Goal: Task Accomplishment & Management: Use online tool/utility

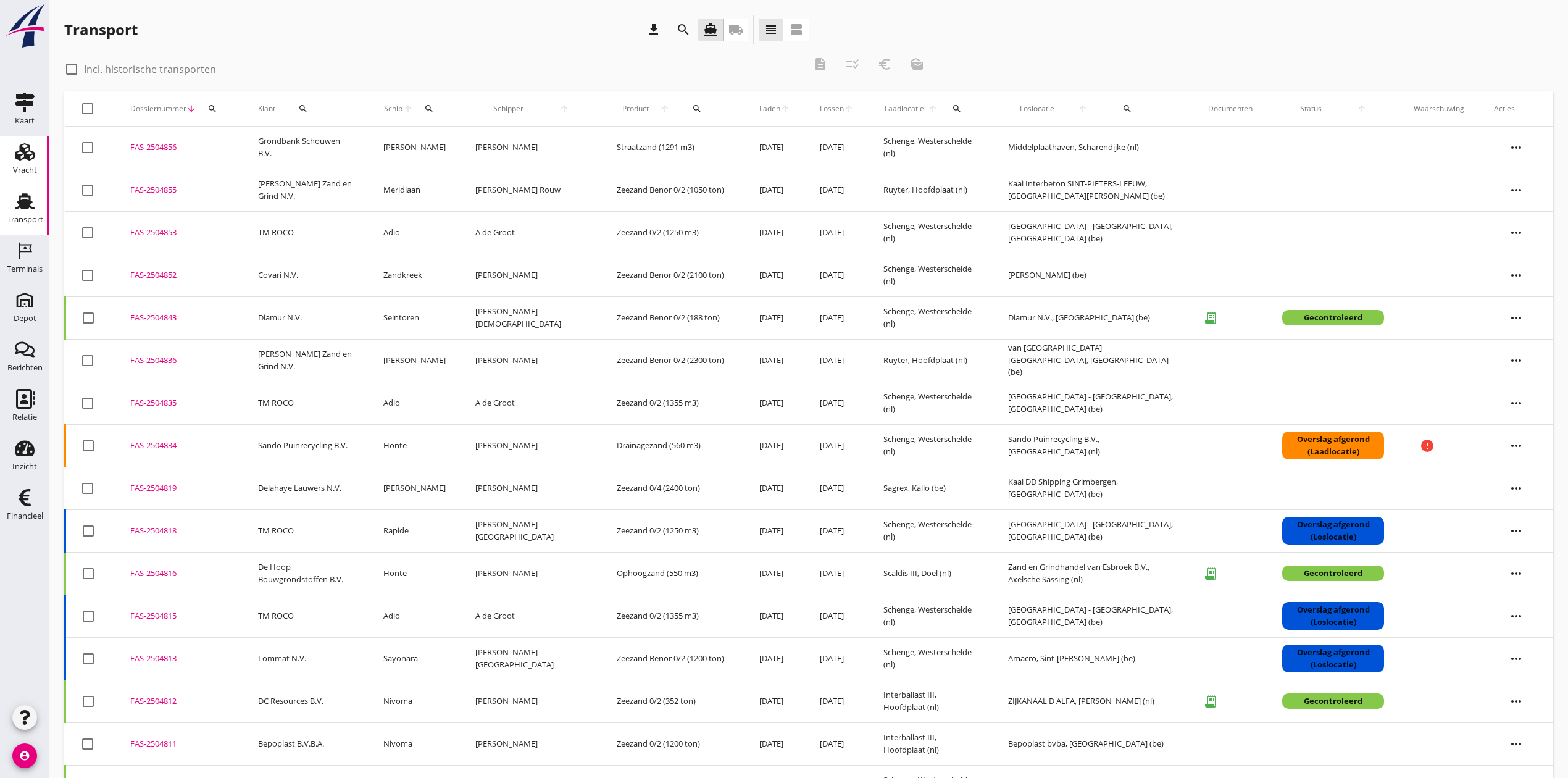
click at [38, 169] on link "Vracht Vracht" at bounding box center [25, 161] width 49 height 49
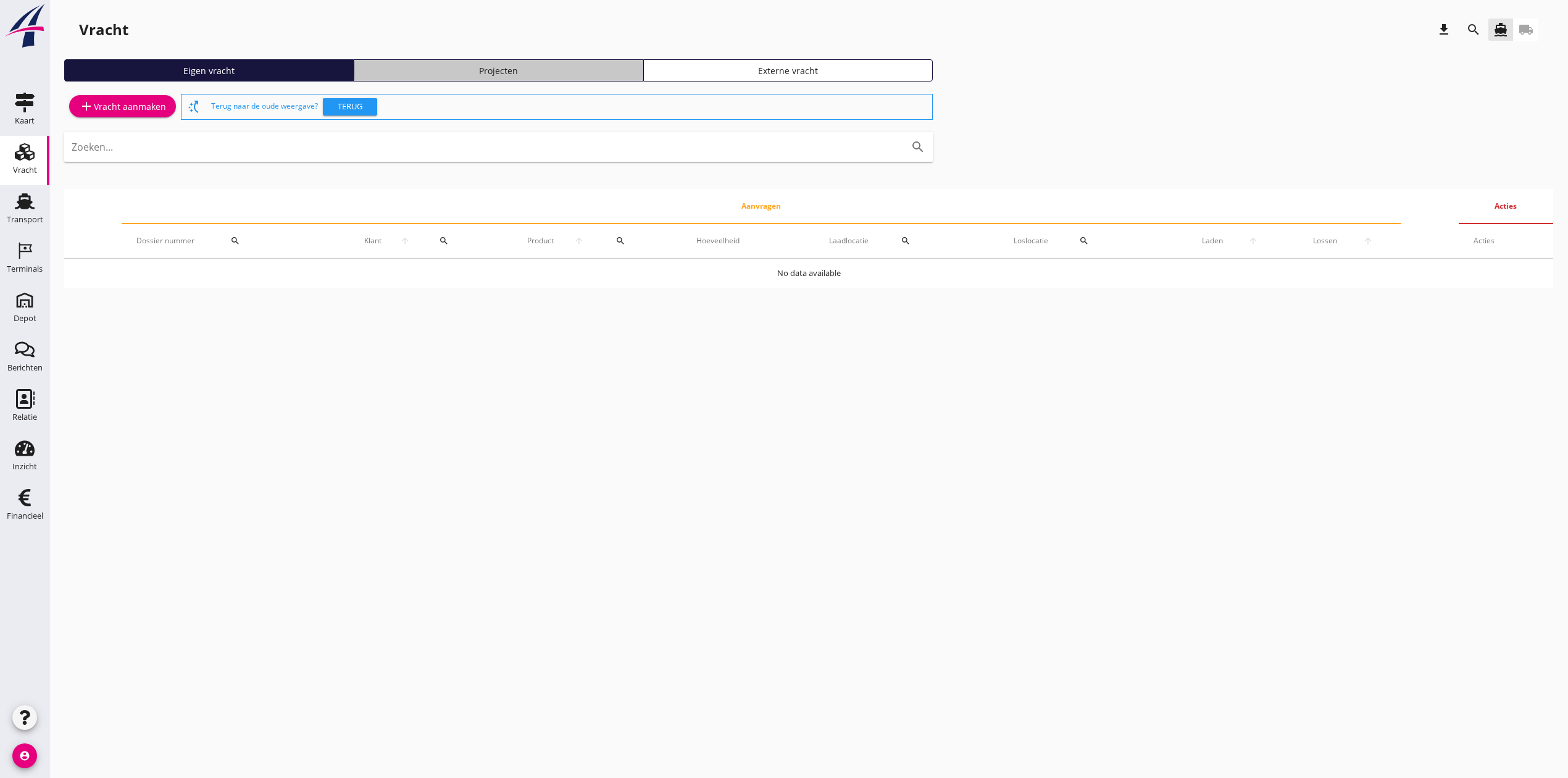
click at [511, 62] on link "Projecten" at bounding box center [499, 70] width 290 height 22
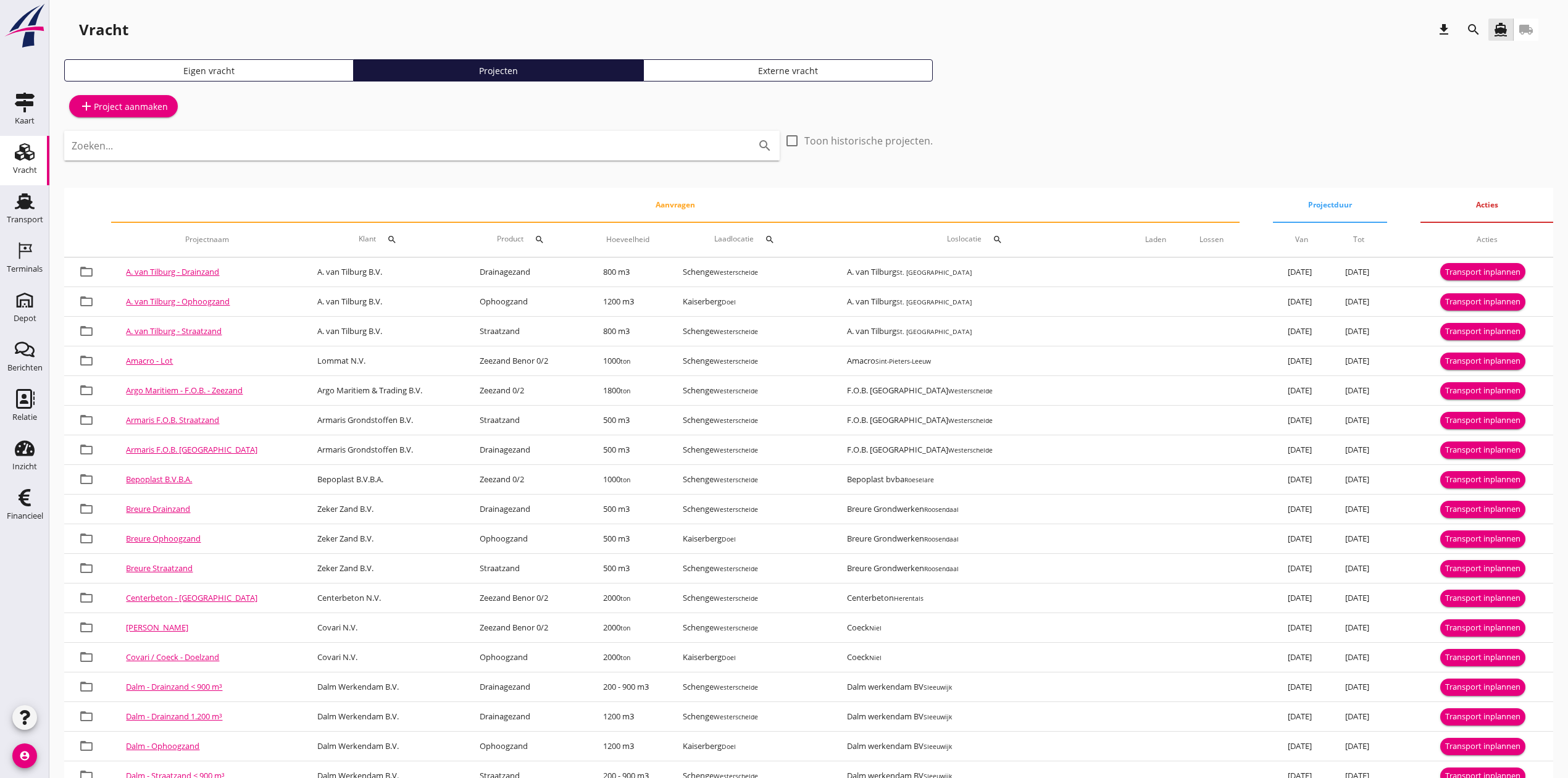
click at [178, 142] on input "Zoeken..." at bounding box center [404, 146] width 666 height 20
click at [284, 136] on input "Zoeken..." at bounding box center [404, 146] width 666 height 20
click at [1467, 24] on icon "search" at bounding box center [1473, 29] width 15 height 15
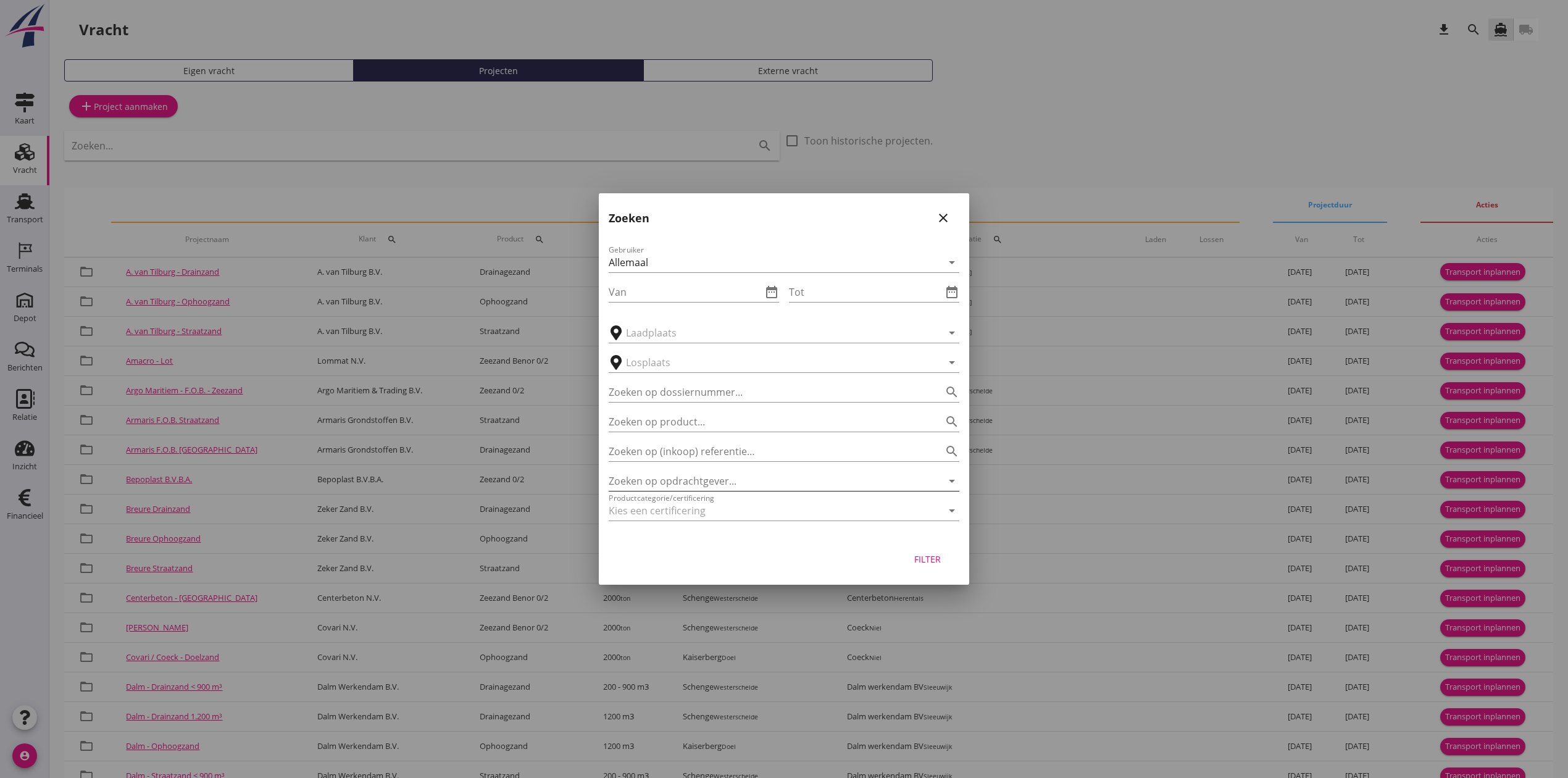
click at [630, 480] on input "Zoeken op opdrachtgever..." at bounding box center [766, 480] width 316 height 20
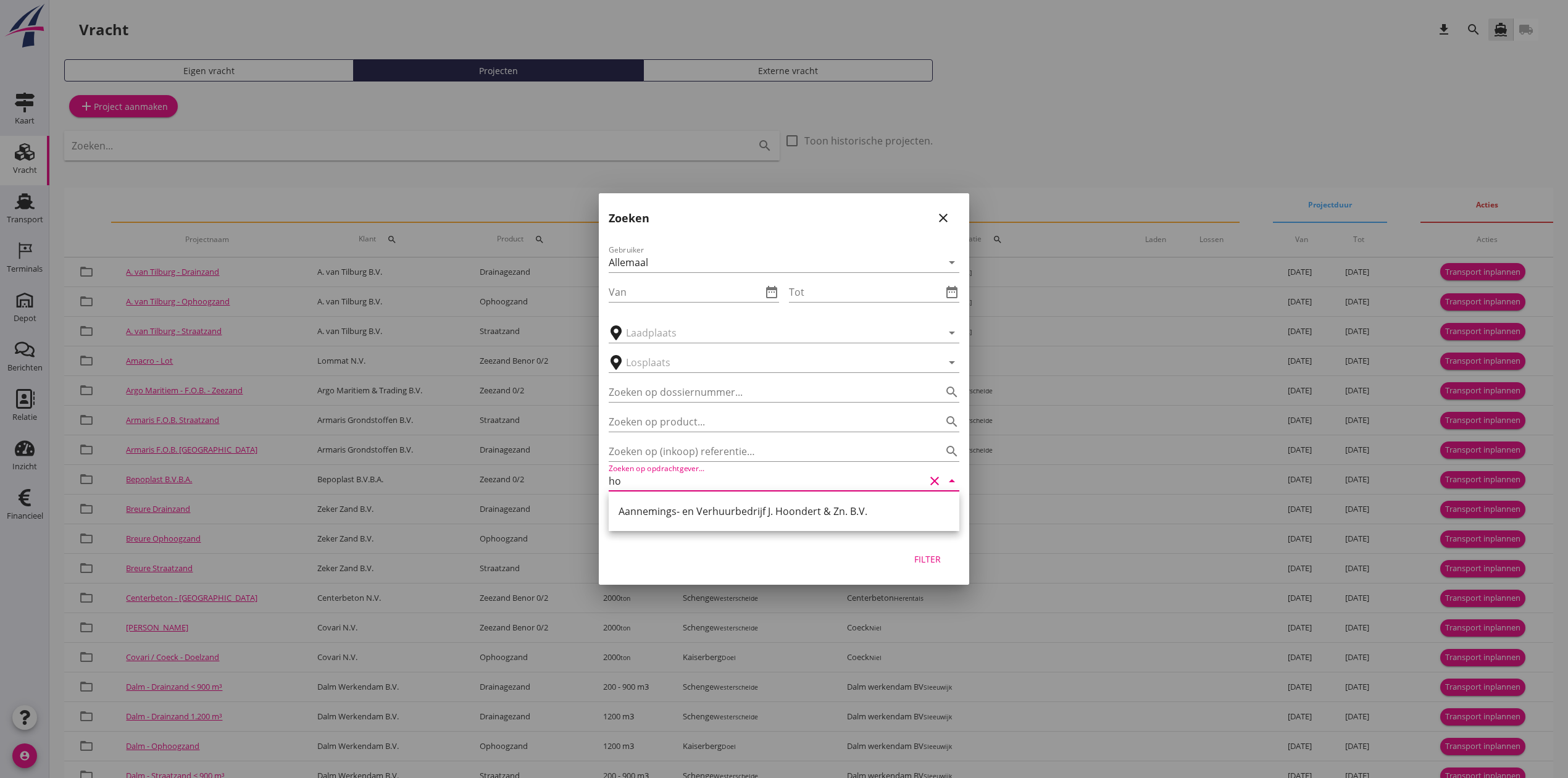
type input "h"
click at [707, 505] on div "Cantillana N.V." at bounding box center [784, 510] width 331 height 15
type input "Cantillana N.V."
click at [920, 553] on div "Filter" at bounding box center [927, 559] width 35 height 13
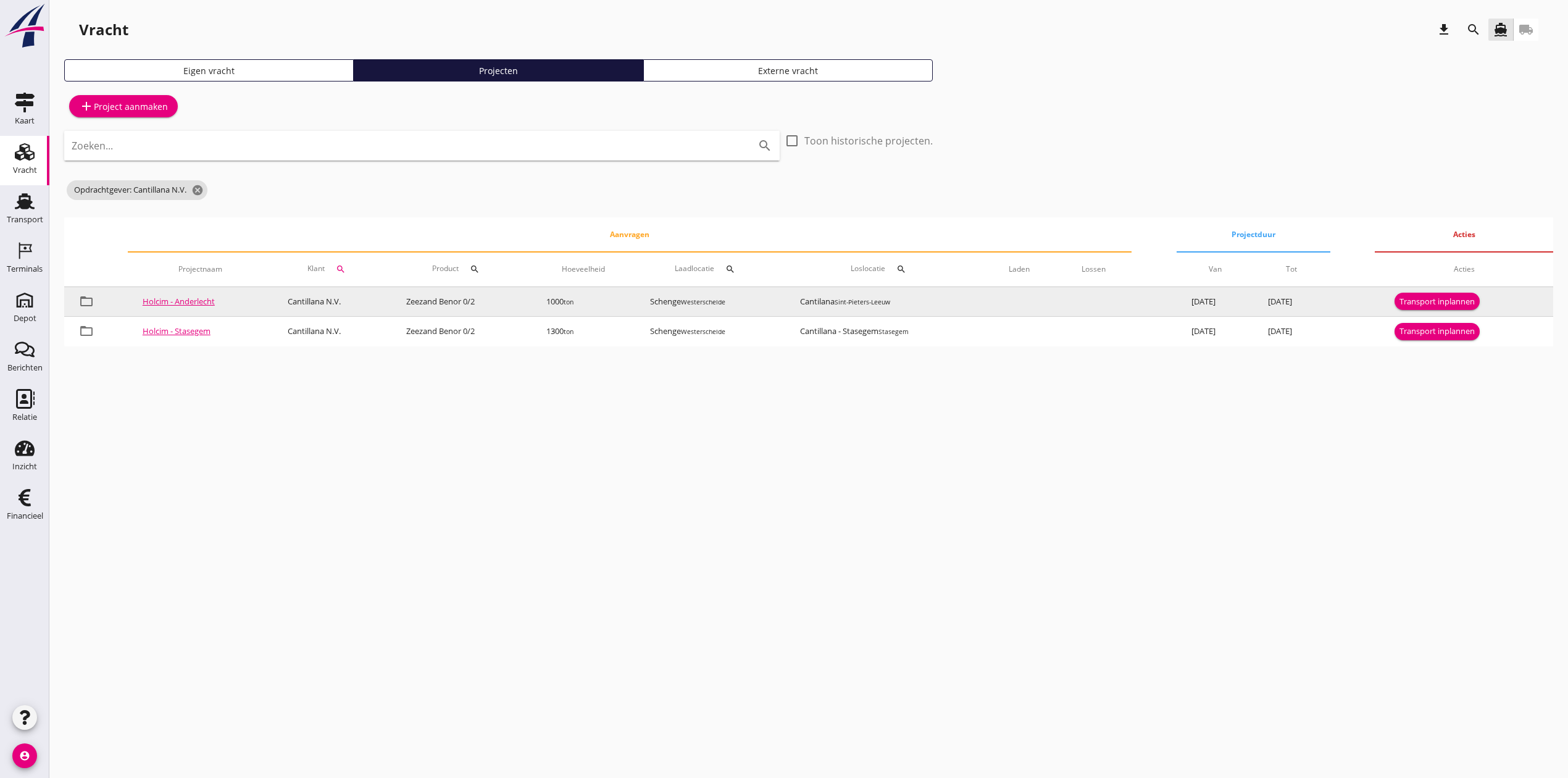
click at [1429, 302] on div "Transport inplannen" at bounding box center [1437, 302] width 75 height 13
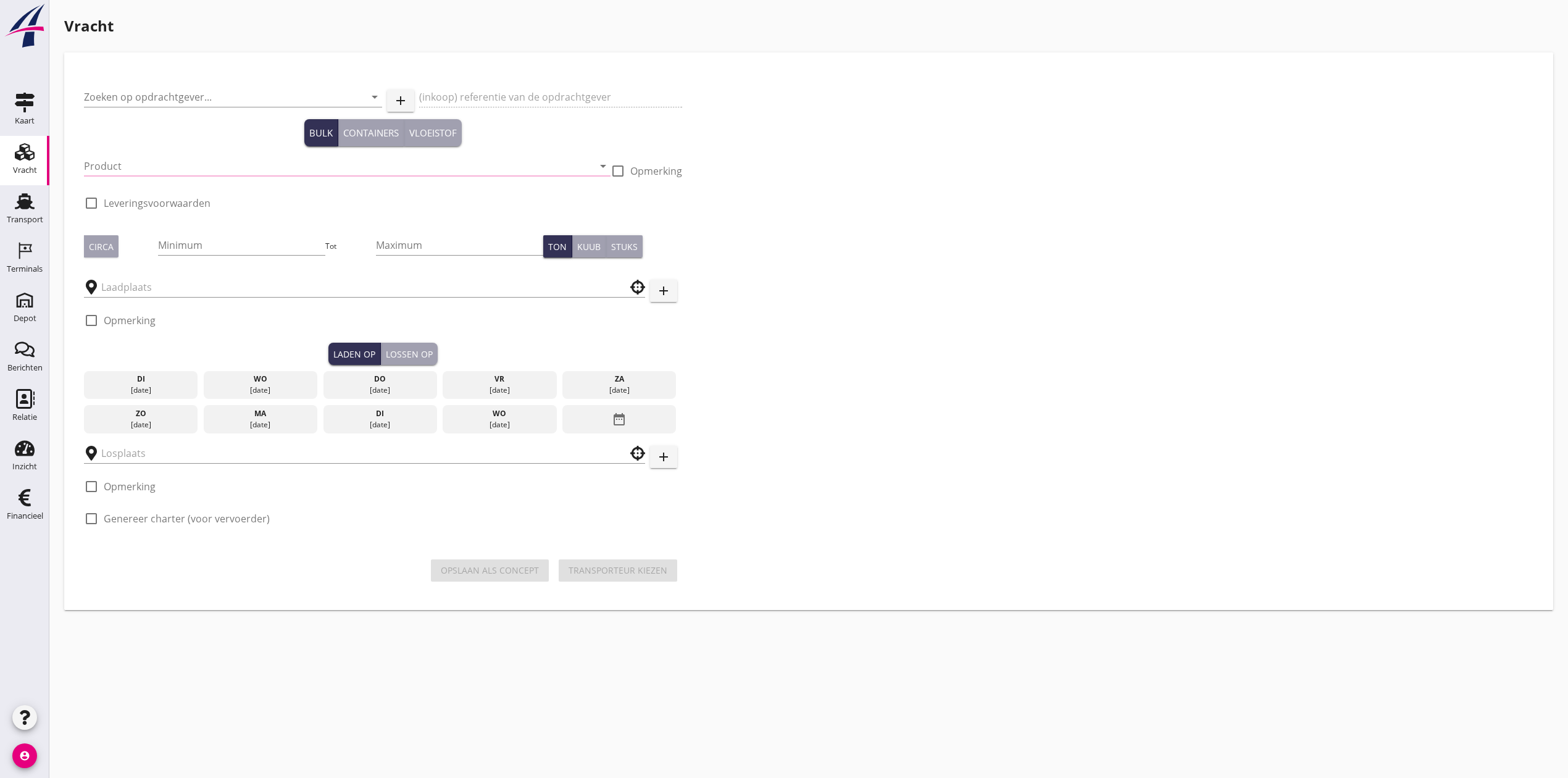
type input "Cantillana N.V."
type input "5500108946 - 10 - 15607290"
type input "Zeezand Benor 0/2 (6120)"
checkbox input "true"
type input "1000"
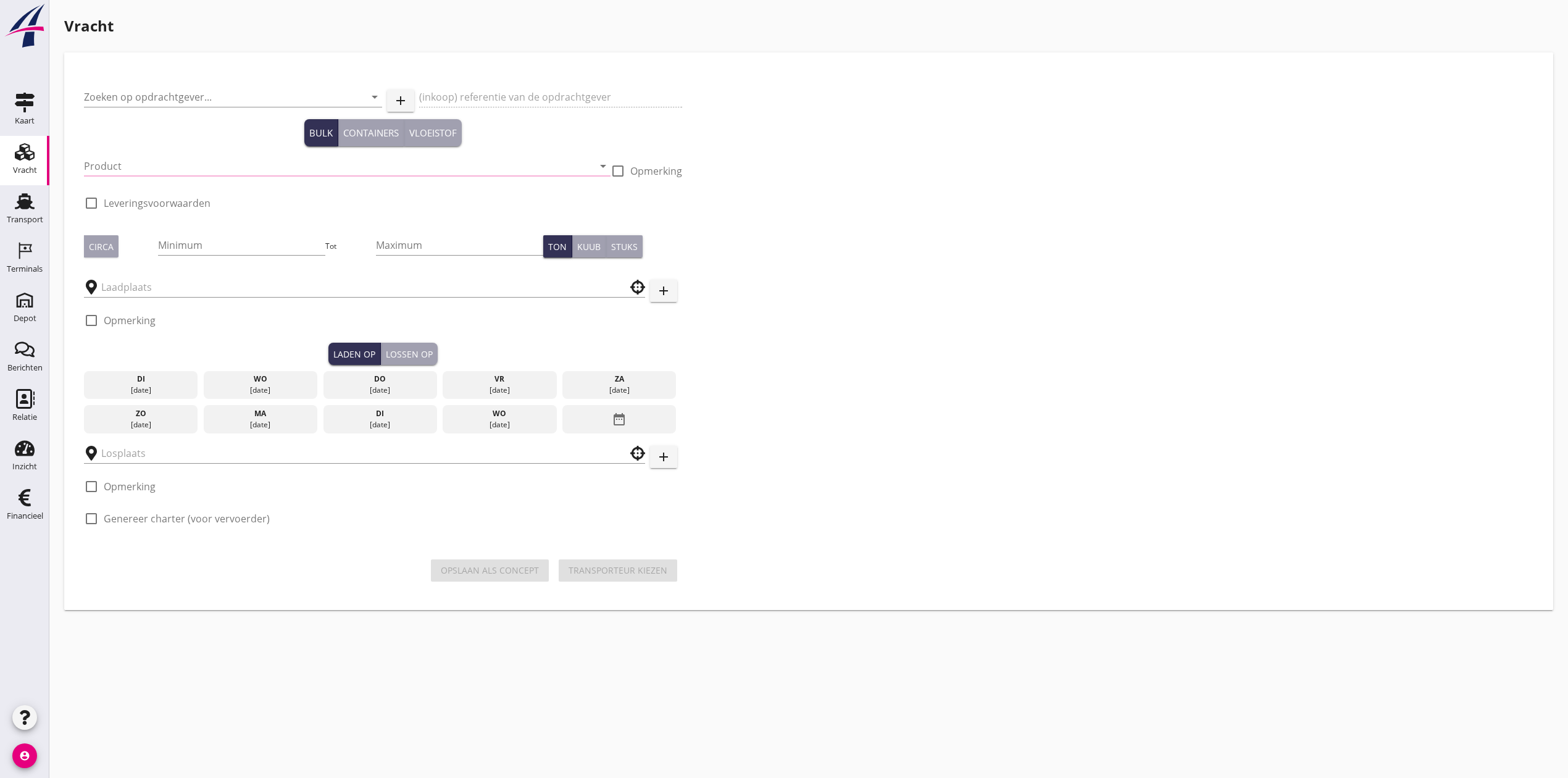
checkbox input "true"
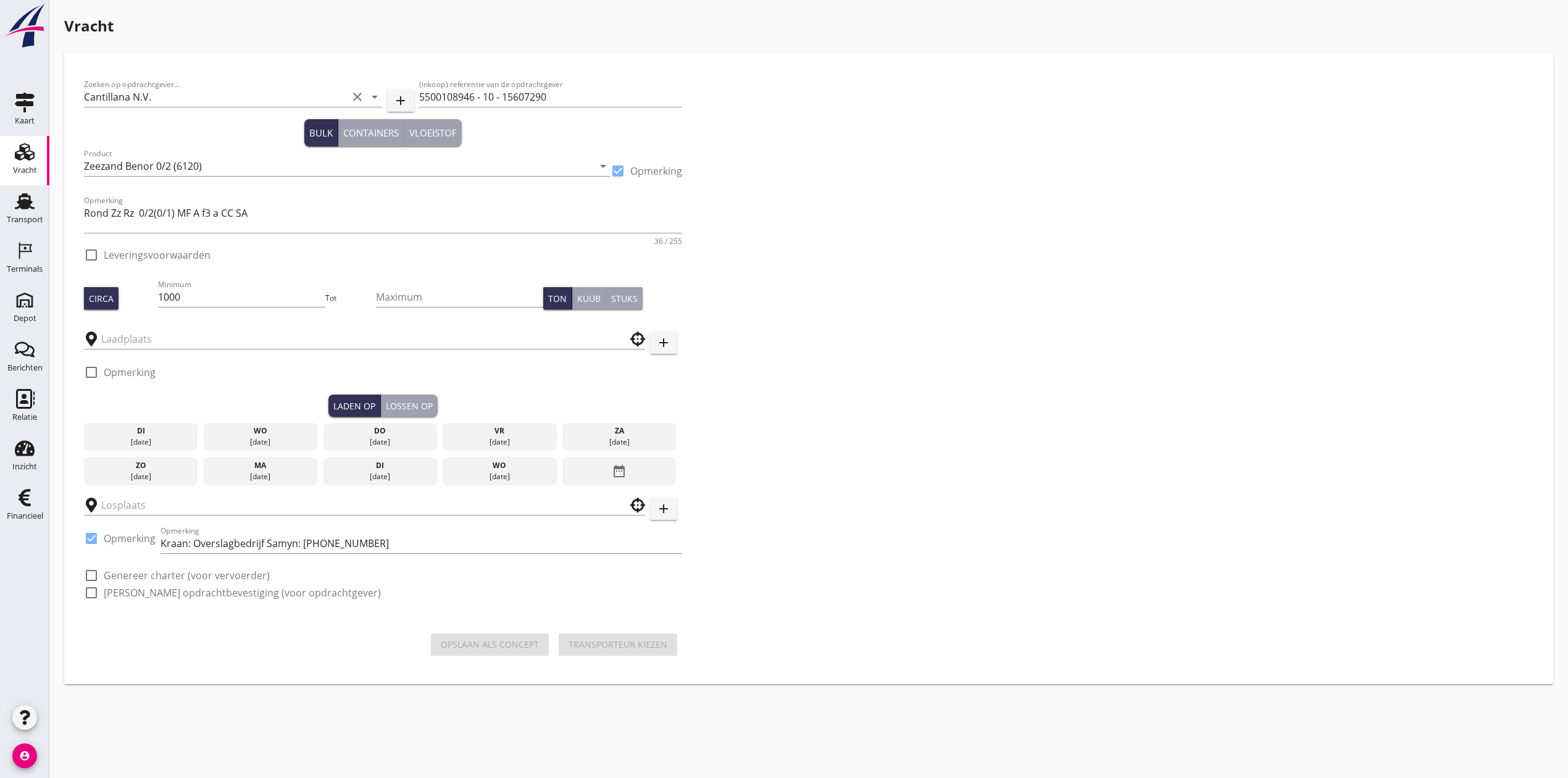
type input "Schenge"
checkbox input "true"
type input "Cantilana"
checkbox input "true"
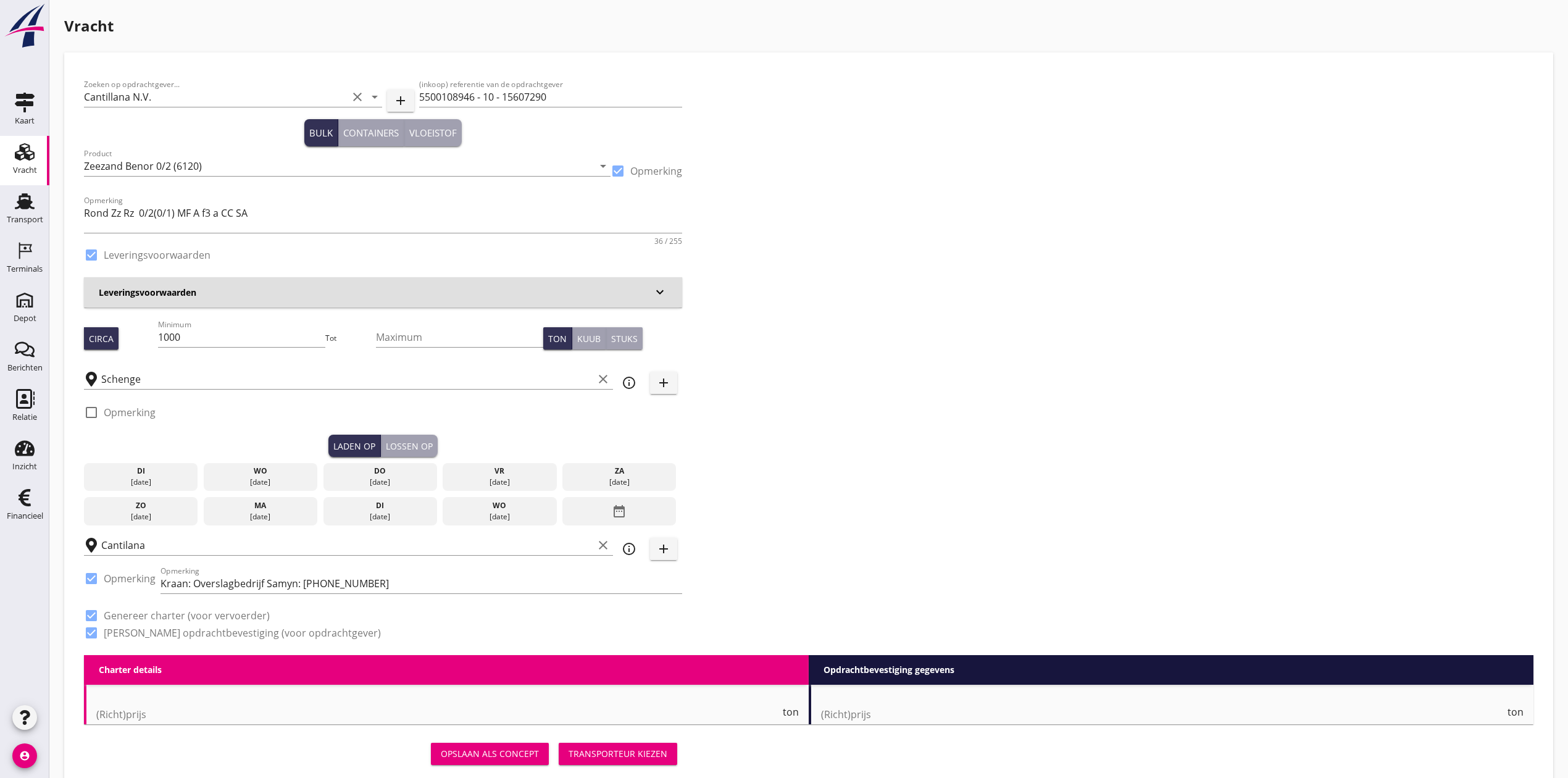
type input "4.08"
checkbox input "false"
radio input "false"
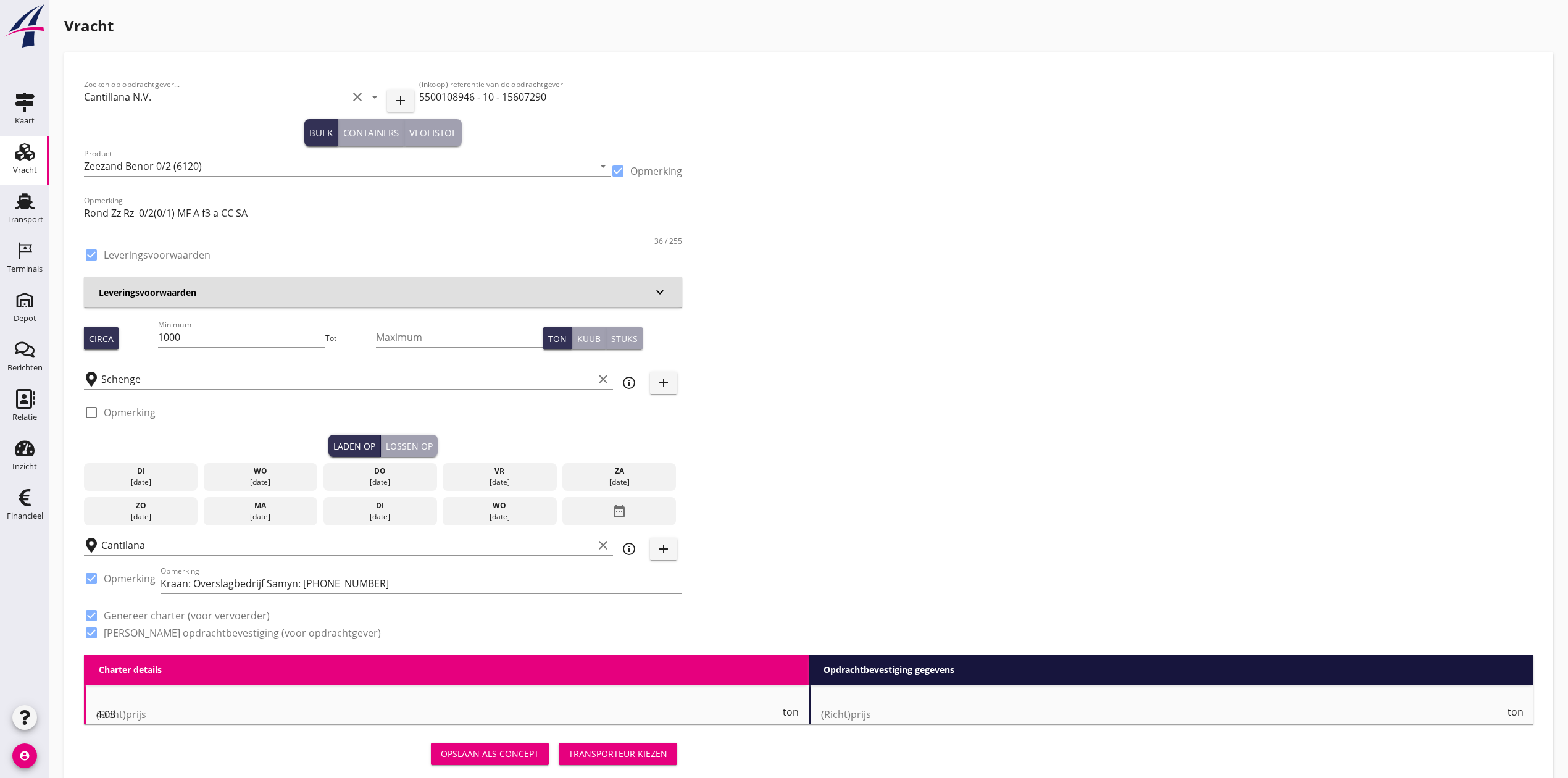
checkbox input "true"
type input "1"
type input "9.7"
checkbox input "false"
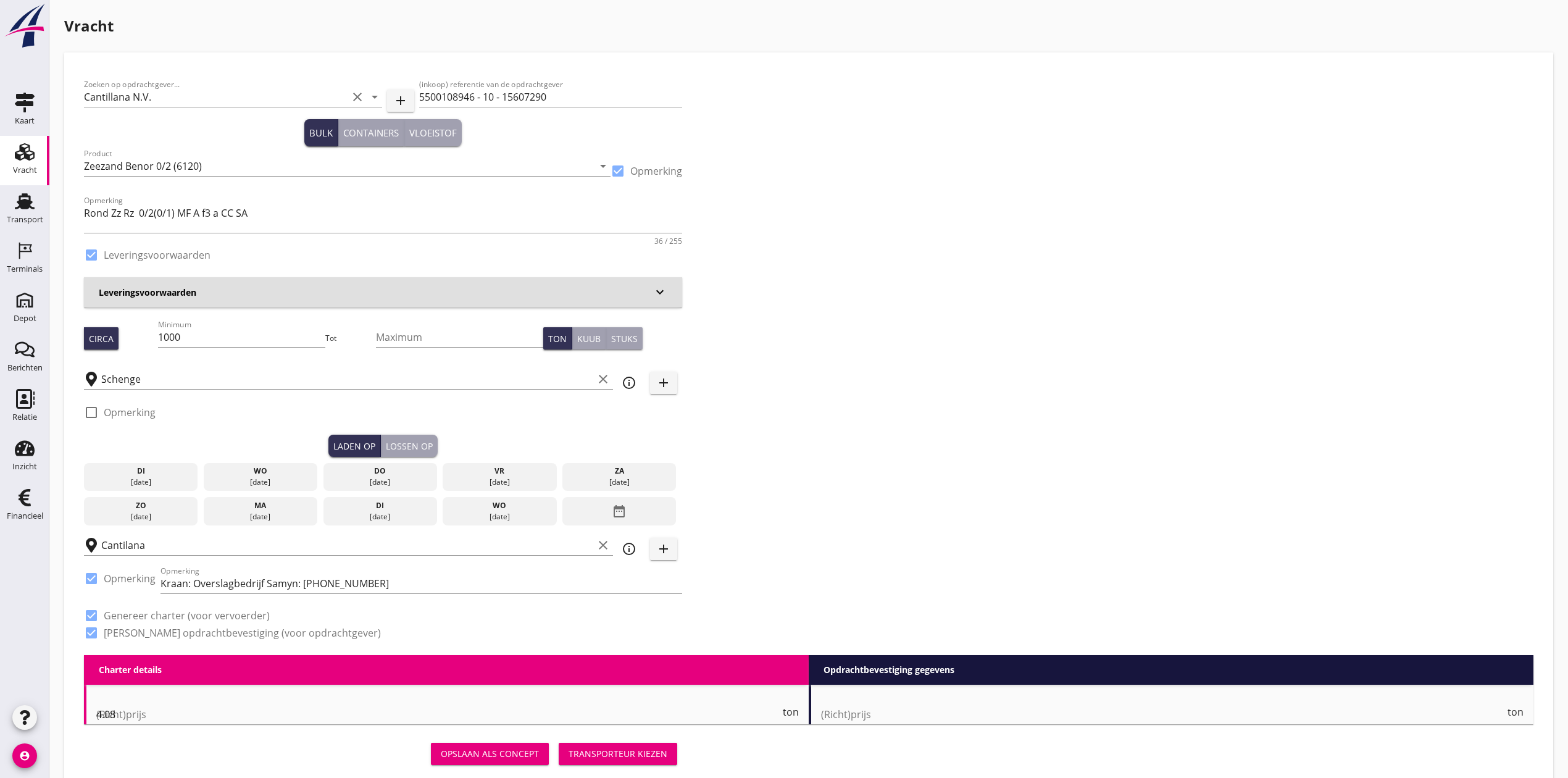
radio input "false"
checkbox input "true"
type input "1"
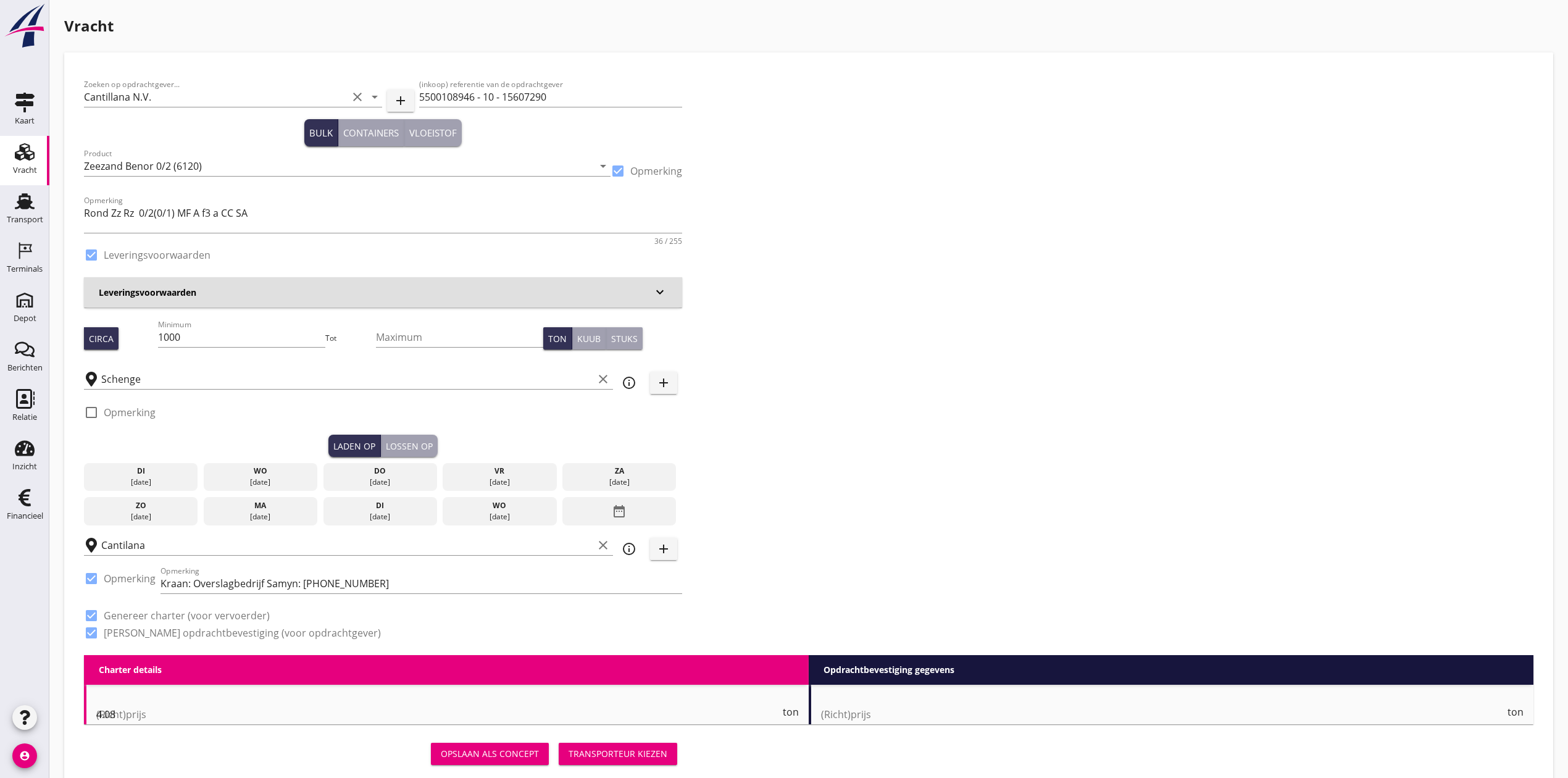
type input "1"
type input "60"
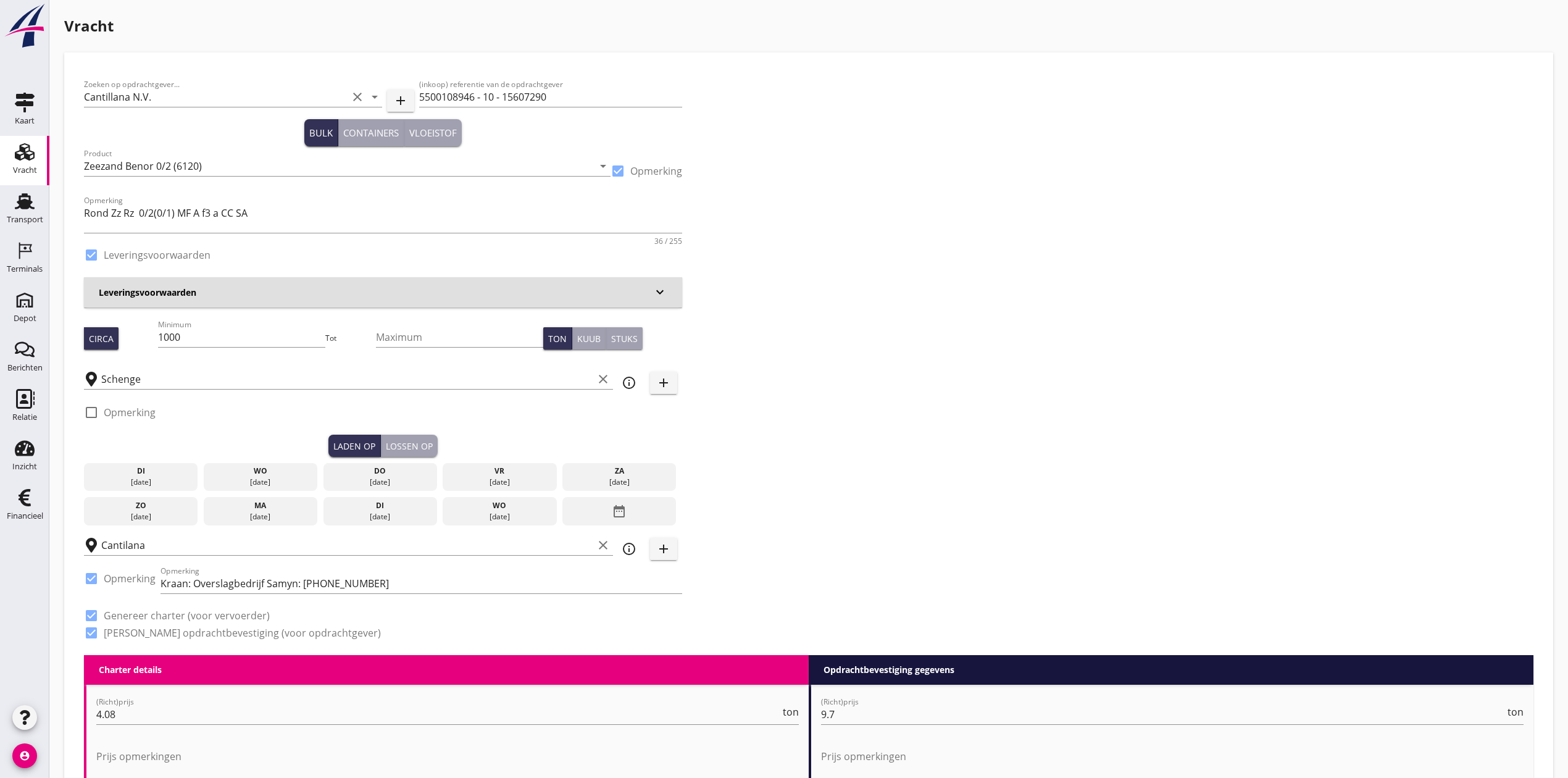
drag, startPoint x: 271, startPoint y: 478, endPoint x: 389, endPoint y: 457, distance: 119.9
click at [271, 478] on div "[DATE]" at bounding box center [260, 482] width 108 height 11
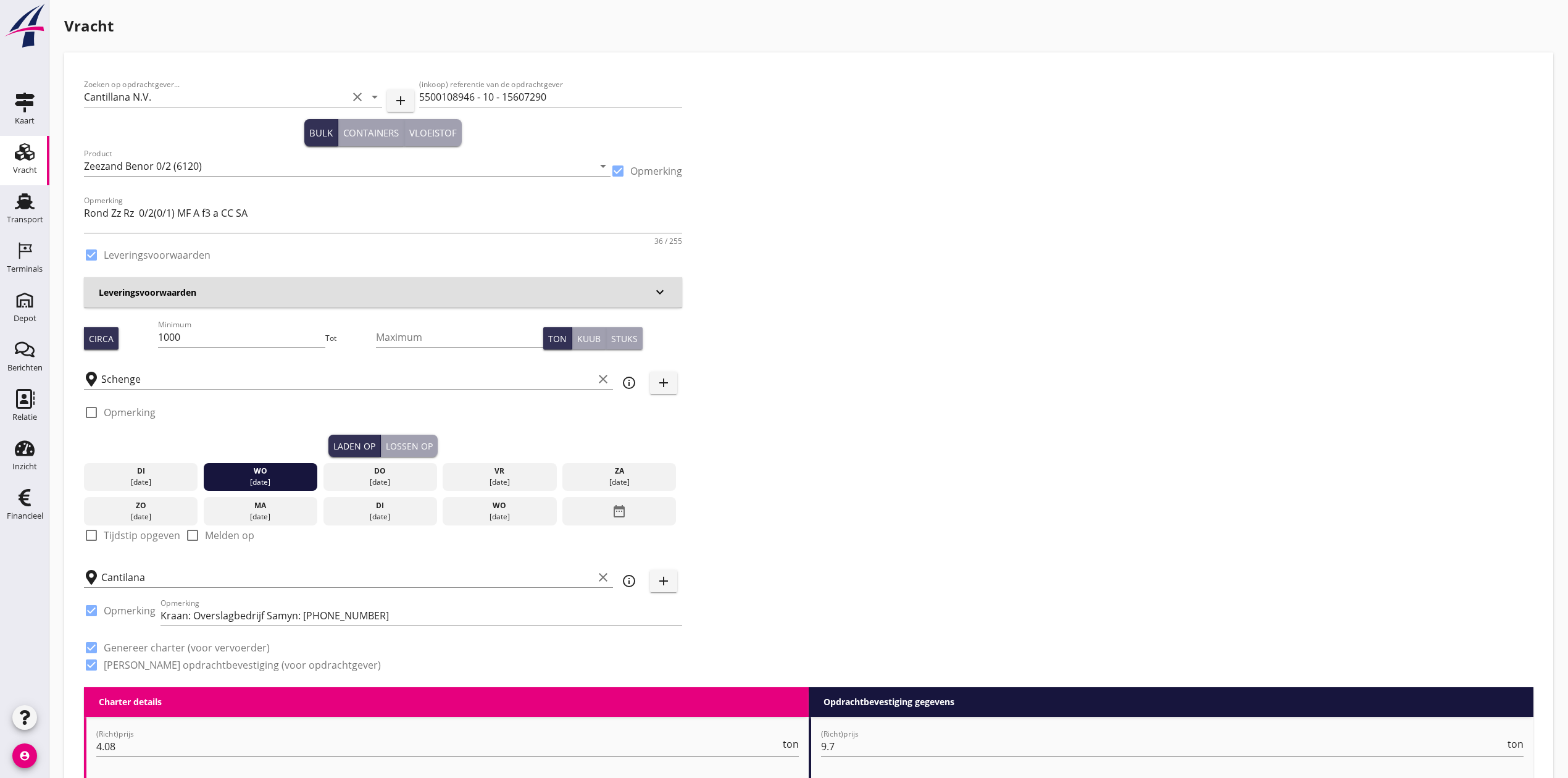
click at [411, 442] on div "Lossen op" at bounding box center [408, 446] width 47 height 13
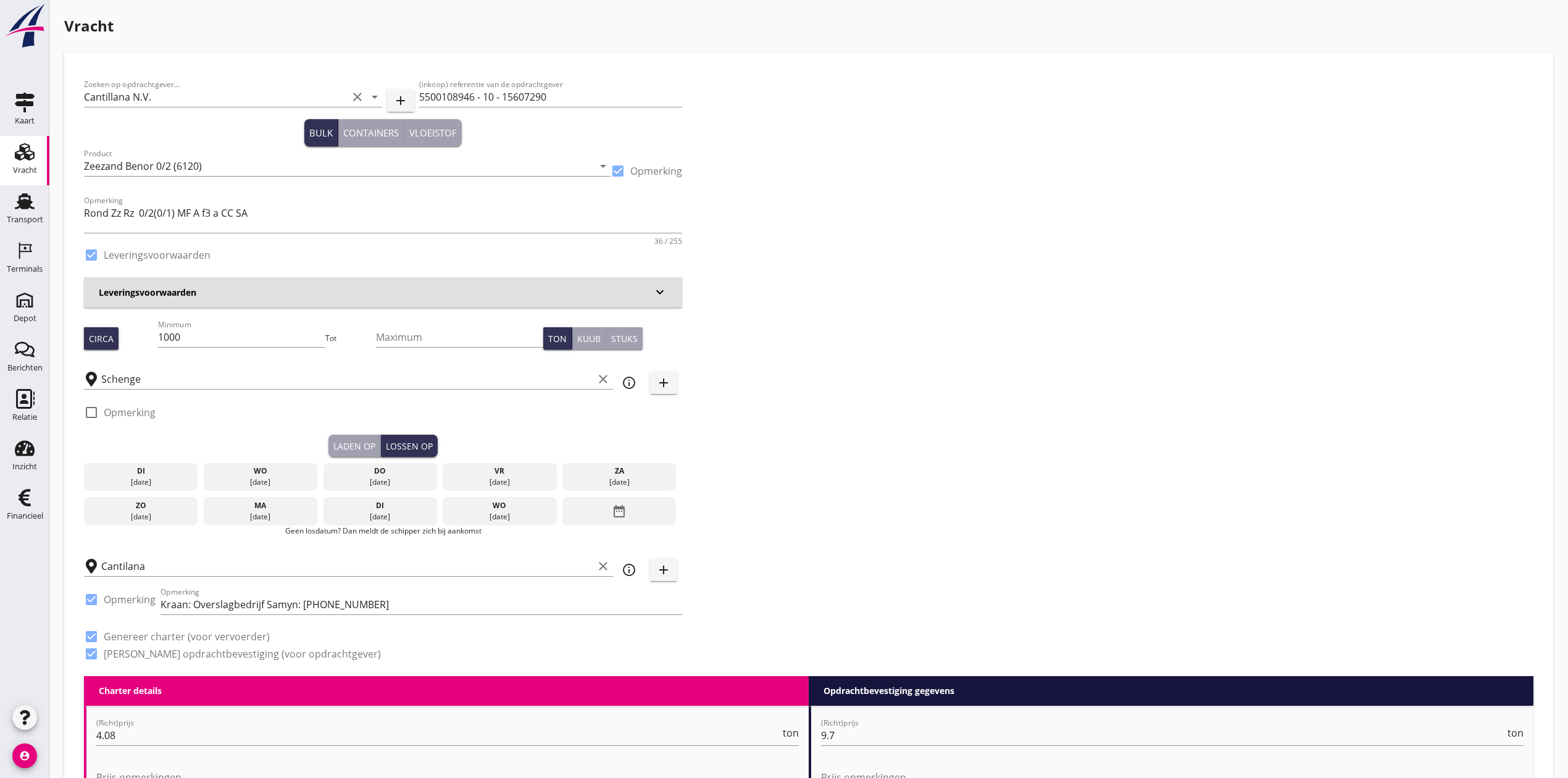
click at [410, 465] on div "do" at bounding box center [380, 471] width 108 height 11
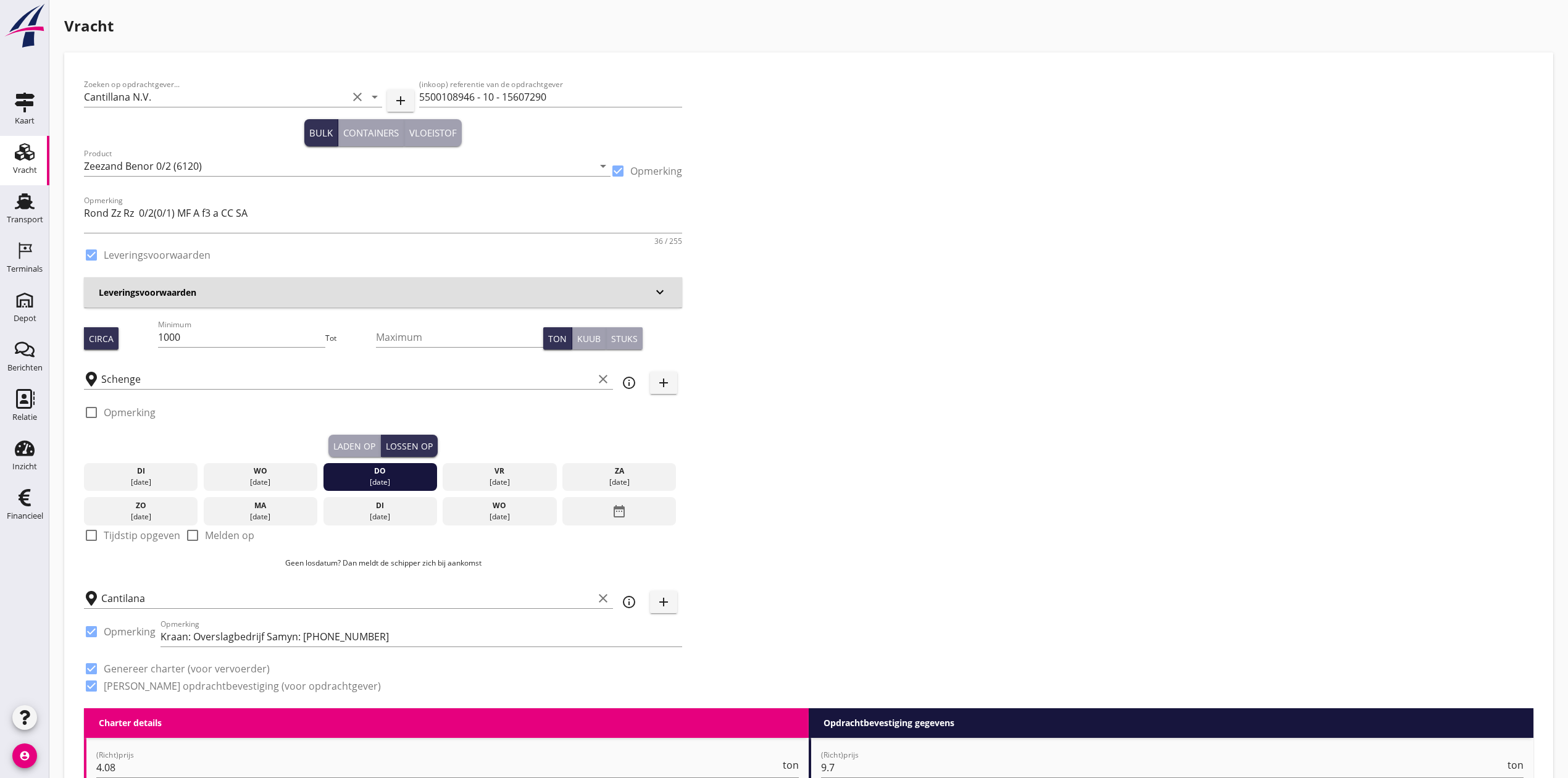
click at [785, 446] on div "Zoeken op opdrachtgever... Cantillana N.V. clear arrow_drop_down add (inkoop) r…" at bounding box center [808, 389] width 1459 height 636
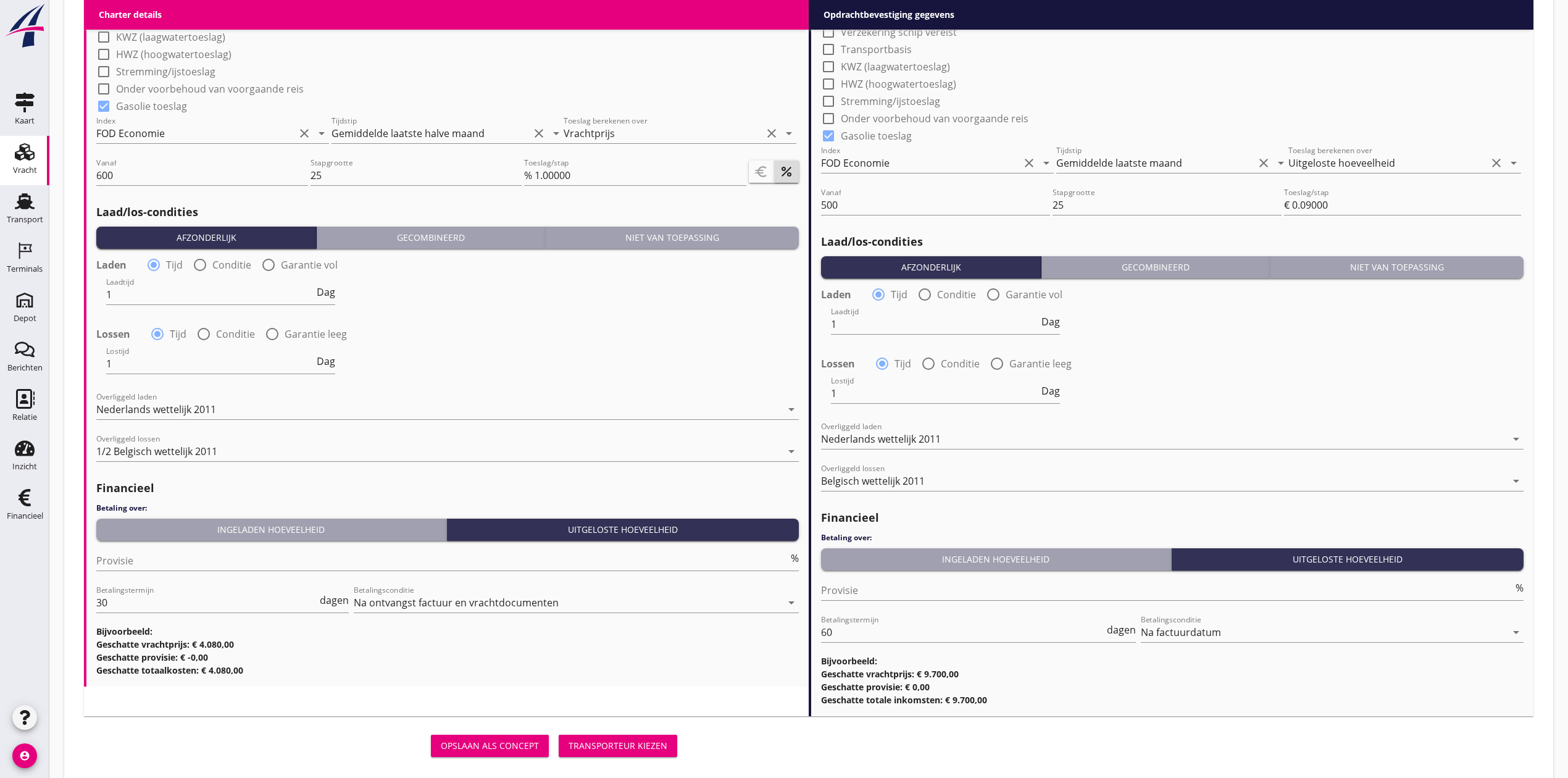
scroll to position [1273, 0]
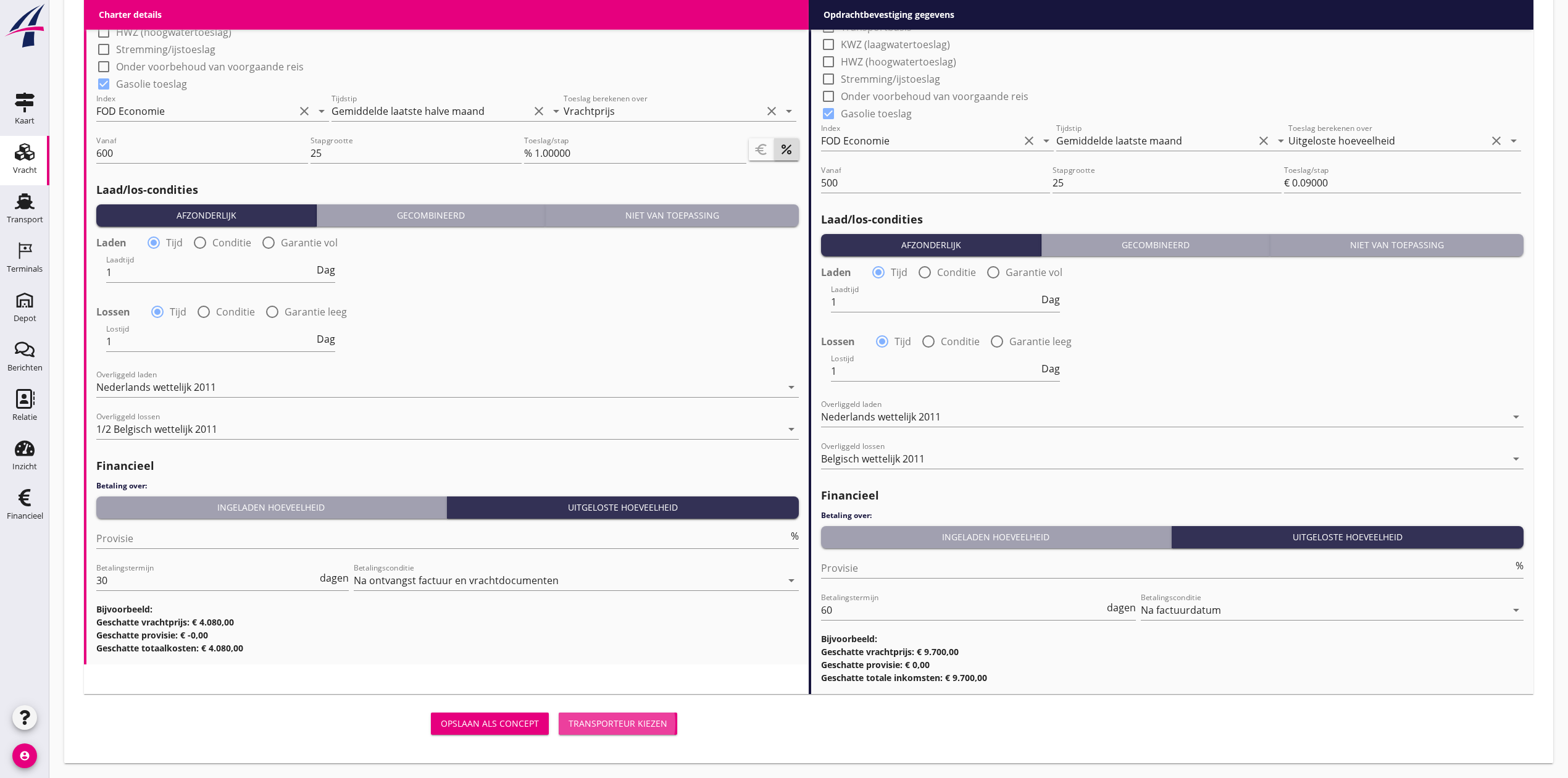
click at [640, 719] on div "Transporteur kiezen" at bounding box center [617, 723] width 99 height 13
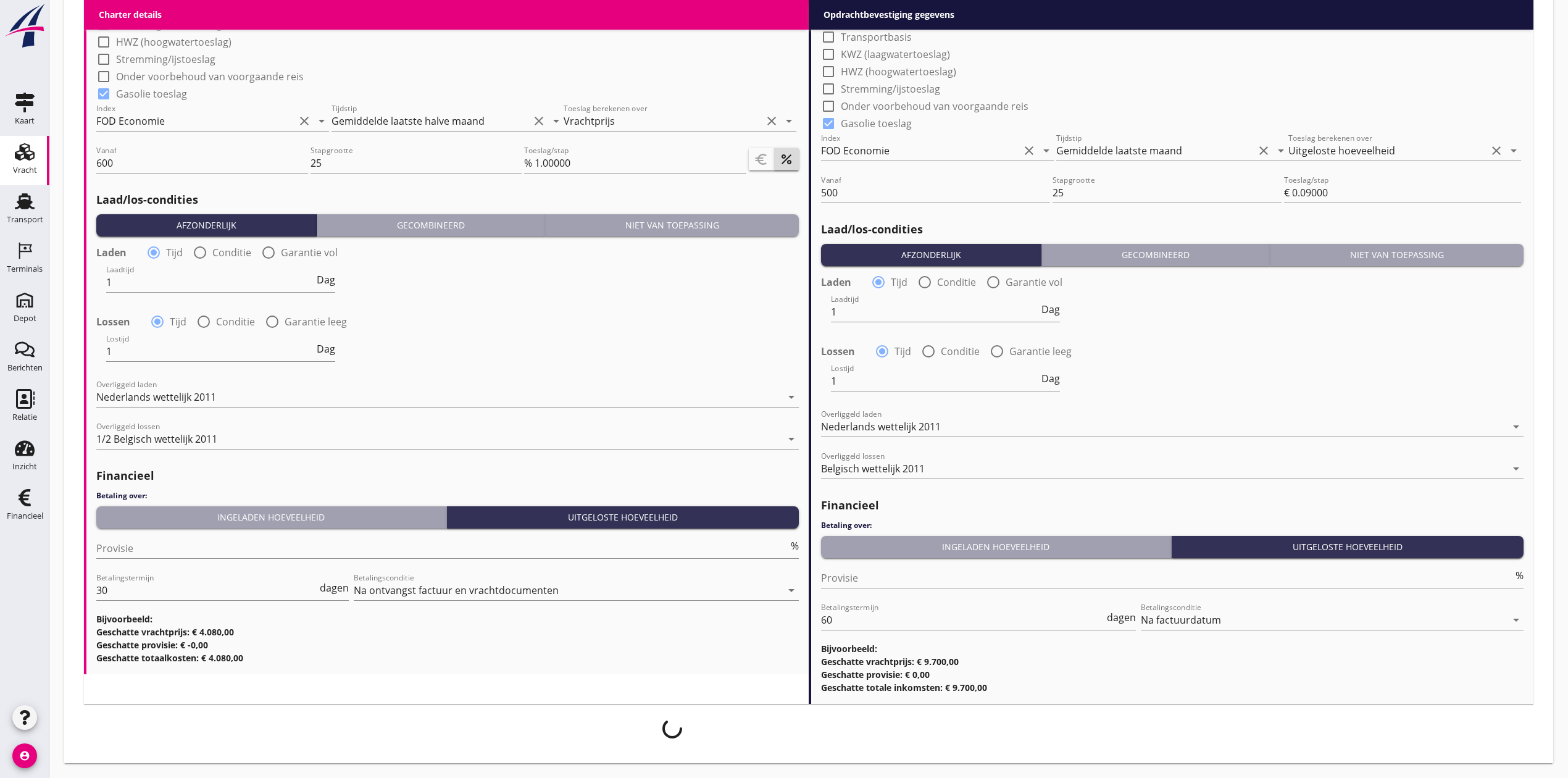
scroll to position [1262, 0]
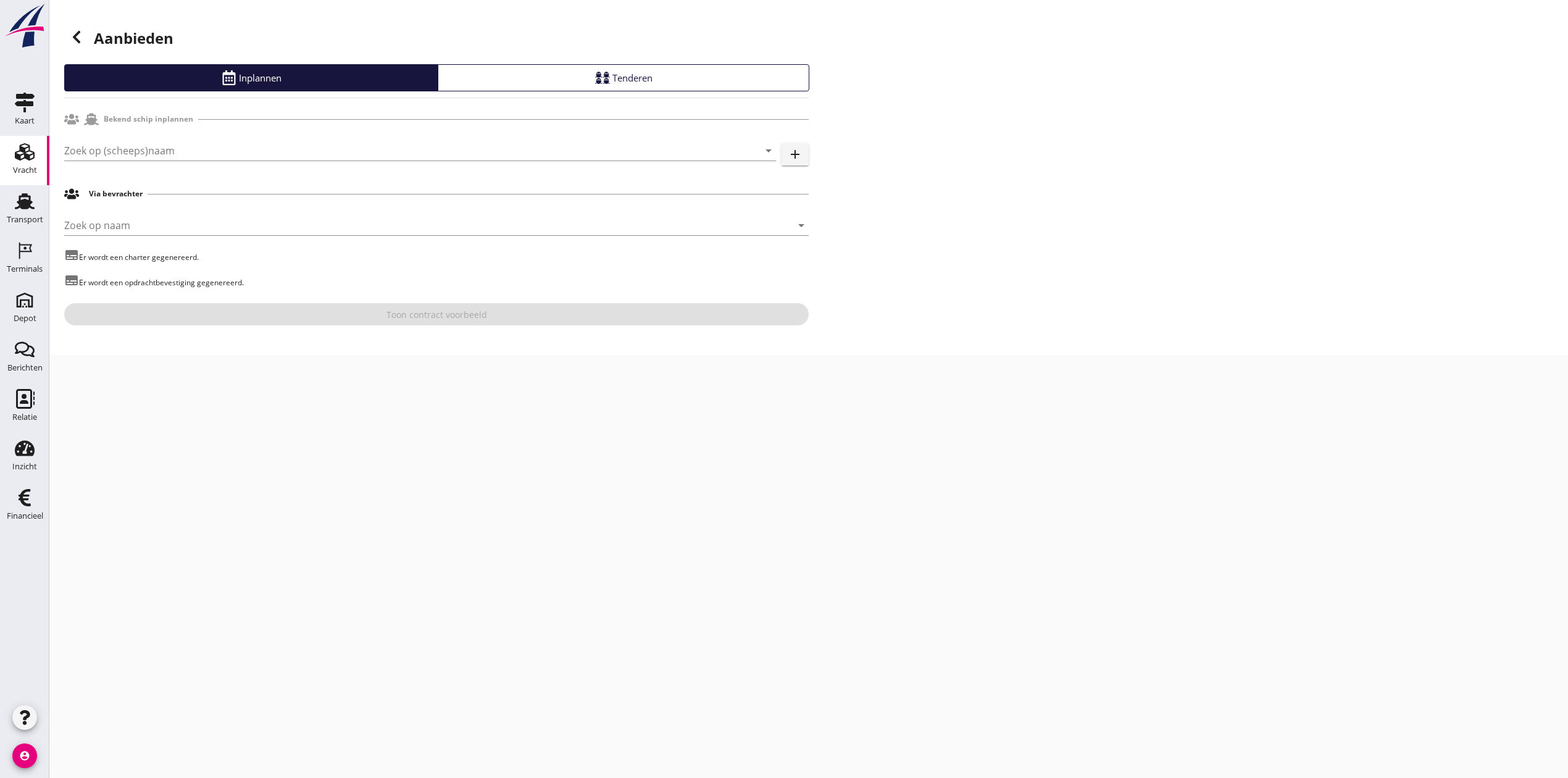
click at [290, 136] on div "Zoek op (scheeps)naam arrow_drop_down add" at bounding box center [436, 153] width 744 height 40
click at [282, 154] on input "Zoek op (scheeps)naam" at bounding box center [402, 150] width 677 height 20
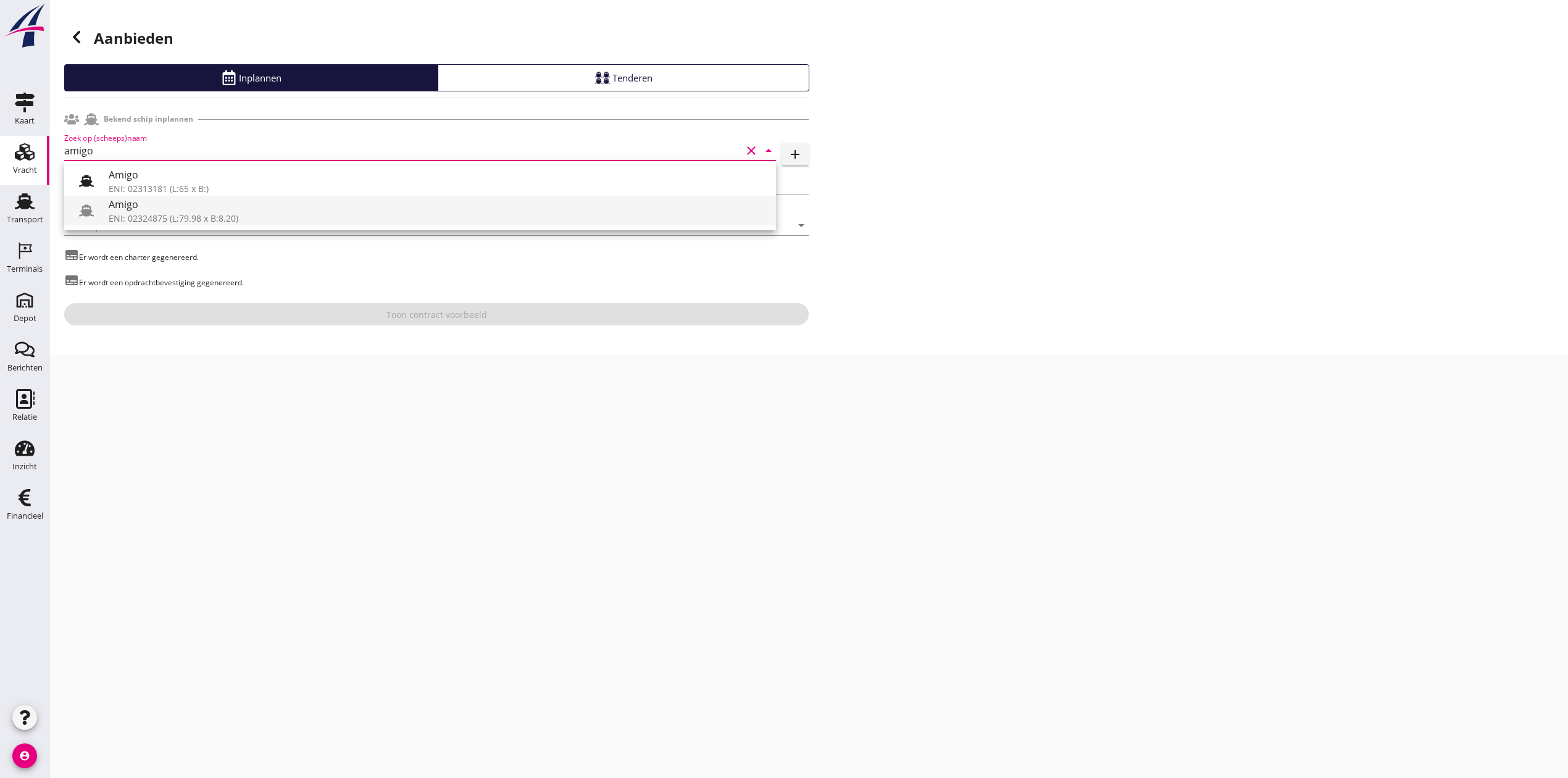
click at [221, 220] on div "ENI: 02324875 (L:79.98 x B:8.20)" at bounding box center [437, 218] width 657 height 13
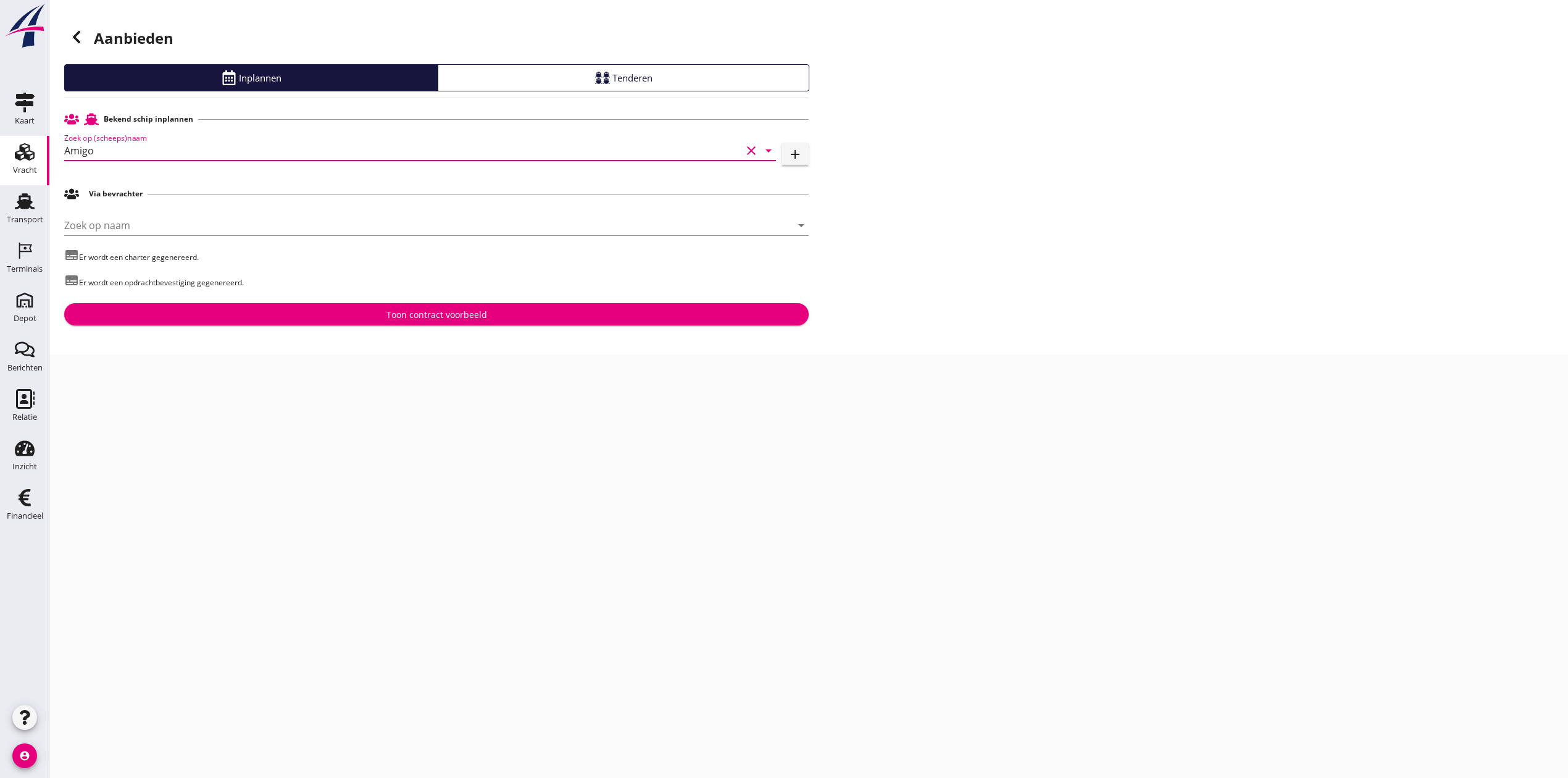
type input "Amigo"
click at [443, 311] on div "Toon contract voorbeeld" at bounding box center [436, 314] width 101 height 13
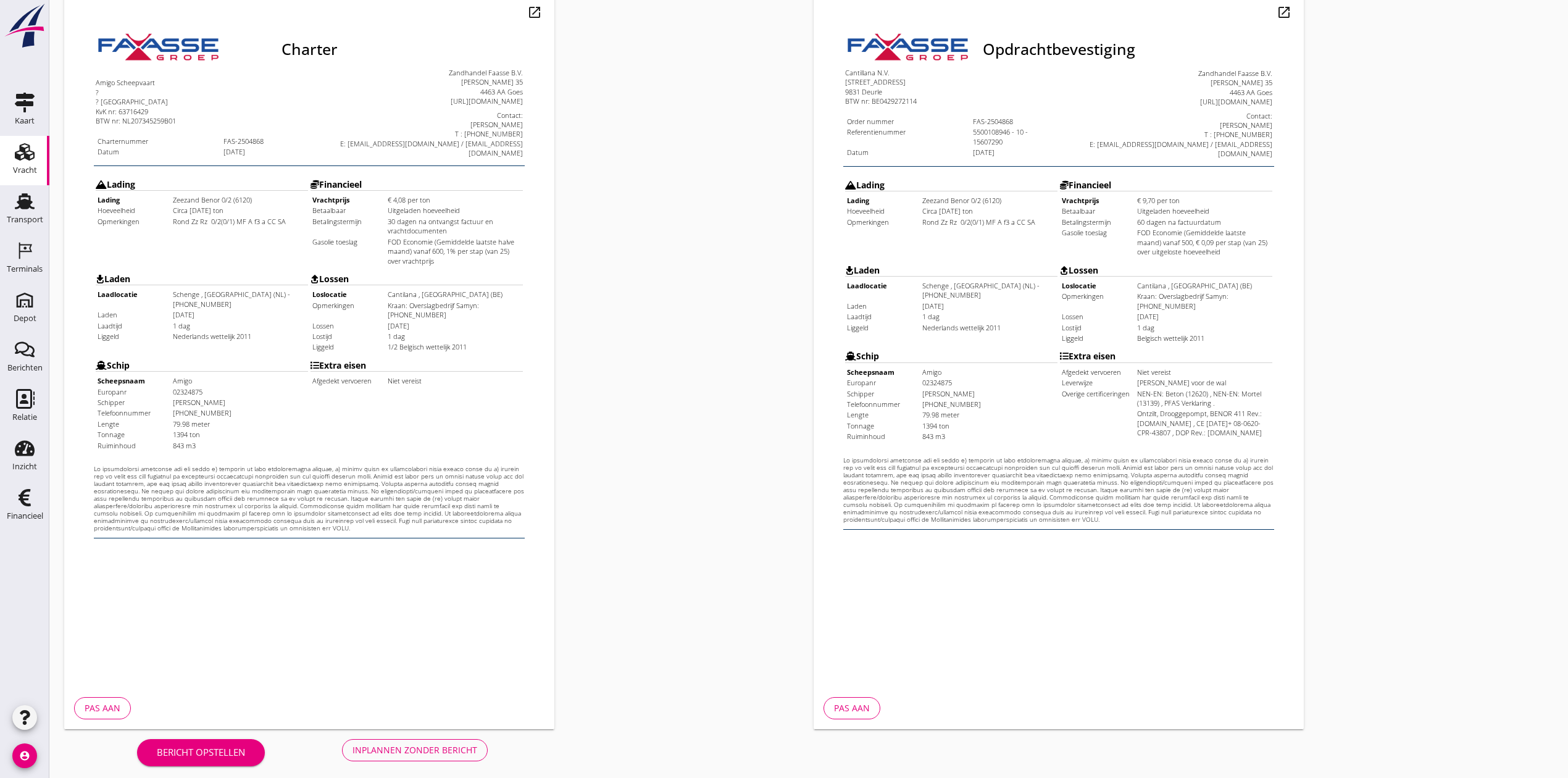
scroll to position [136, 0]
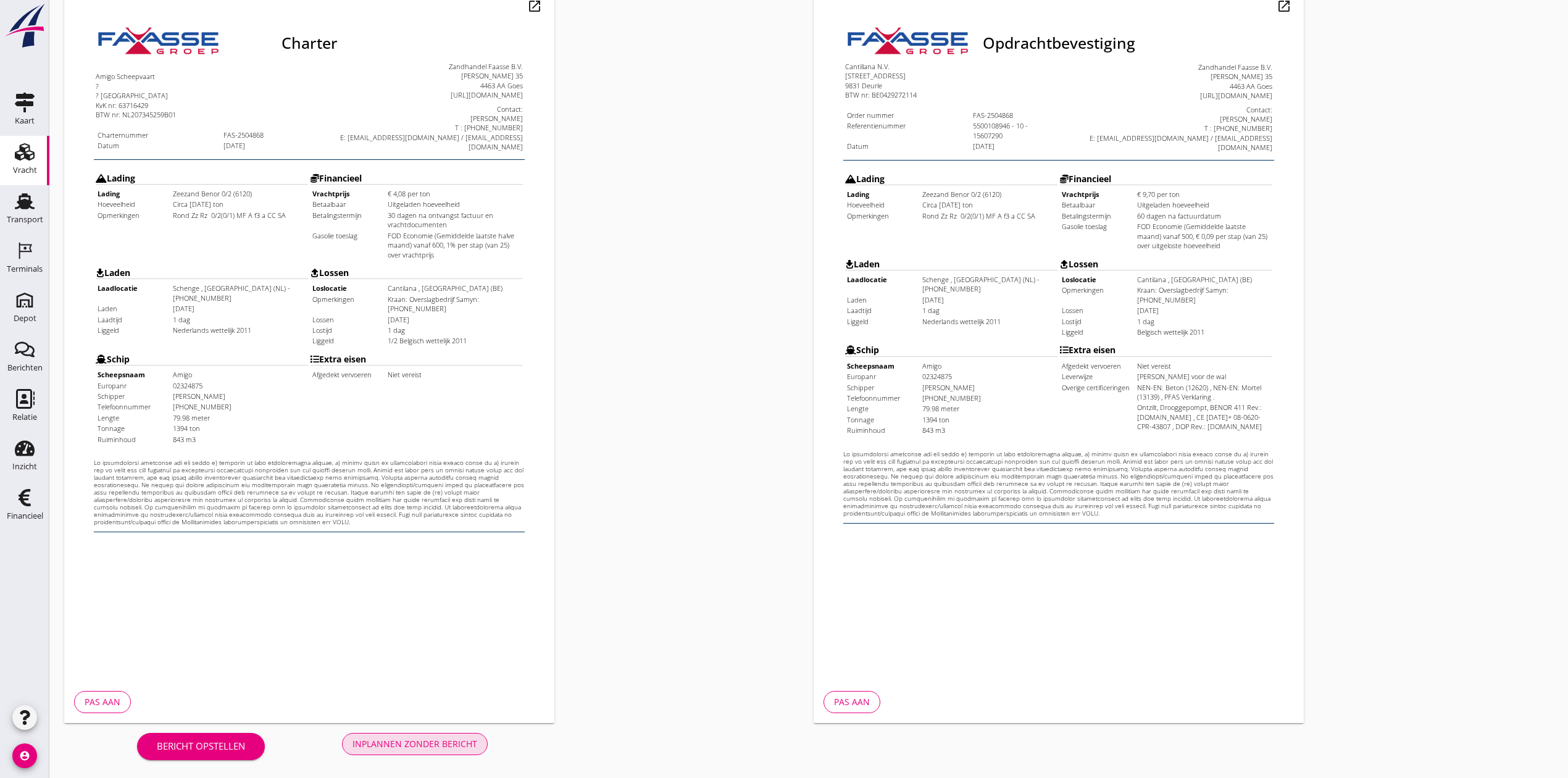
click at [379, 749] on div "Inplannen zonder bericht" at bounding box center [415, 743] width 125 height 13
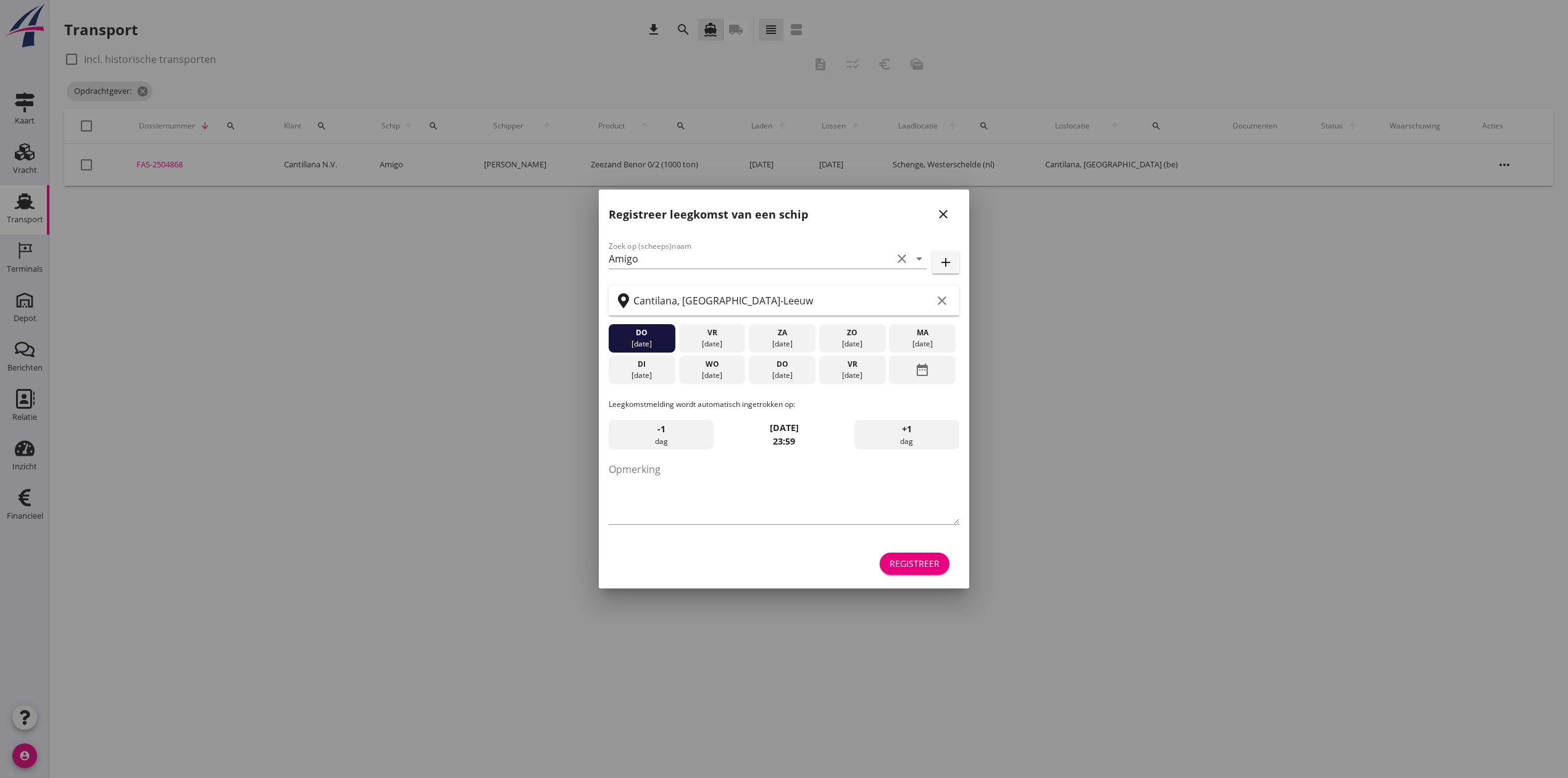
click at [943, 211] on icon "close" at bounding box center [943, 214] width 15 height 15
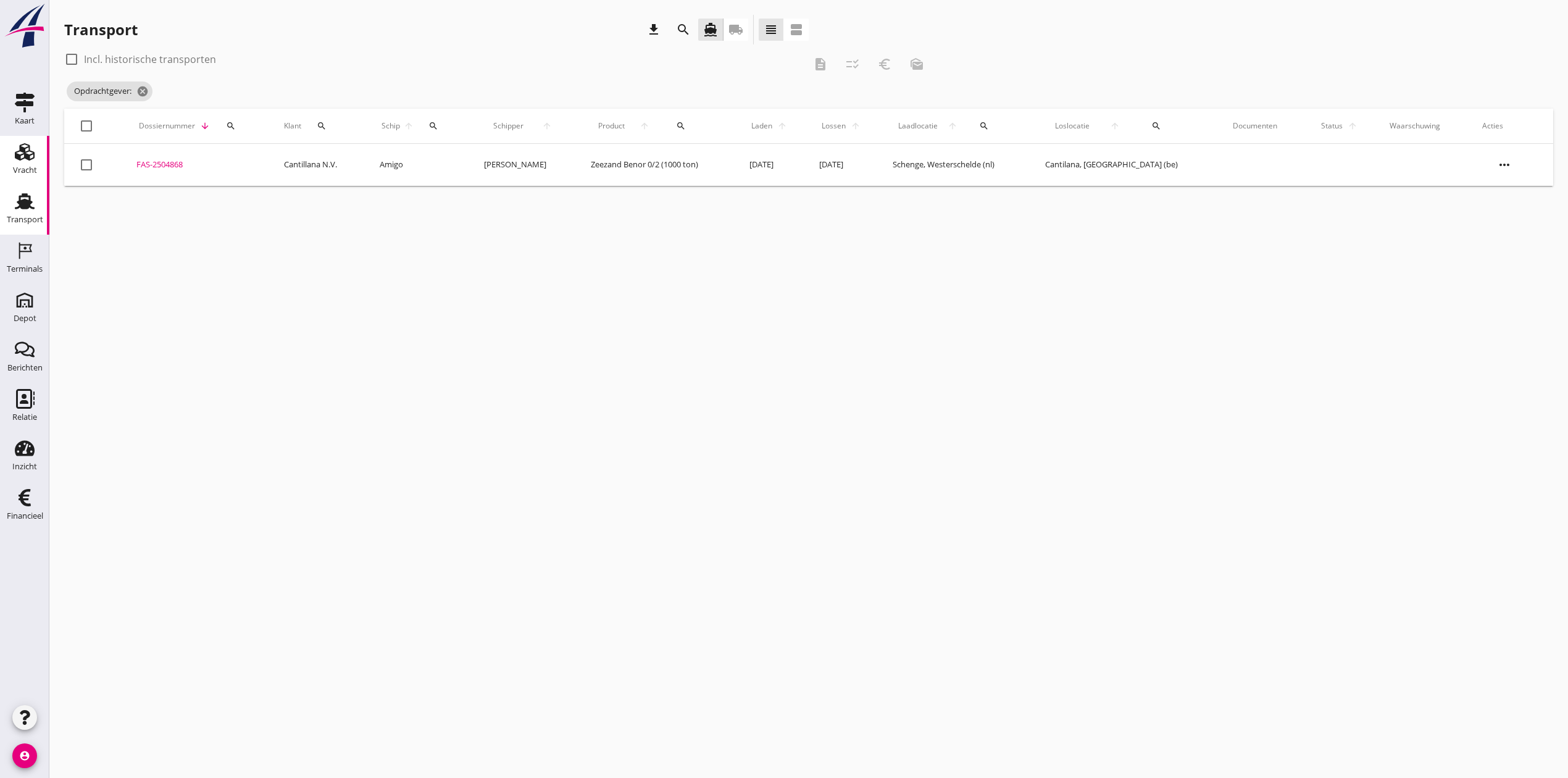
click at [35, 173] on div "Vracht" at bounding box center [25, 170] width 24 height 8
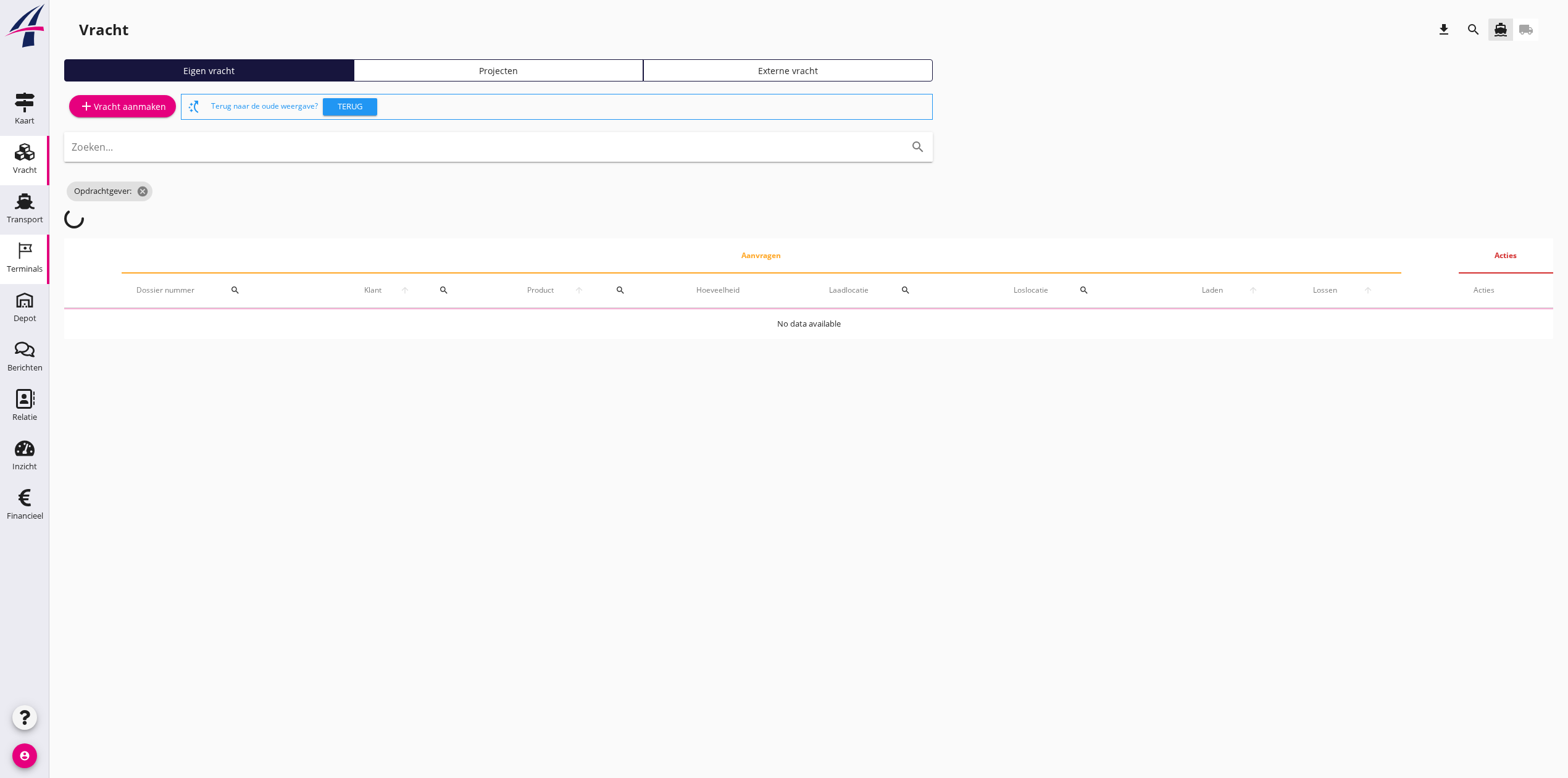
click at [35, 260] on div "Terminals" at bounding box center [25, 269] width 36 height 17
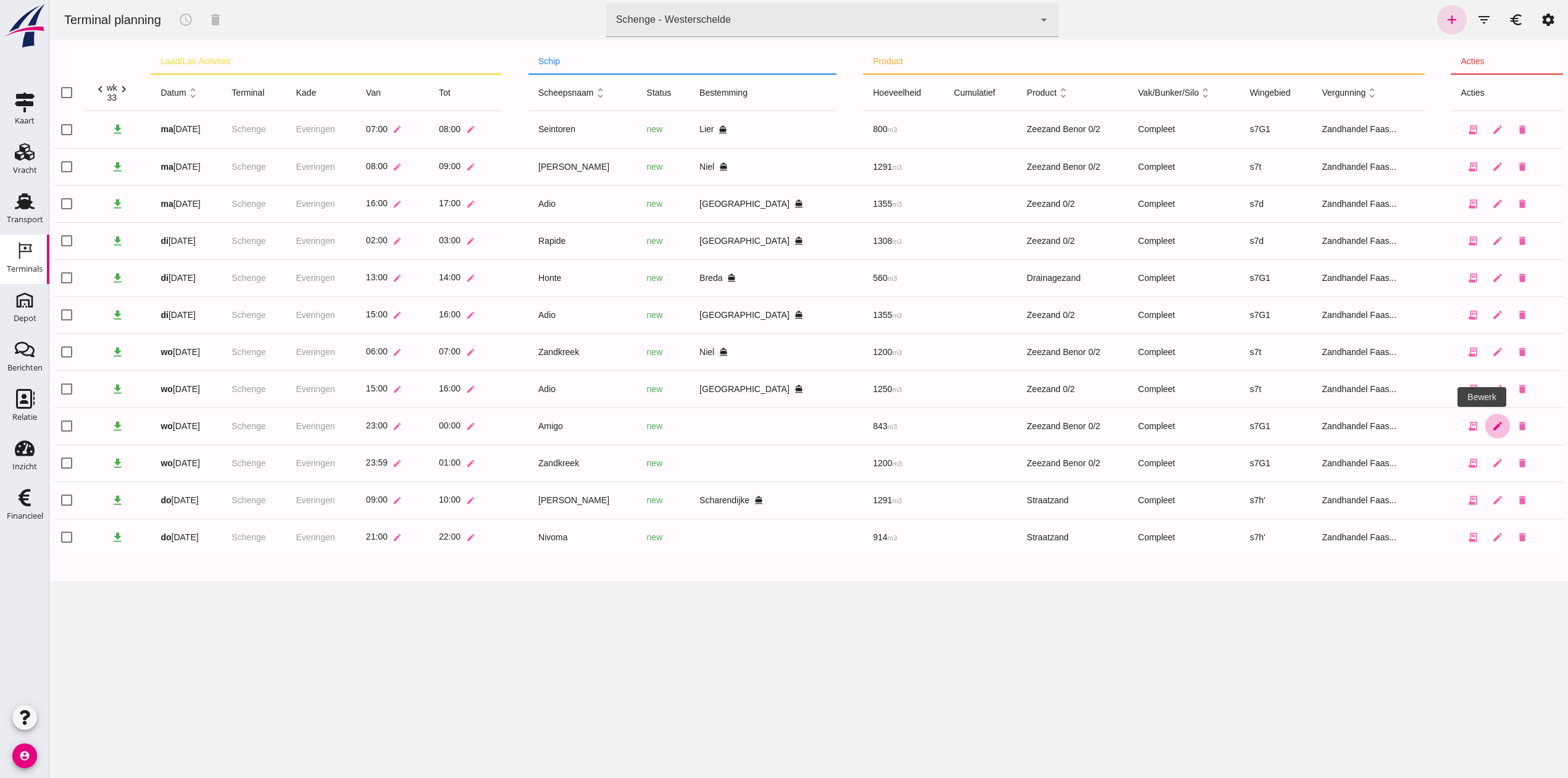
click at [1492, 420] on icon "edit" at bounding box center [1498, 426] width 11 height 11
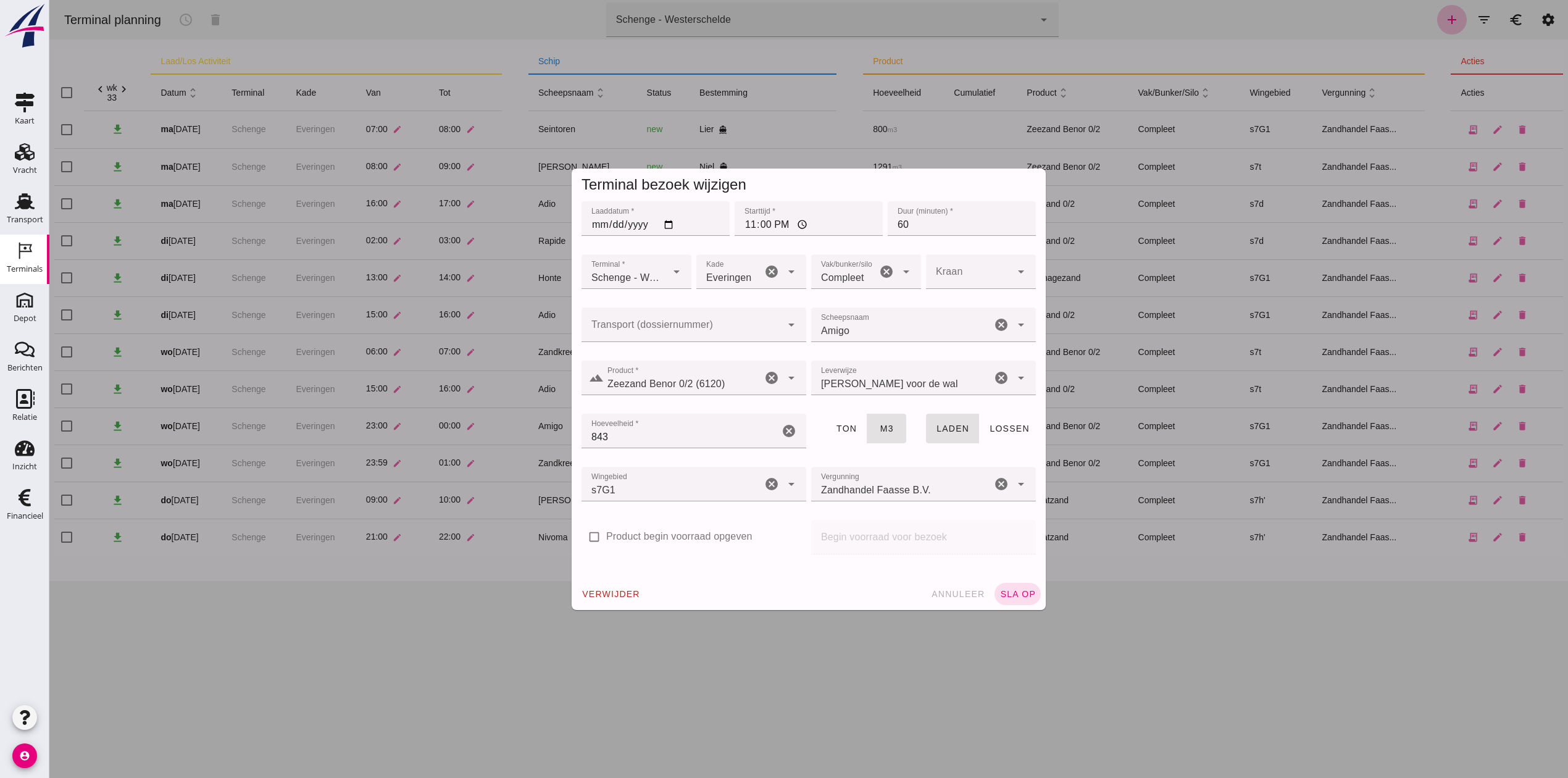
click input "Transport (dossiernummer)"
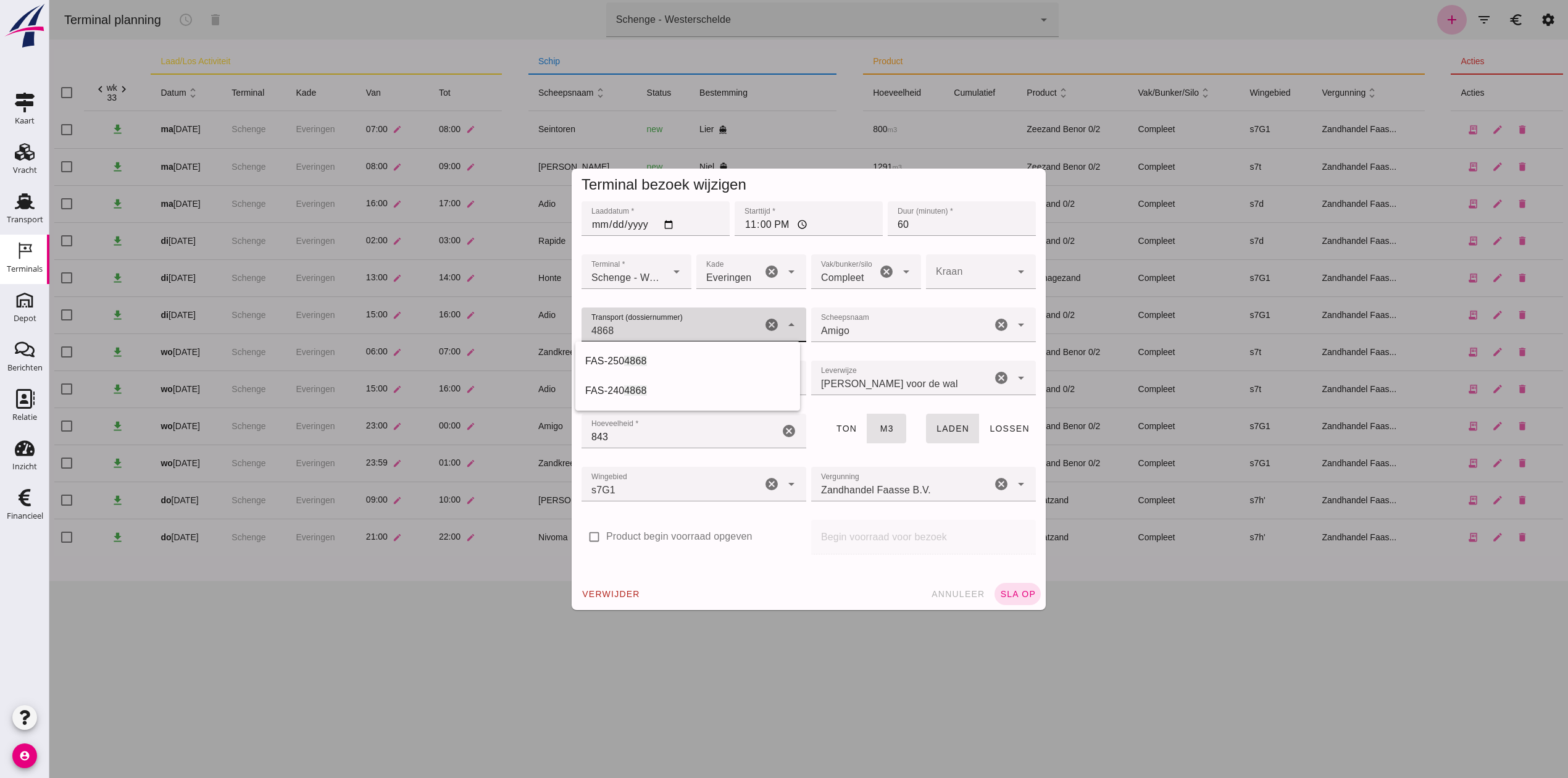
click div "4868"
click div "FAS-250 4868"
type input "FAS-2504868"
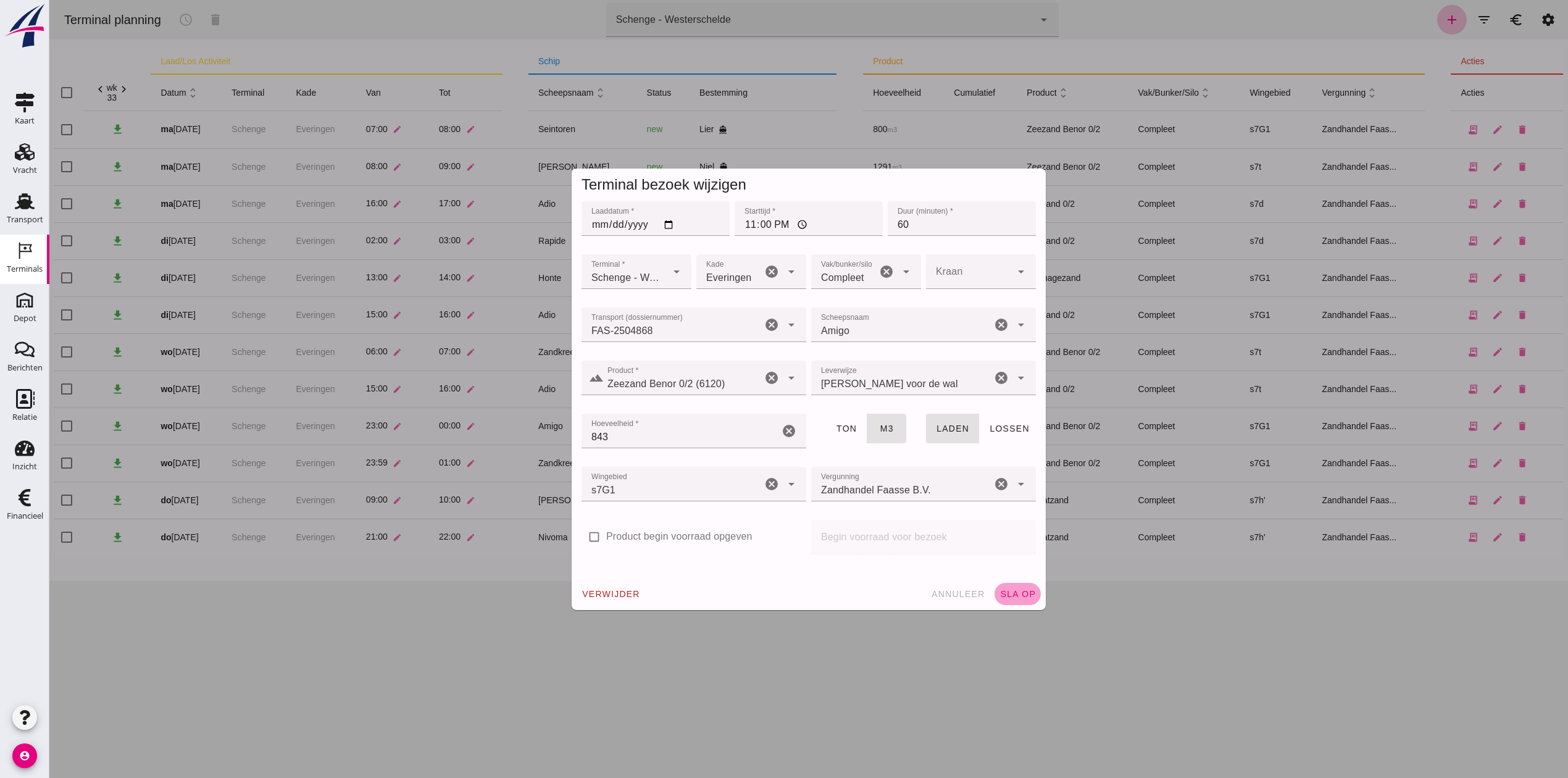
click span "sla op"
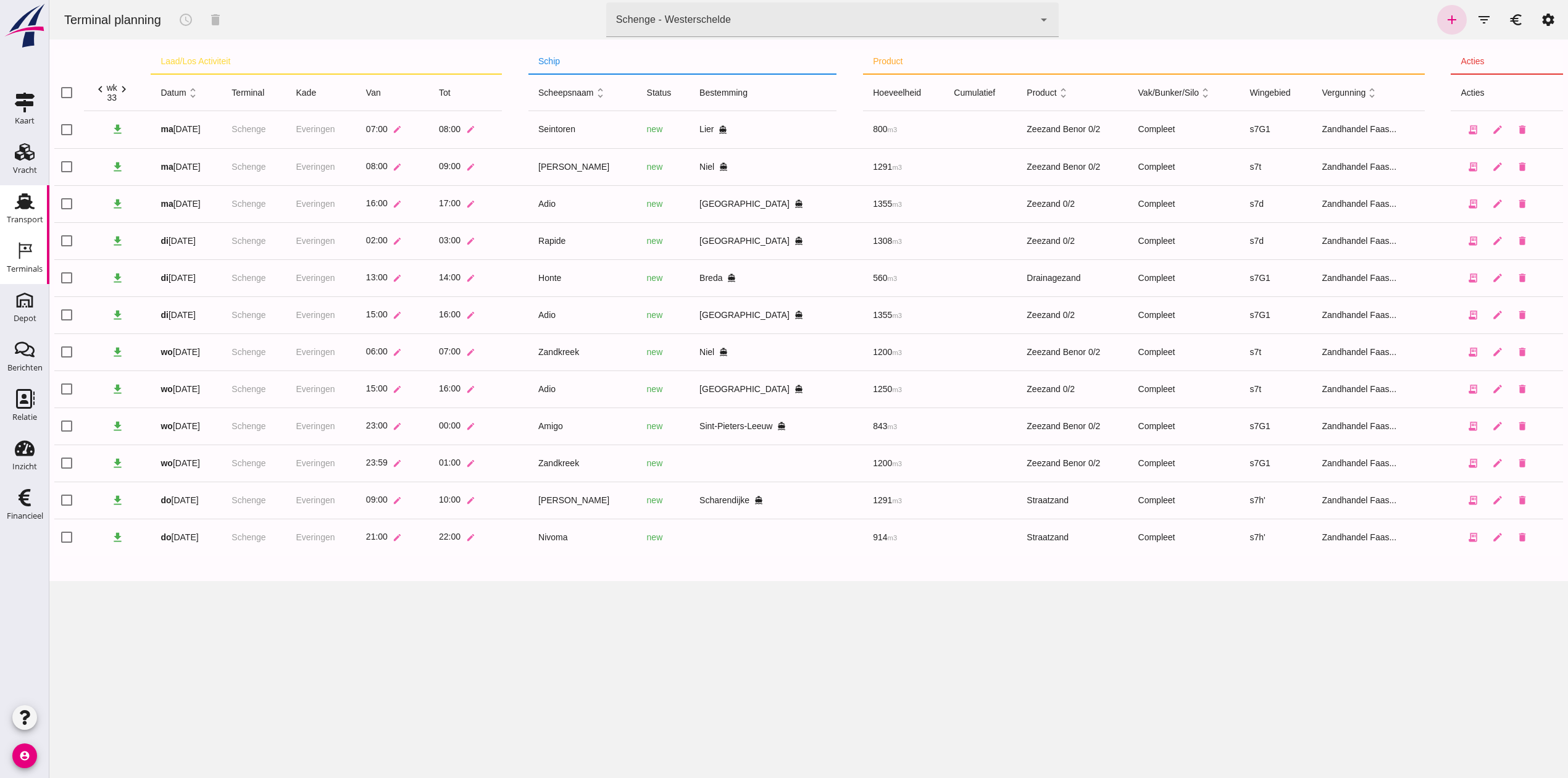
click at [29, 205] on use at bounding box center [25, 201] width 20 height 16
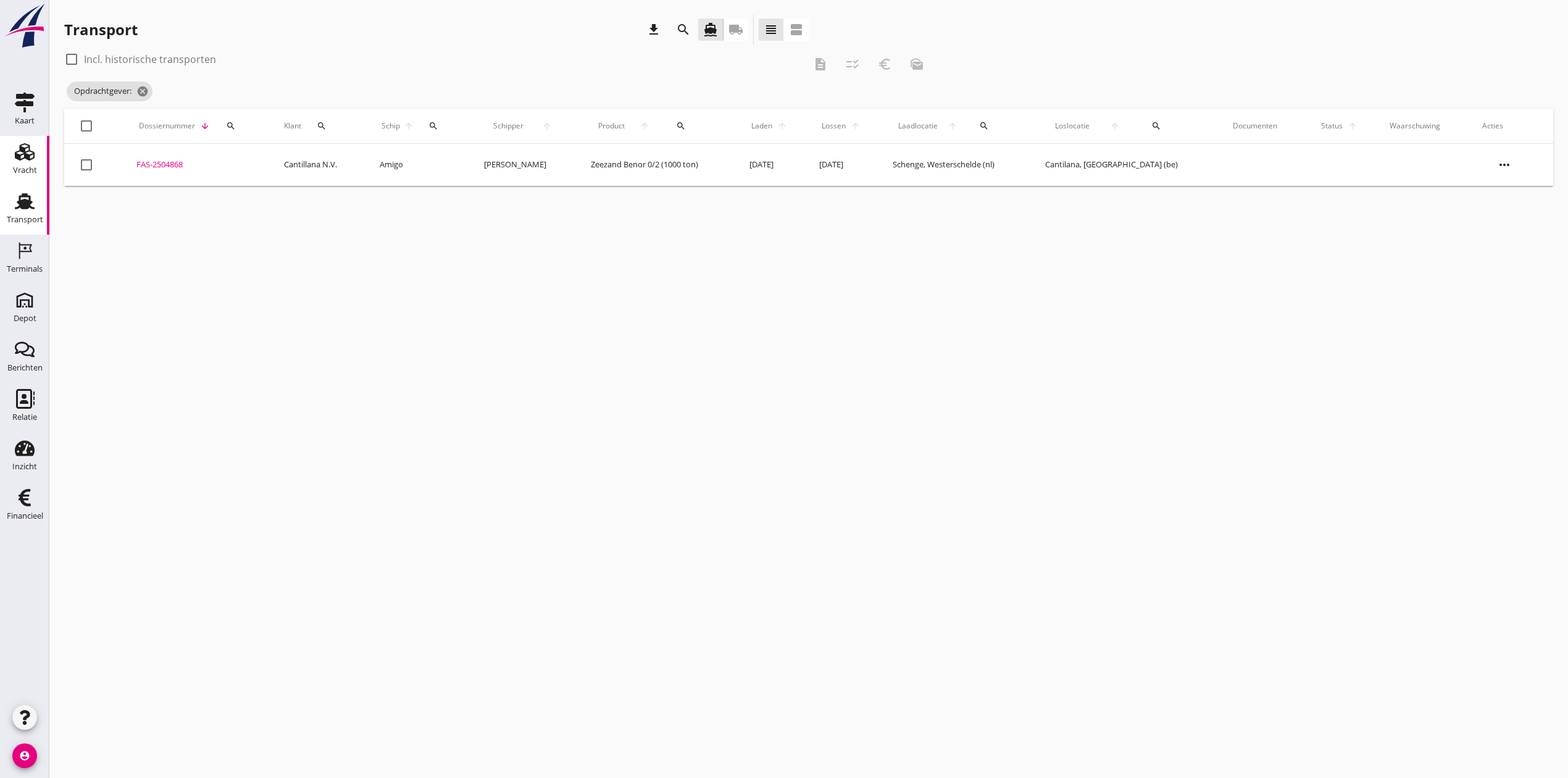
click at [13, 156] on div "Vracht" at bounding box center [24, 151] width 29 height 20
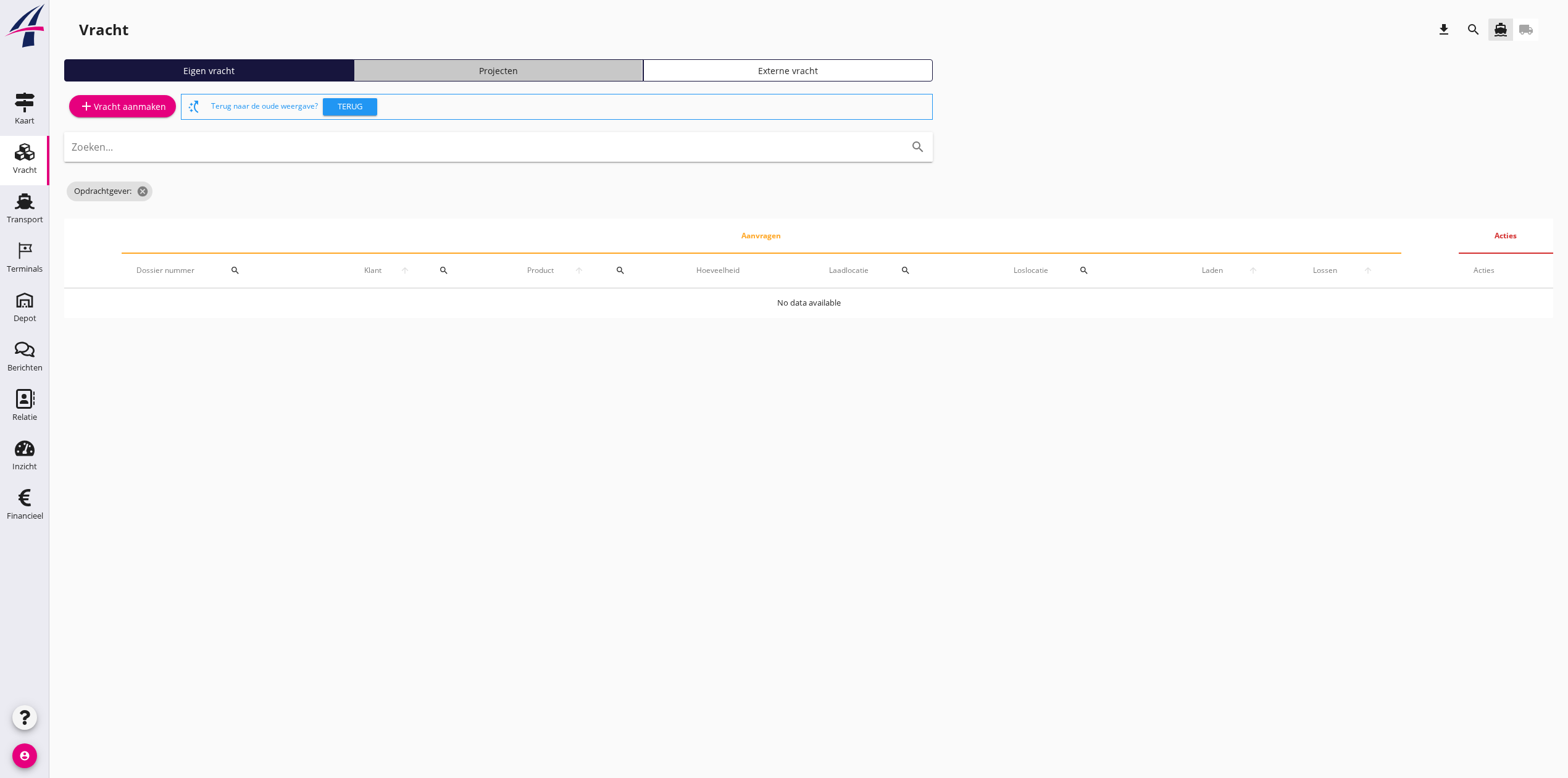
click at [475, 66] on div "Projecten" at bounding box center [499, 70] width 279 height 13
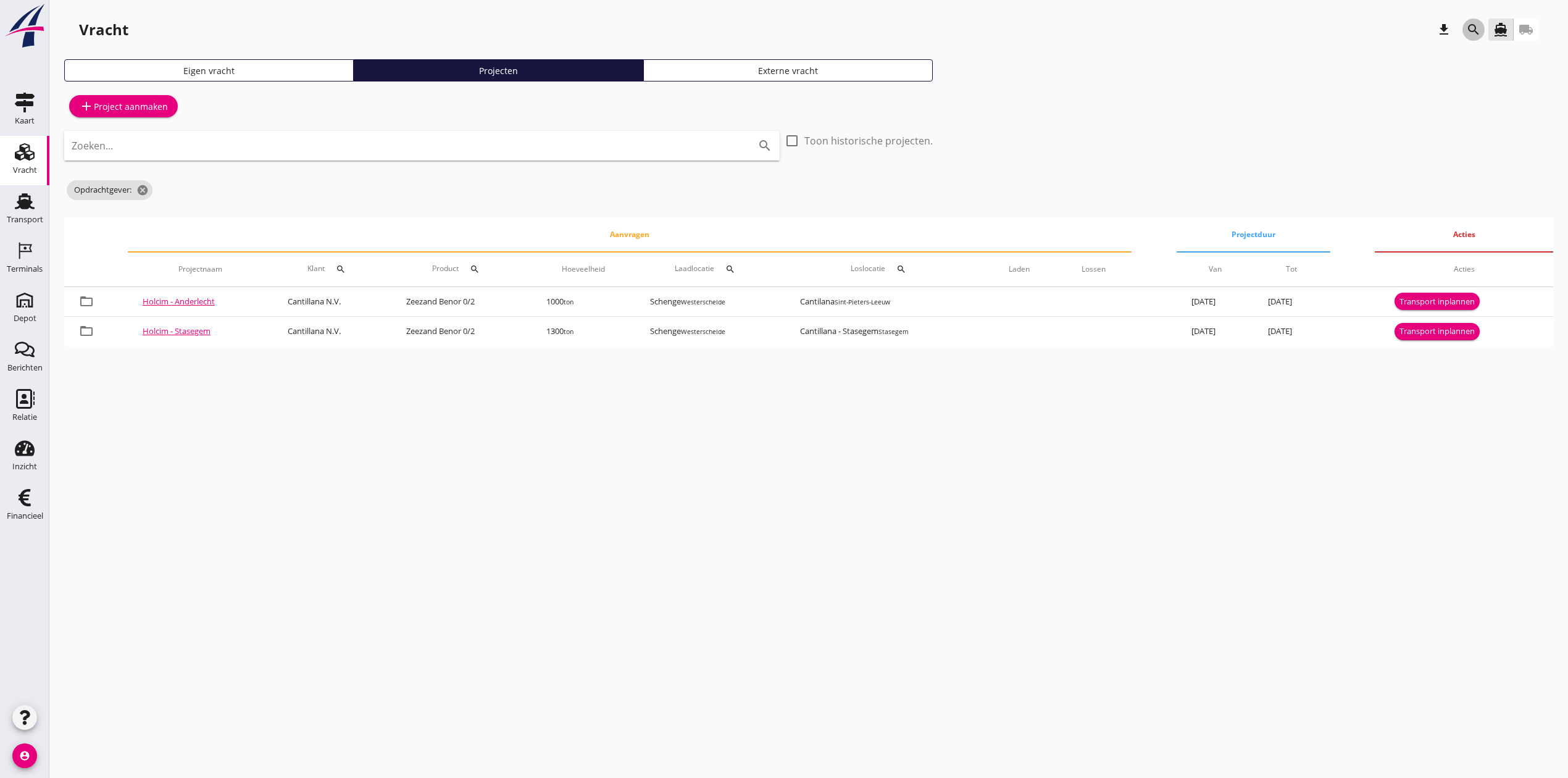
click at [1470, 25] on icon "search" at bounding box center [1473, 29] width 15 height 15
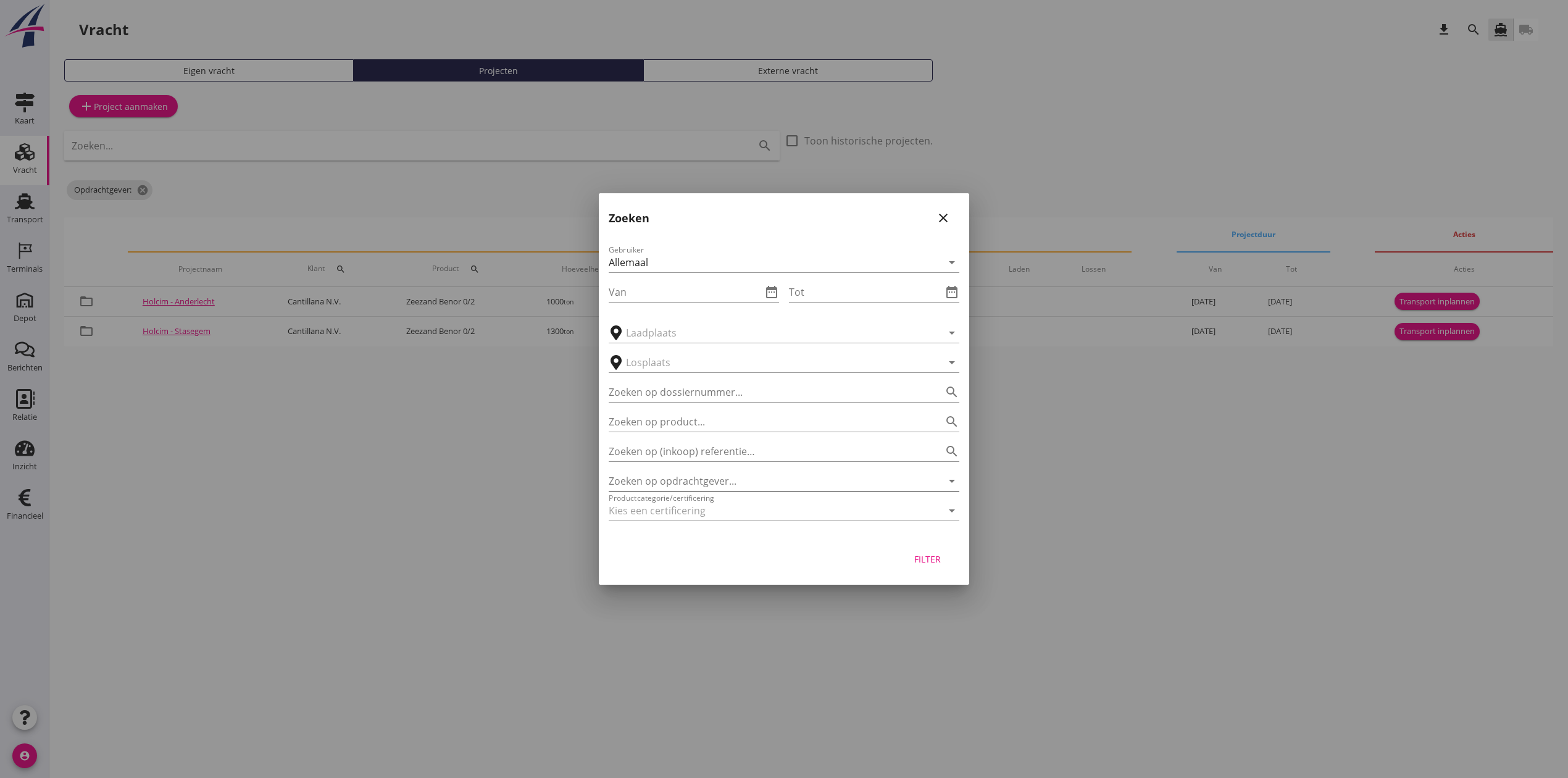
click at [742, 480] on input "Zoeken op opdrachtgever..." at bounding box center [766, 480] width 316 height 20
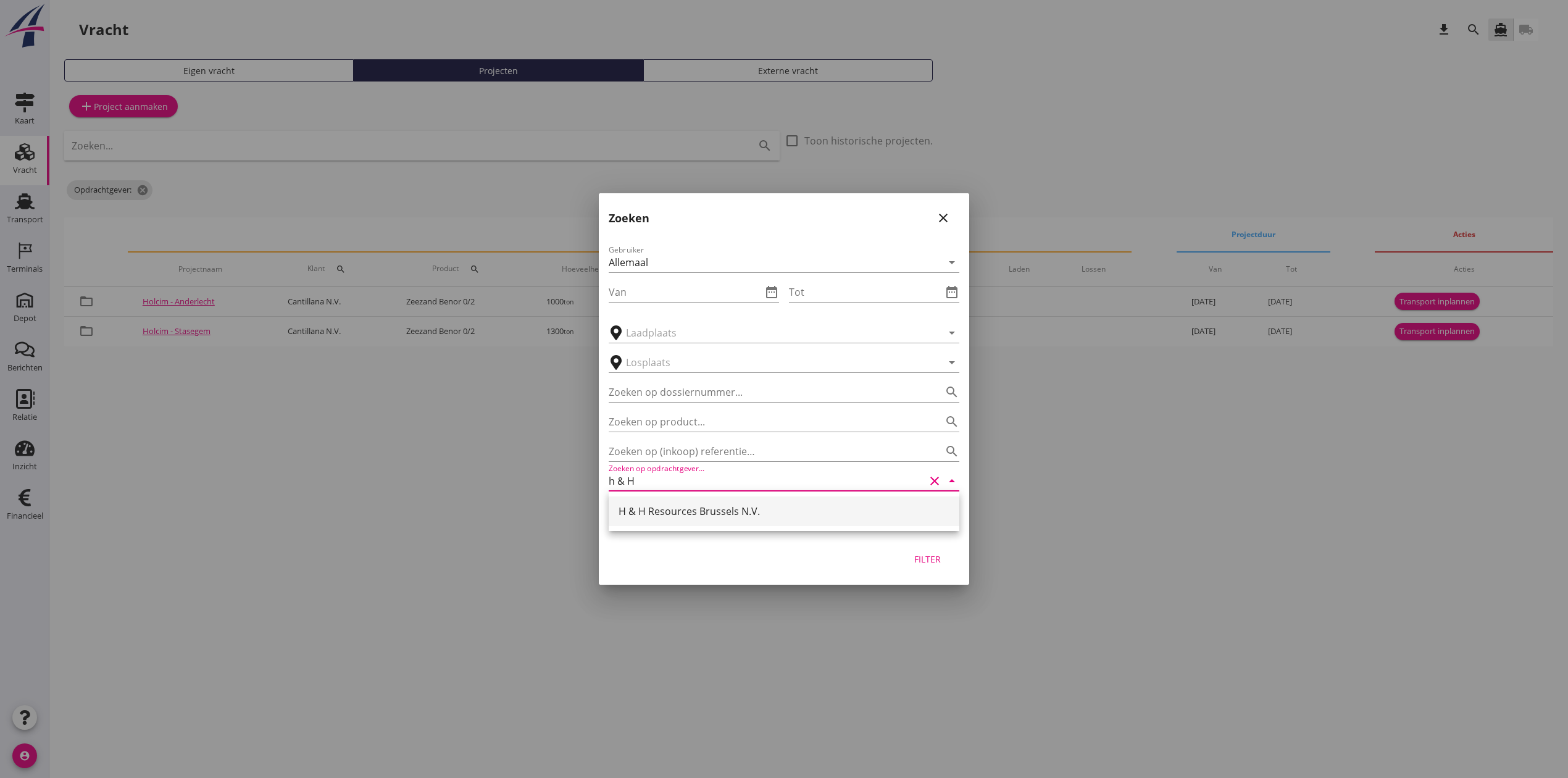
drag, startPoint x: 693, startPoint y: 491, endPoint x: 697, endPoint y: 499, distance: 8.9
click at [693, 492] on div "H & H Resources Brussels N.V." at bounding box center [784, 511] width 351 height 40
click at [697, 502] on div "H & H Resources Brussels N.V." at bounding box center [784, 510] width 331 height 29
type input "H & H Resources Brussels N.V."
click at [931, 558] on div "Filter" at bounding box center [927, 559] width 35 height 13
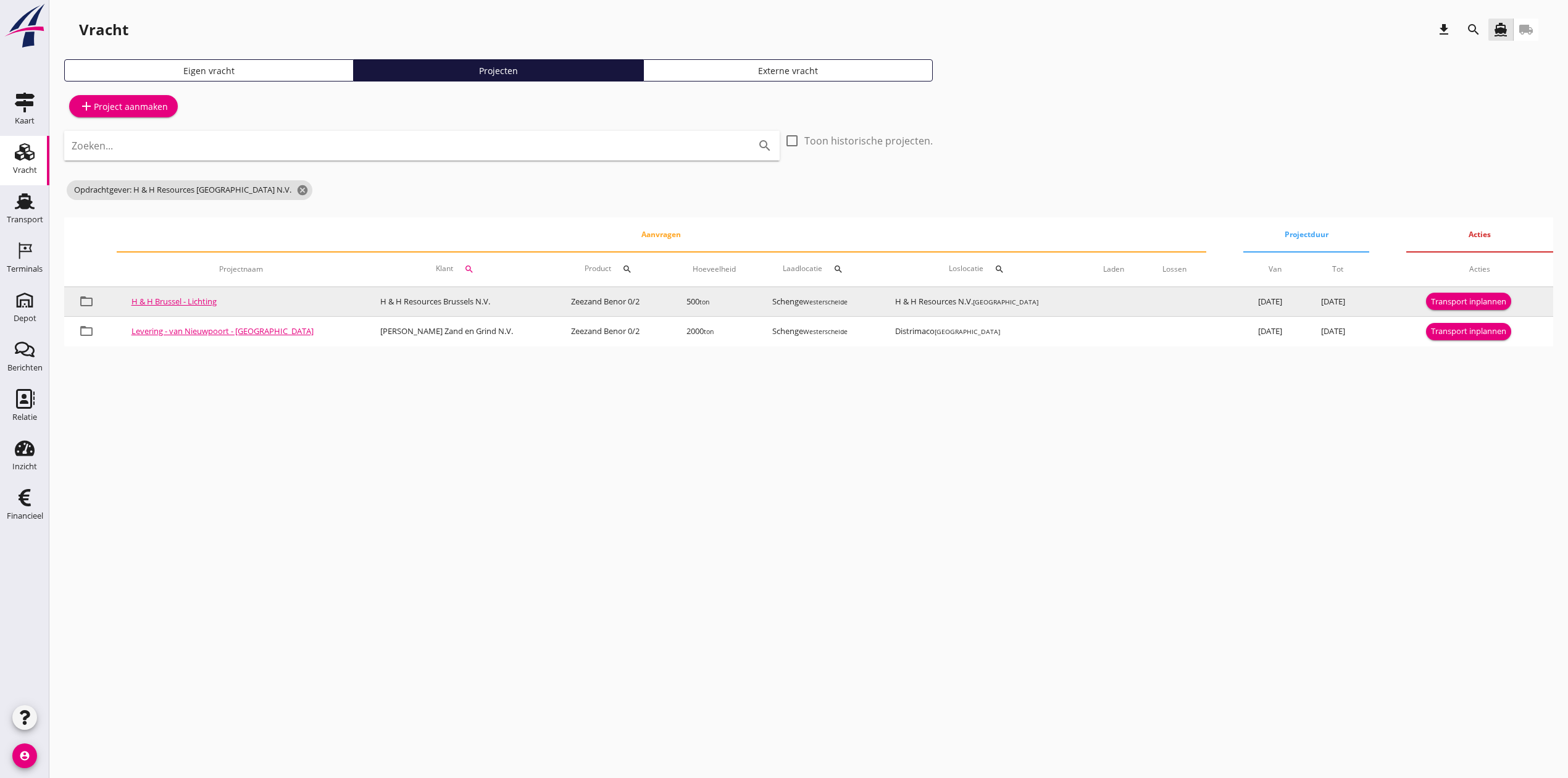
click at [1437, 293] on button "Transport inplannen" at bounding box center [1468, 302] width 85 height 17
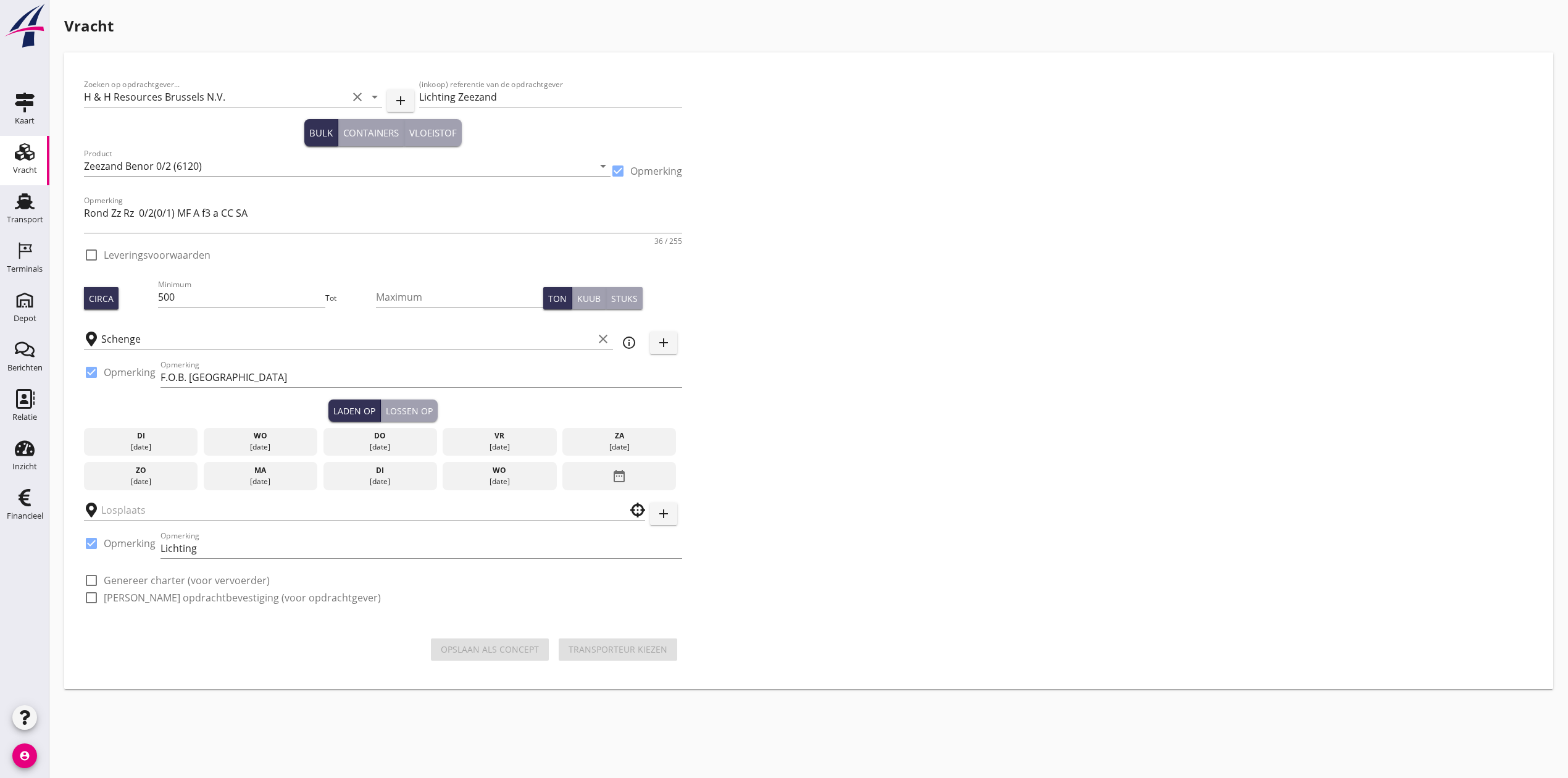
checkbox input "true"
type input "H & H Resources N.V."
checkbox input "true"
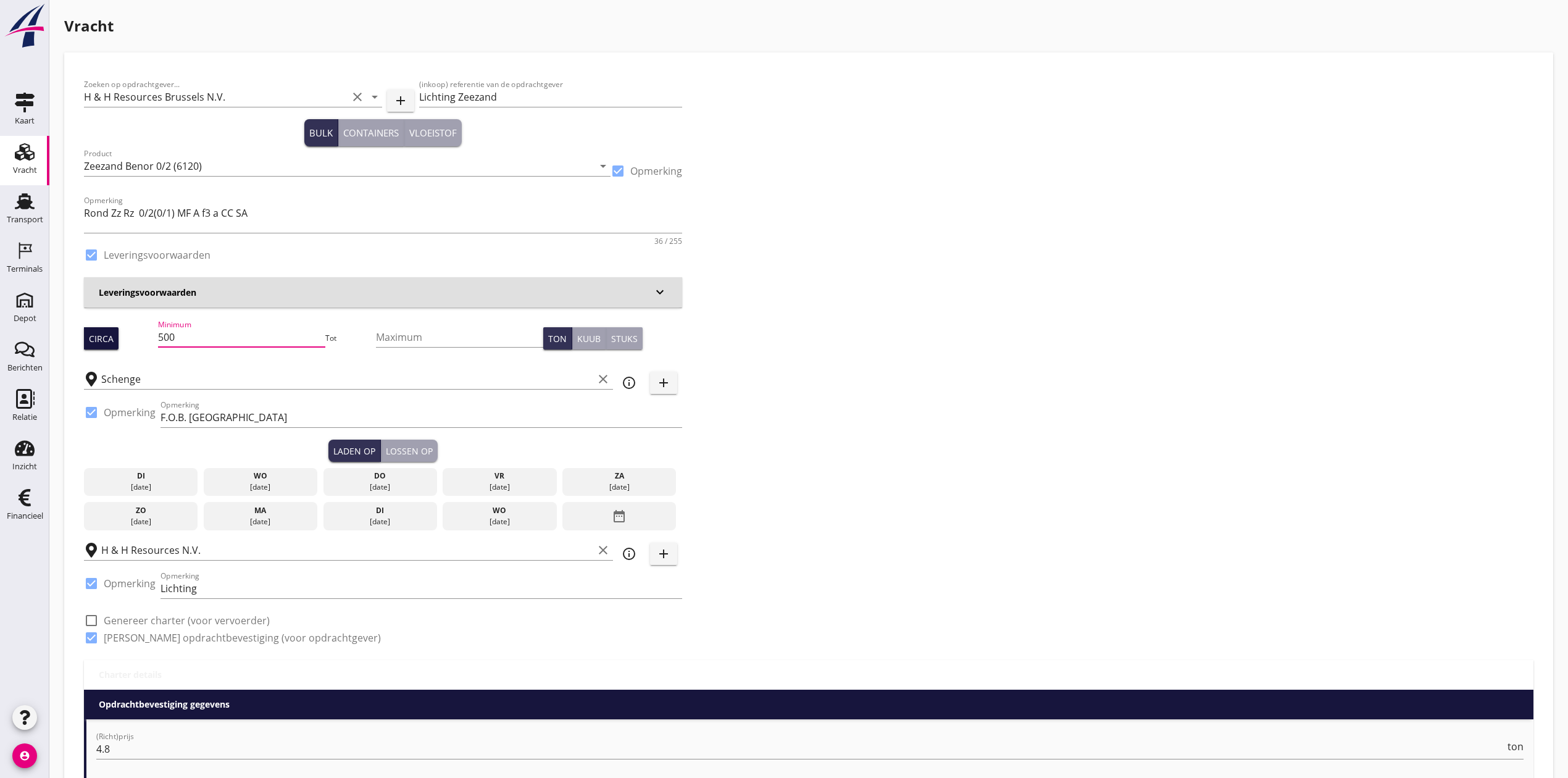
drag, startPoint x: 183, startPoint y: 341, endPoint x: 97, endPoint y: 340, distance: 86.0
click at [97, 340] on div "Circa Minimum 500 Tot Maximum Ton Kuub Stuks" at bounding box center [383, 338] width 598 height 42
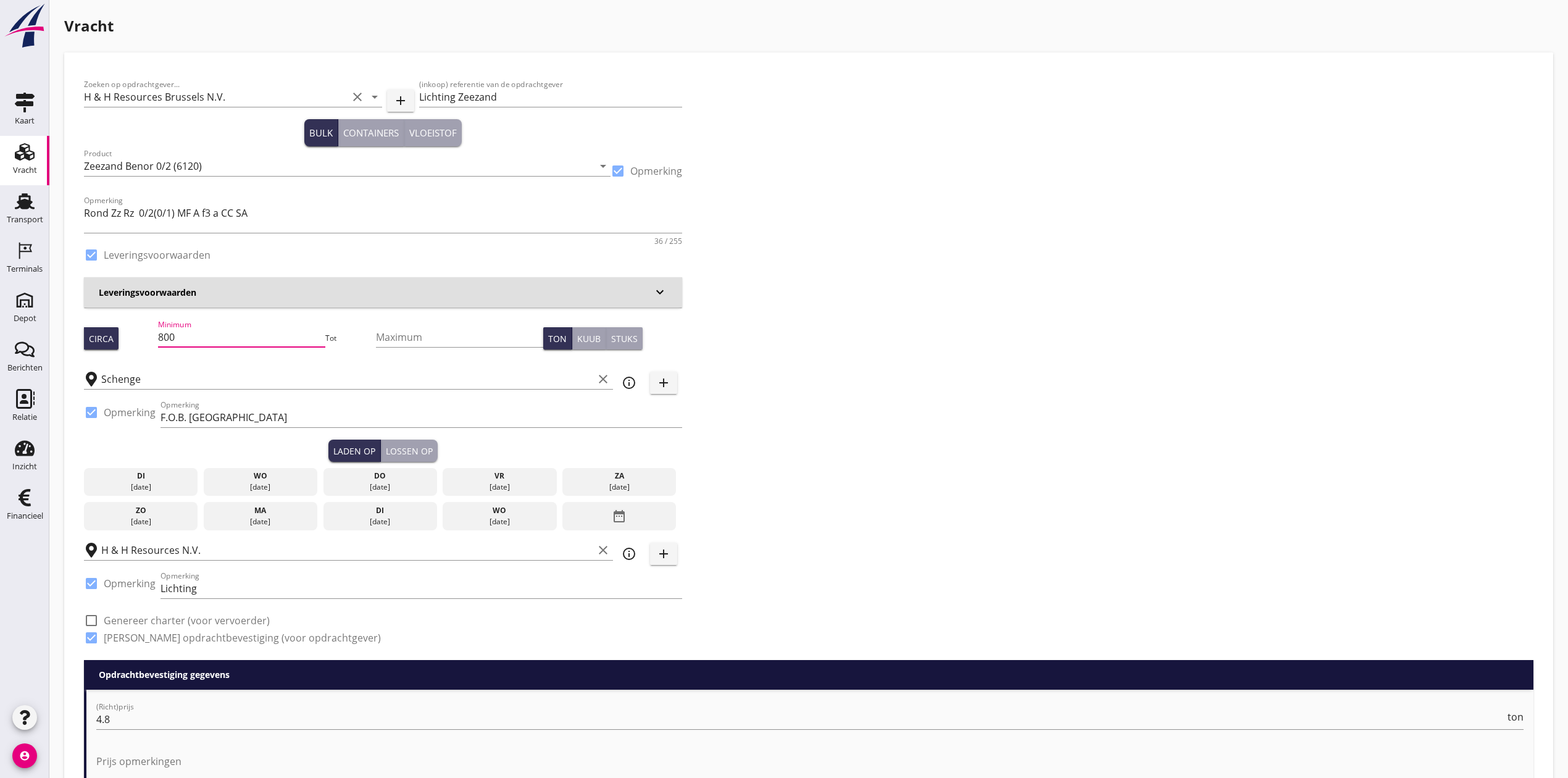
type input "800"
click at [1063, 115] on div "Zoeken op opdrachtgever... H & H Resources Brussels N.V. clear arrow_drop_down …" at bounding box center [808, 366] width 1459 height 587
click at [285, 488] on div "[DATE]" at bounding box center [260, 487] width 108 height 11
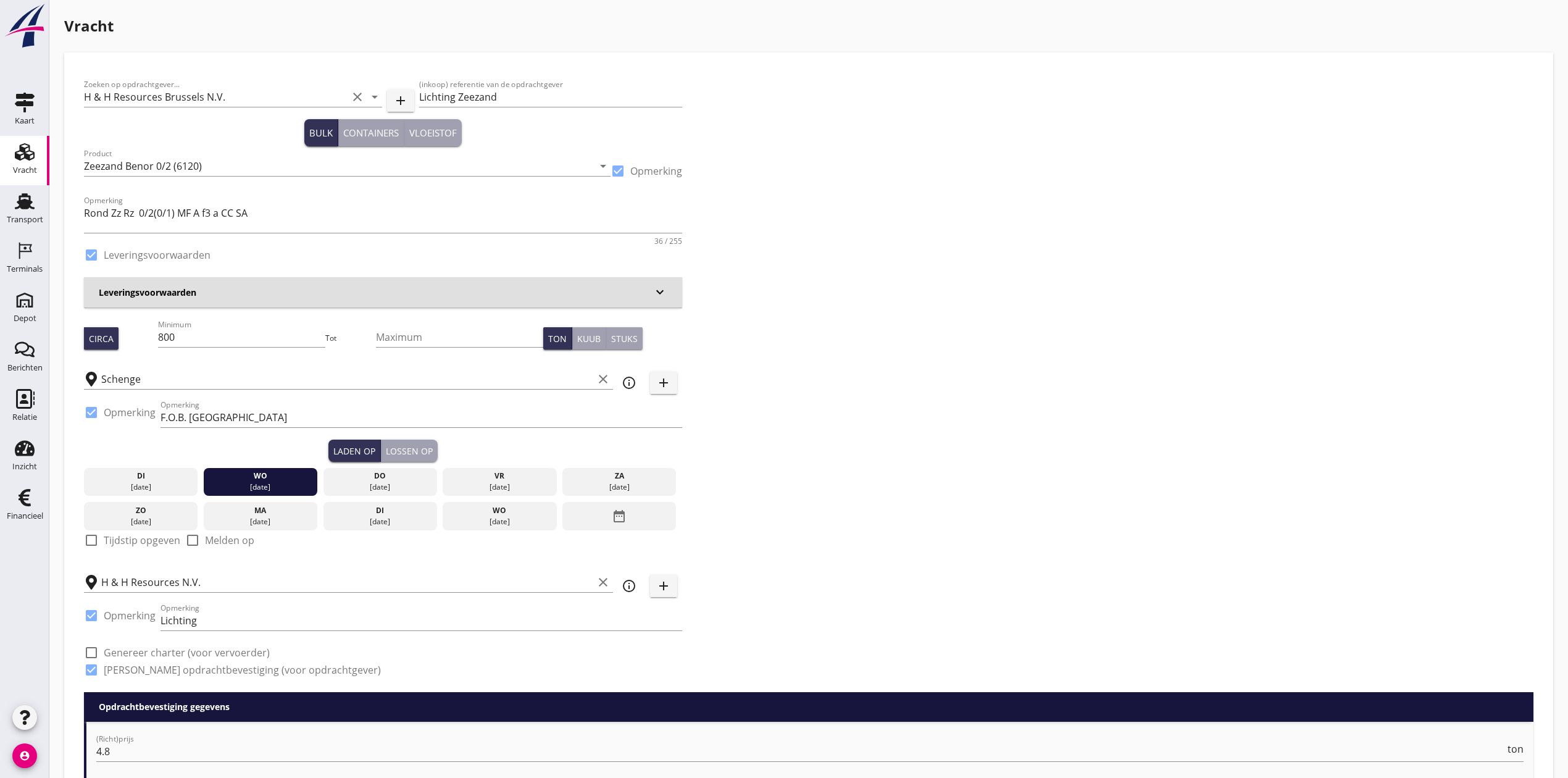
click at [411, 450] on div "Lossen op" at bounding box center [408, 450] width 47 height 13
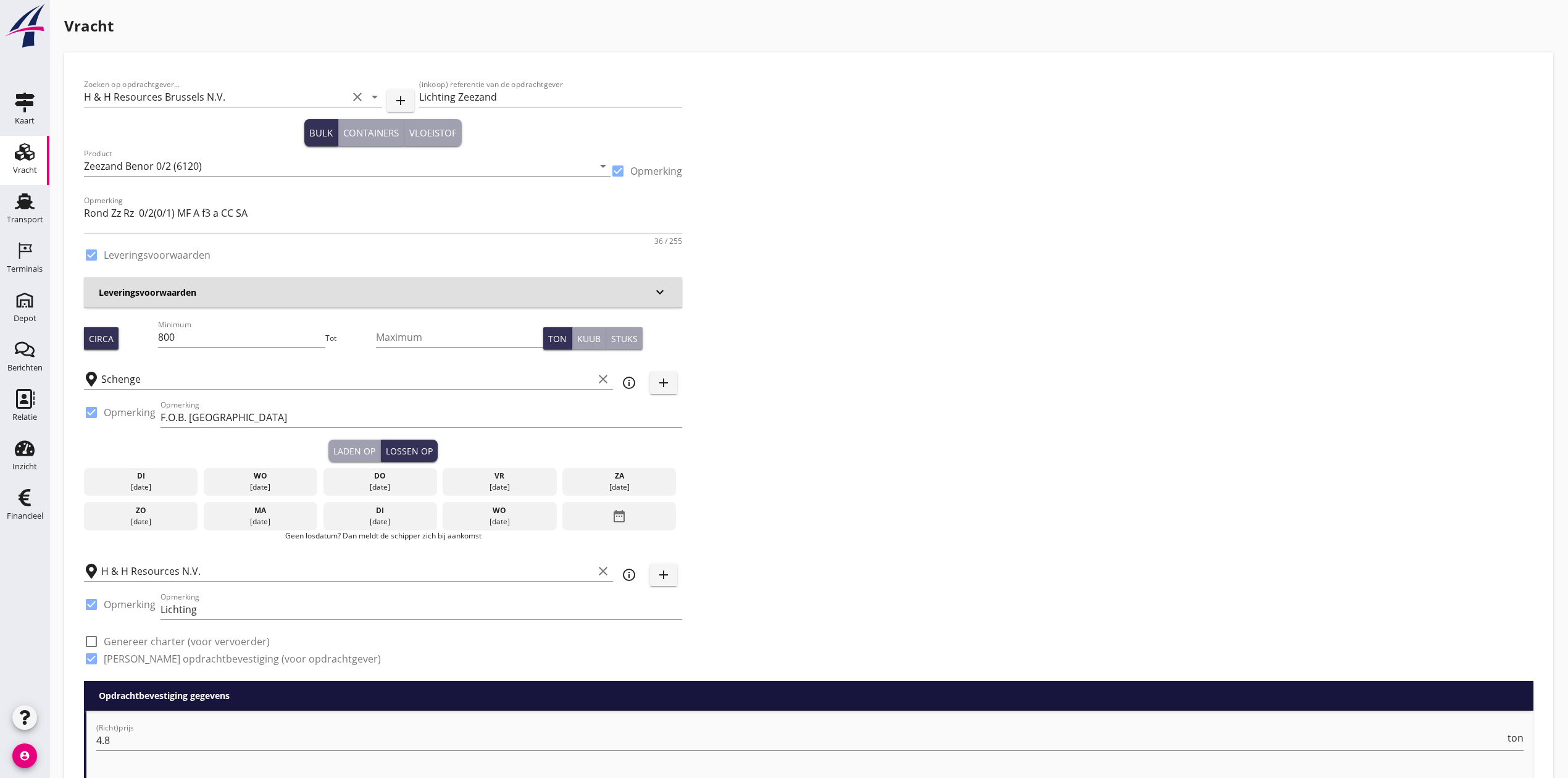
click at [388, 484] on div "[DATE]" at bounding box center [380, 487] width 108 height 11
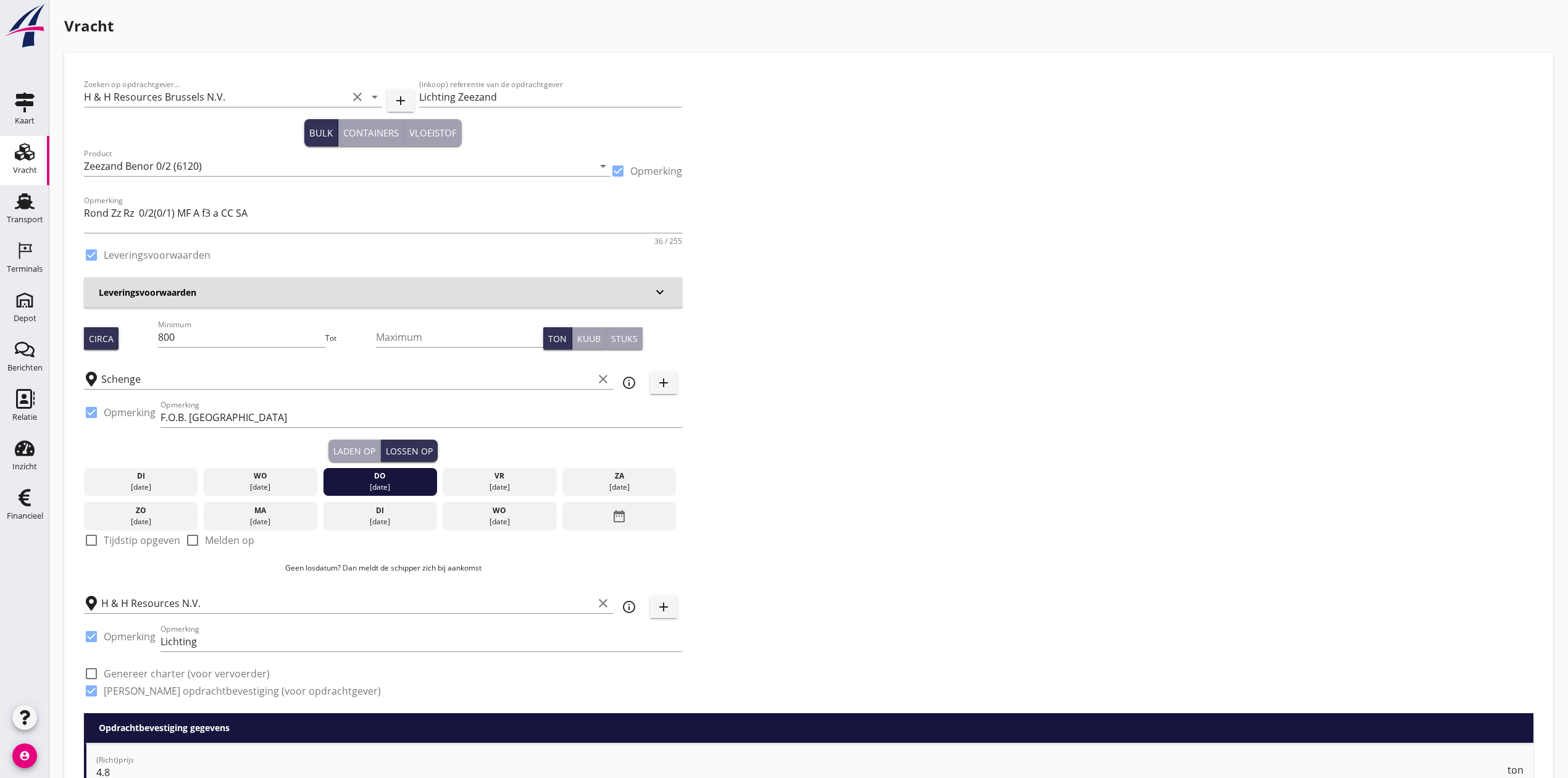
click at [901, 420] on div "Zoeken op opdrachtgever... H & H Resources Brussels N.V. clear arrow_drop_down …" at bounding box center [808, 392] width 1459 height 640
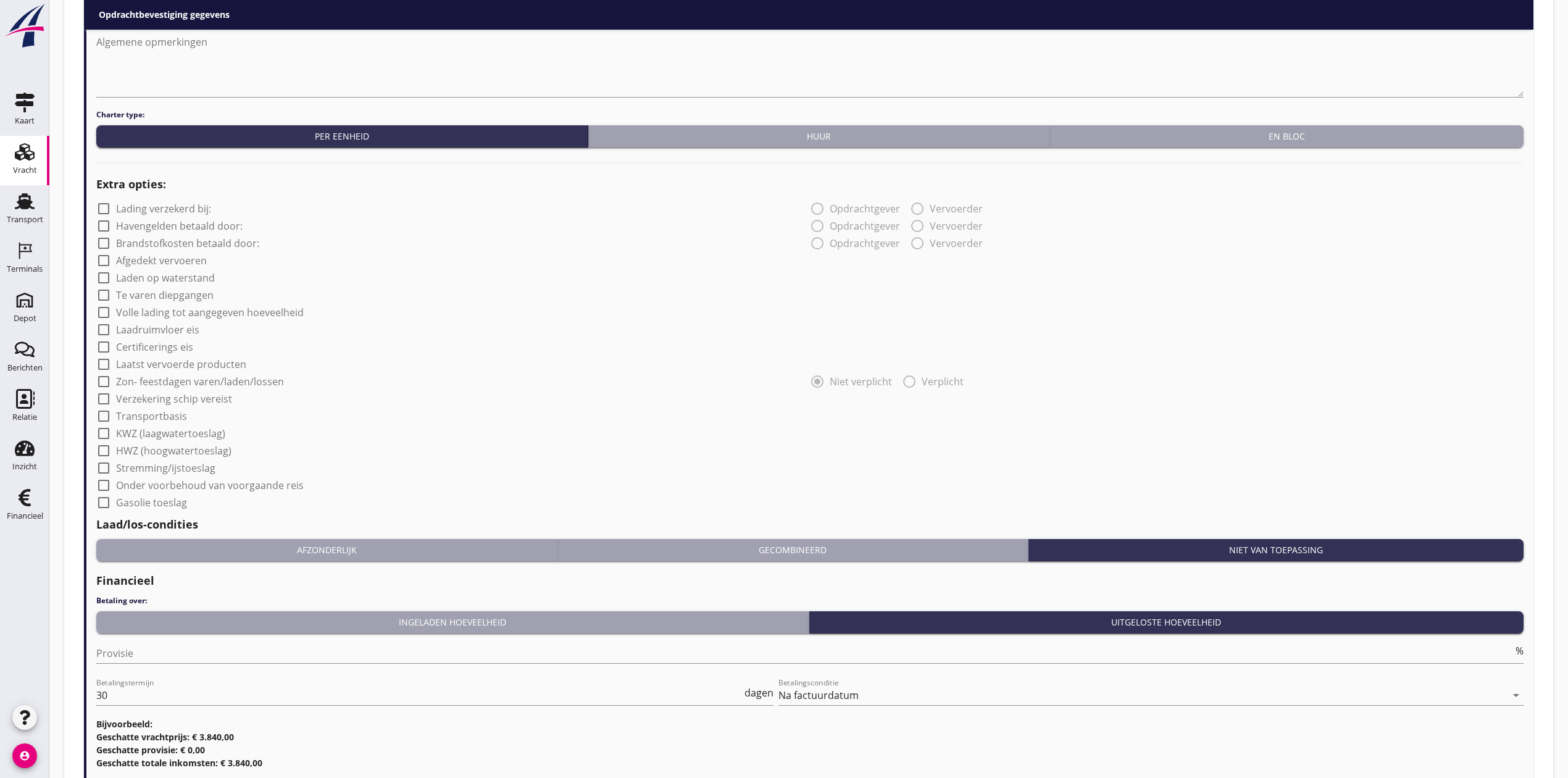
scroll to position [944, 0]
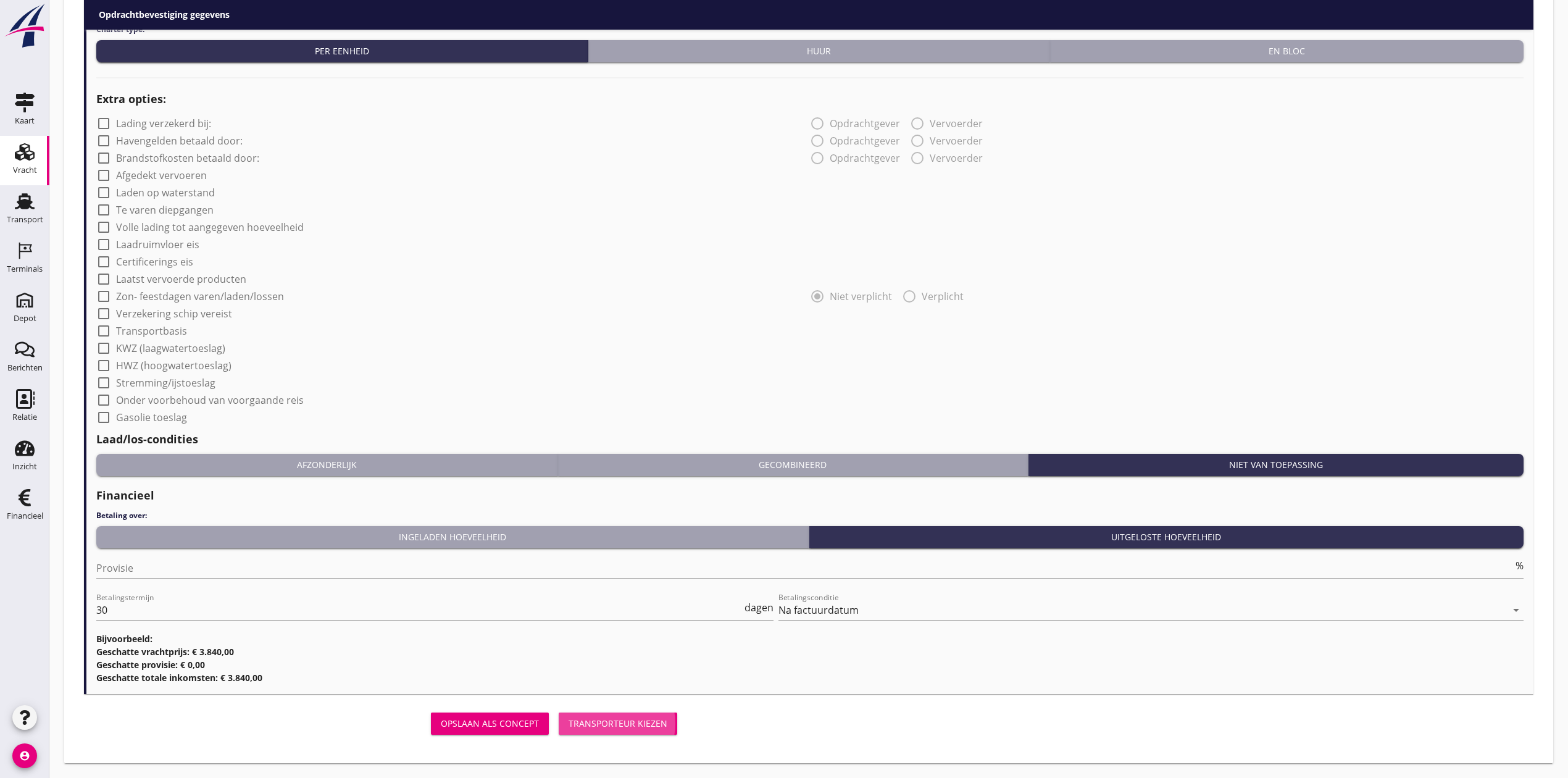
click at [664, 722] on div "Transporteur kiezen" at bounding box center [617, 723] width 99 height 13
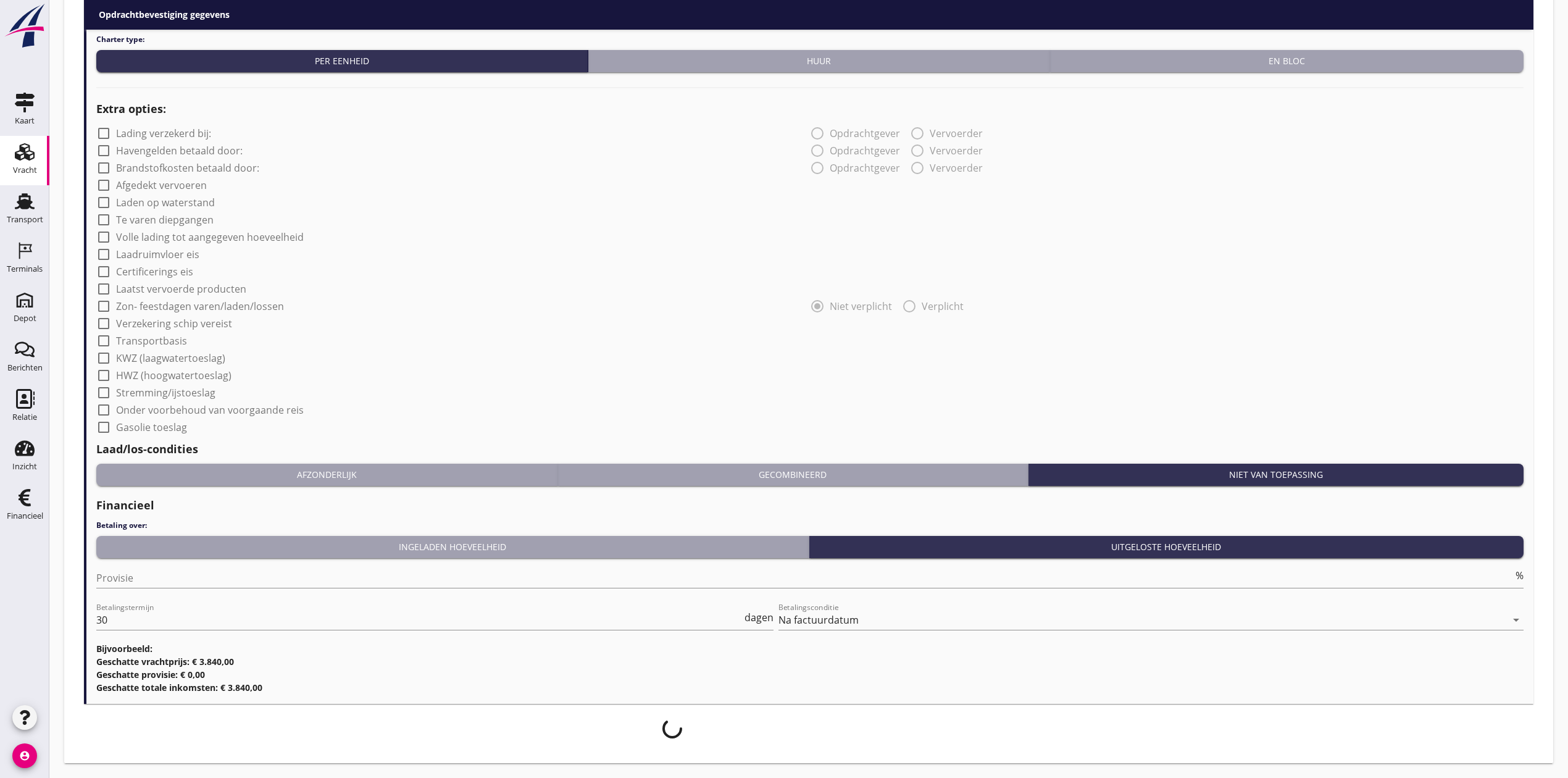
scroll to position [935, 0]
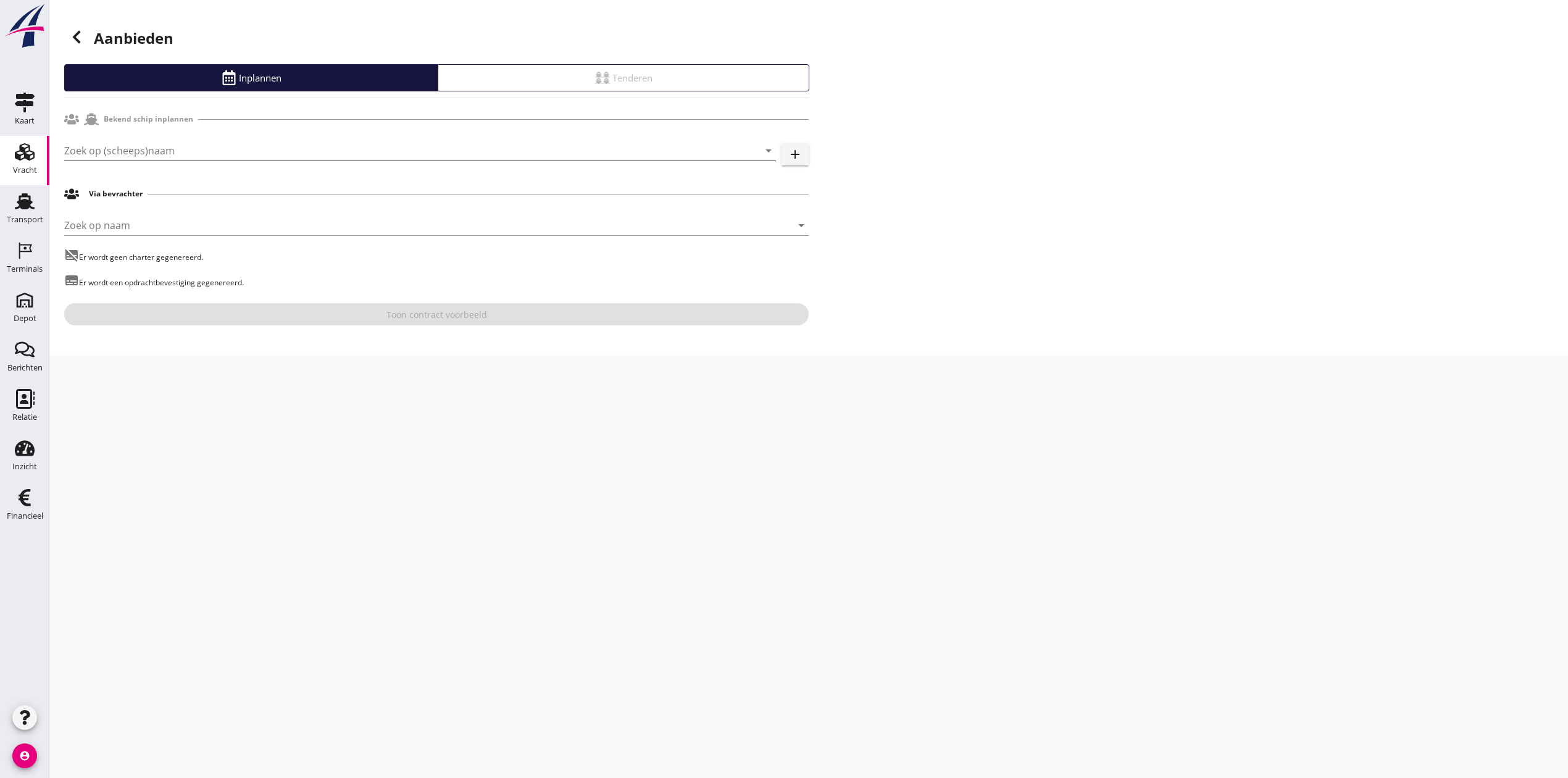
click at [245, 152] on input "Zoek op (scheeps)naam" at bounding box center [402, 150] width 677 height 20
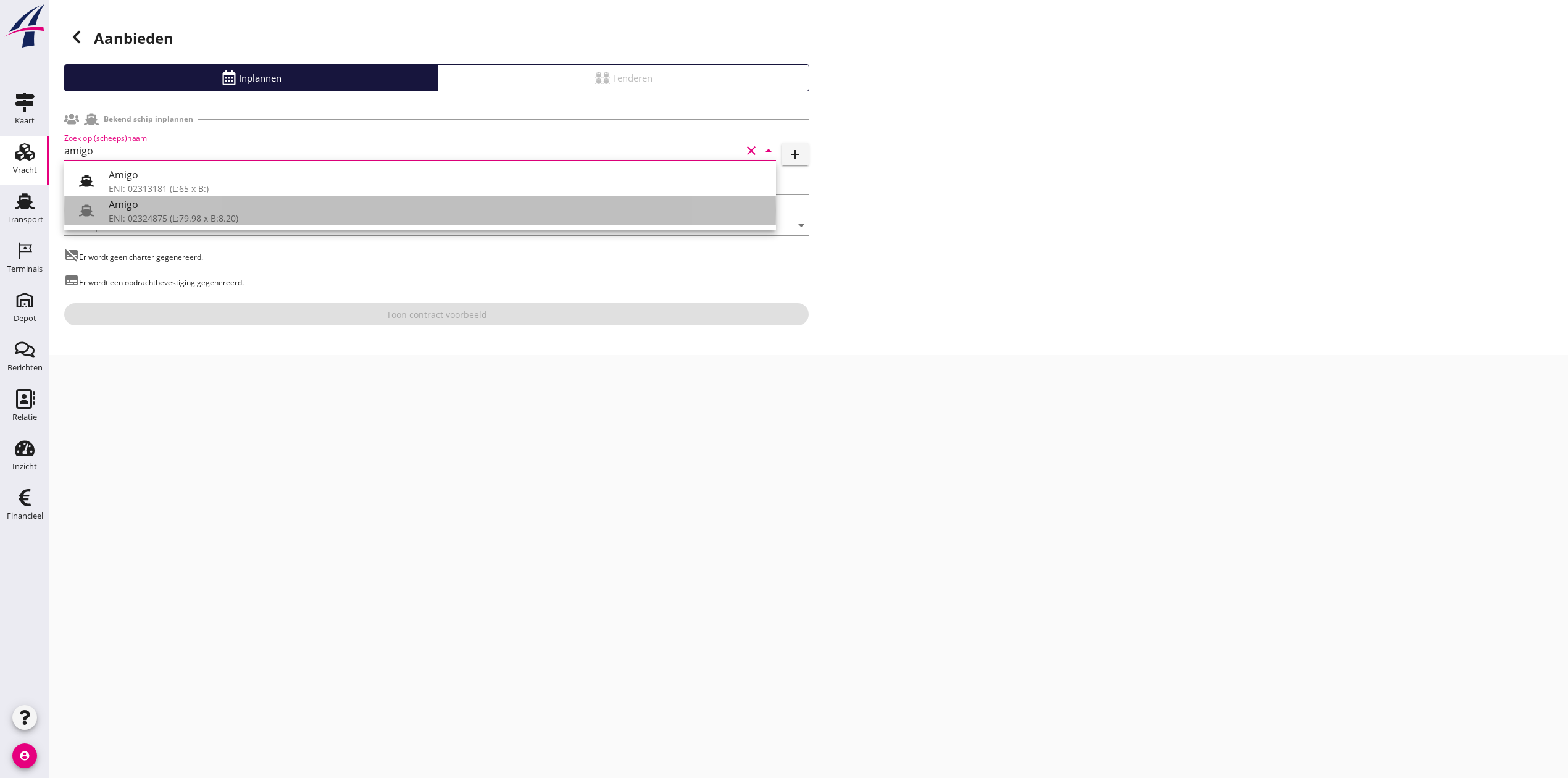
click at [217, 211] on div "Amigo" at bounding box center [437, 204] width 657 height 15
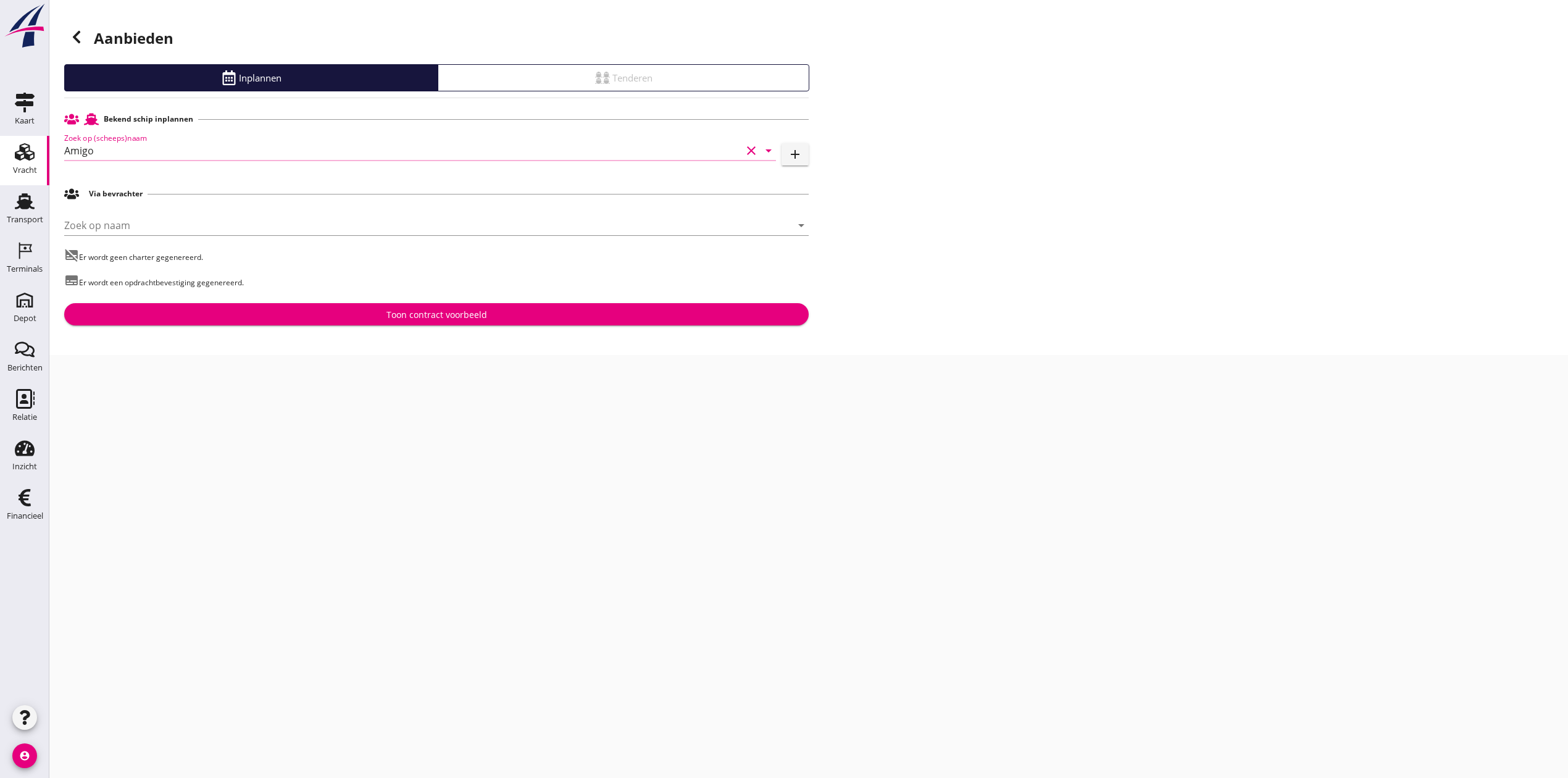
type input "Amigo"
click at [403, 298] on div "Bekend schip inplannen Zoek op (scheeps)naam Amigo clear arrow_drop_down add Vi…" at bounding box center [436, 216] width 744 height 218
click at [405, 308] on div "Toon contract voorbeeld" at bounding box center [436, 314] width 101 height 13
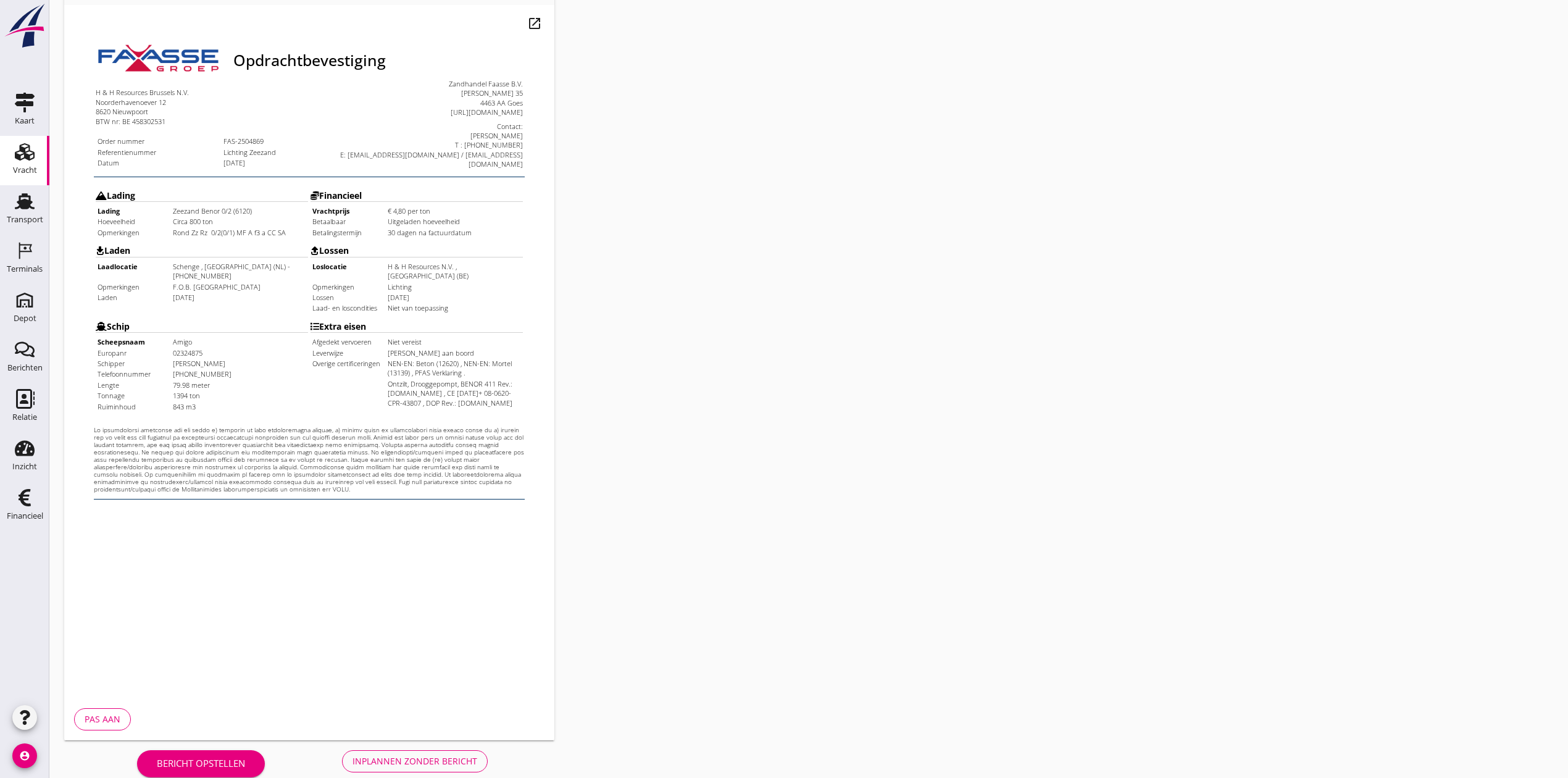
scroll to position [136, 0]
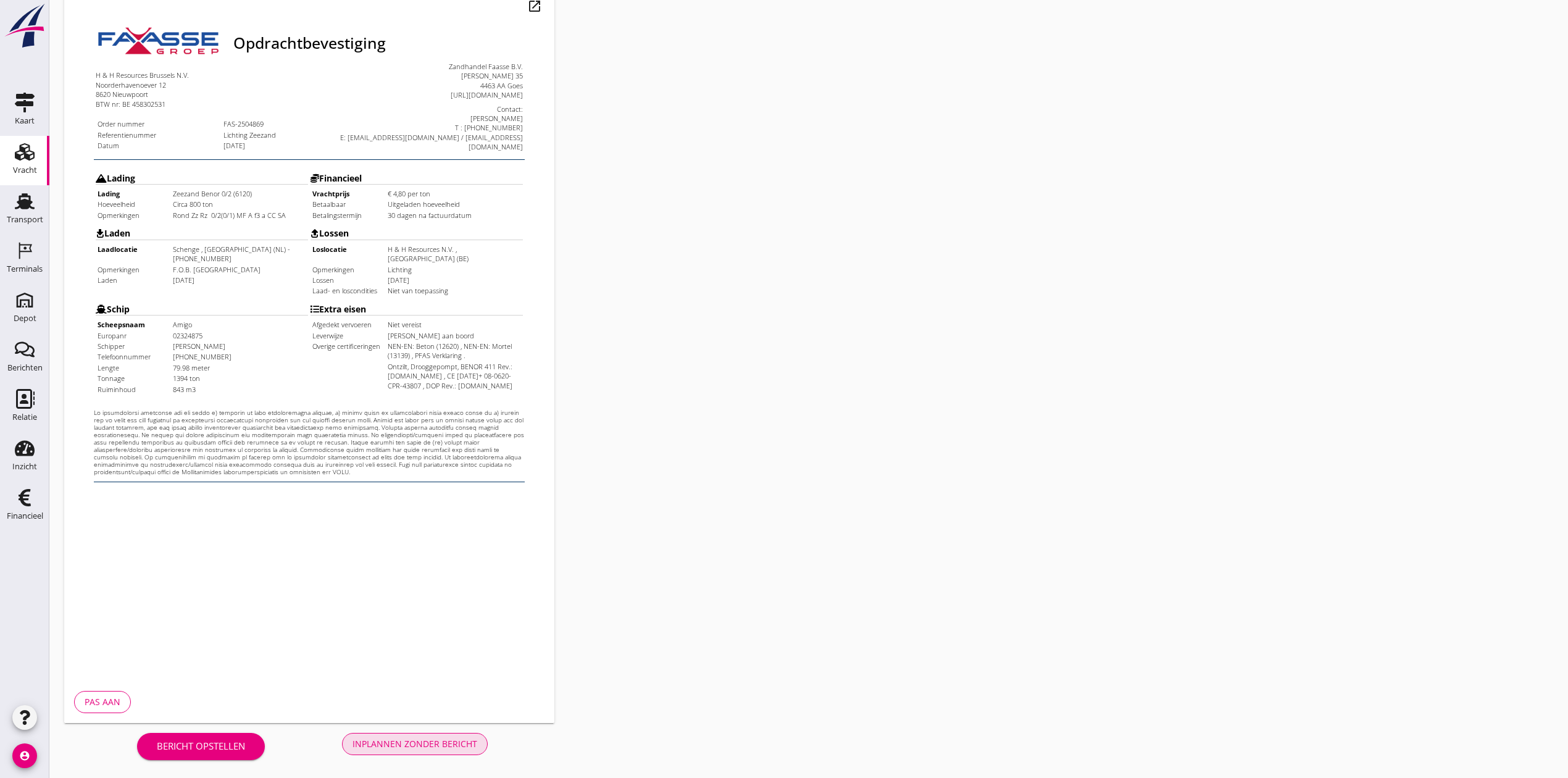
click at [426, 748] on div "Inplannen zonder bericht" at bounding box center [415, 743] width 125 height 13
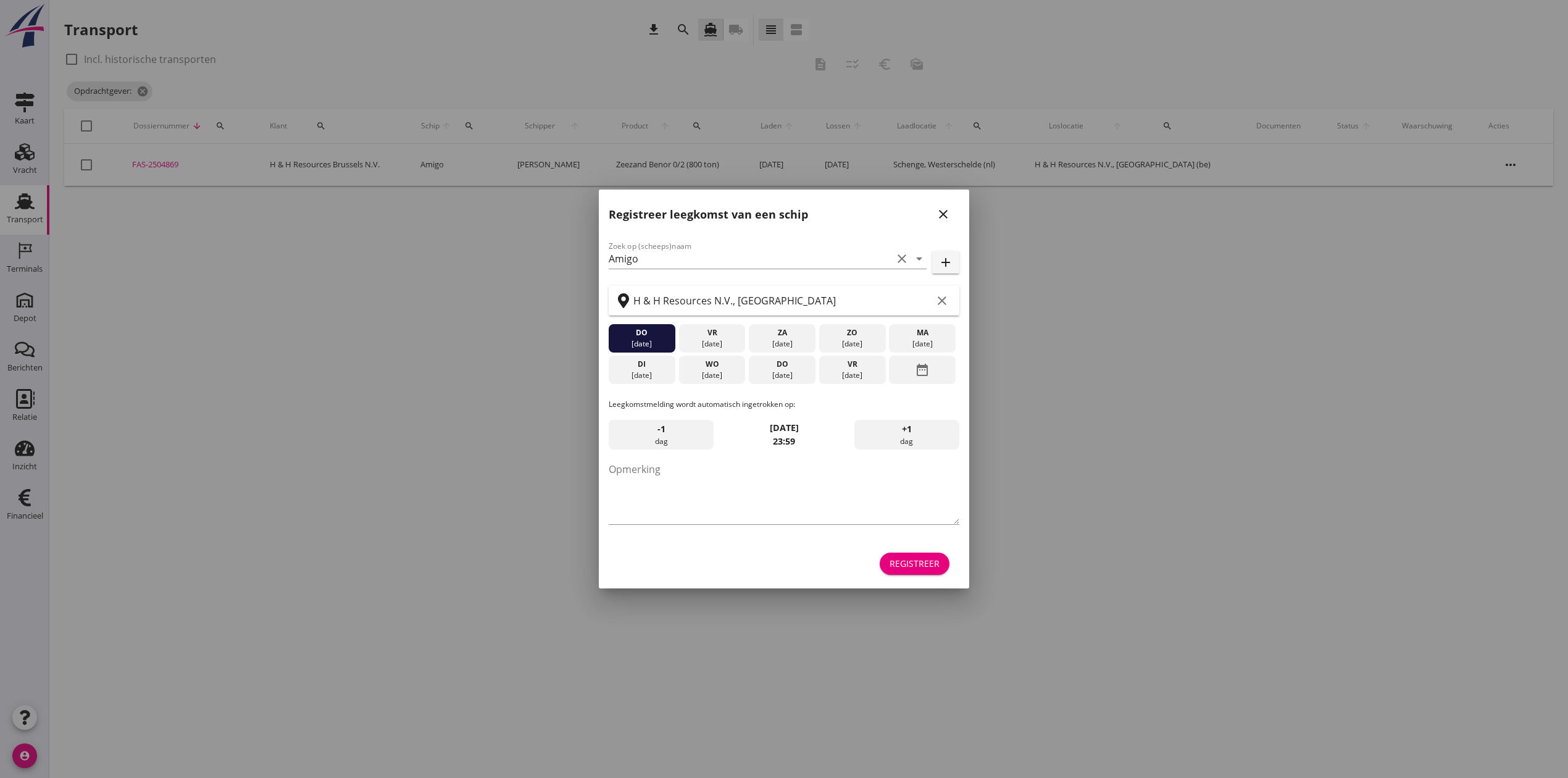
click at [944, 208] on icon "close" at bounding box center [943, 214] width 15 height 15
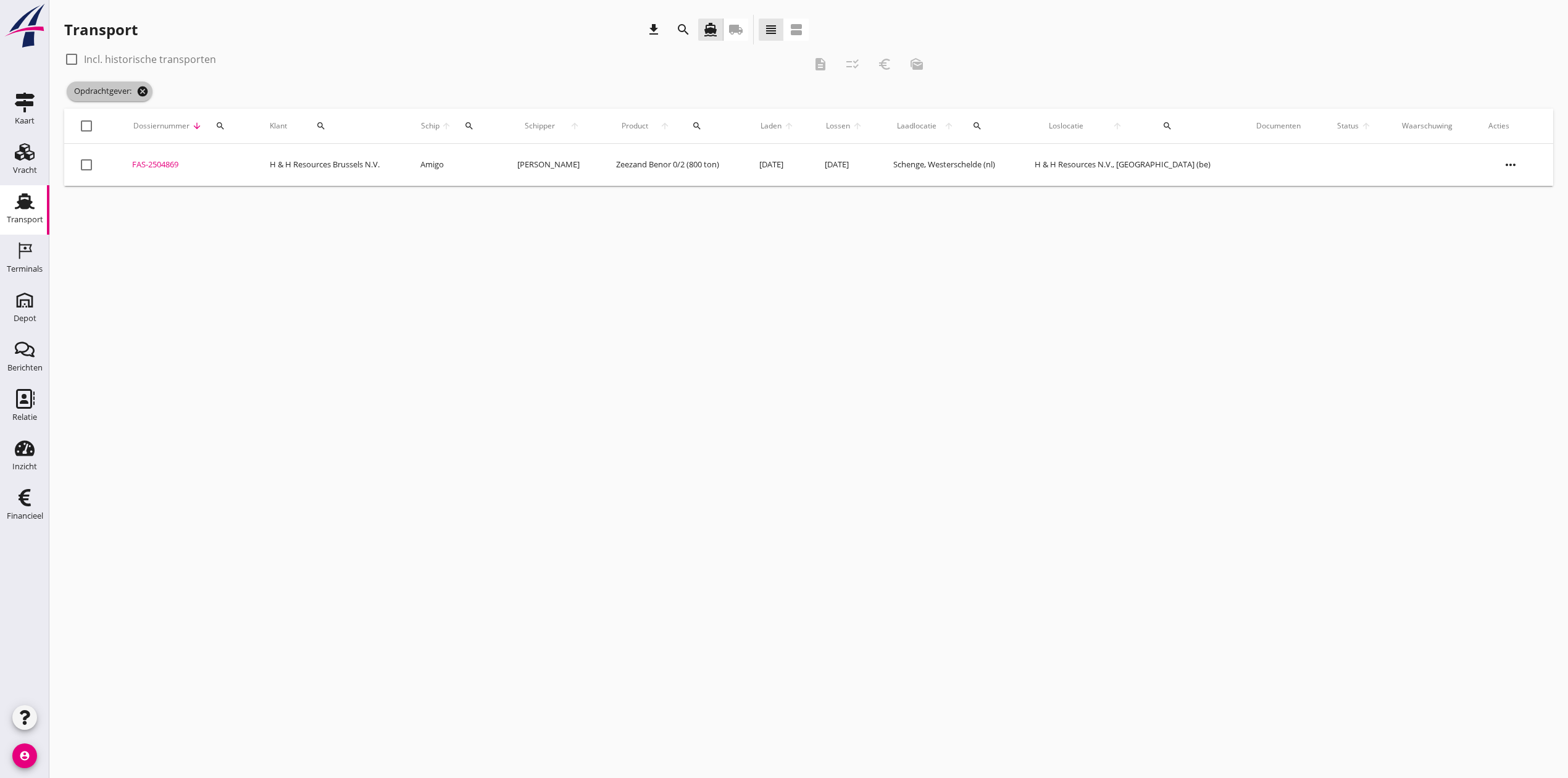
click at [142, 89] on icon "cancel" at bounding box center [142, 92] width 13 height 13
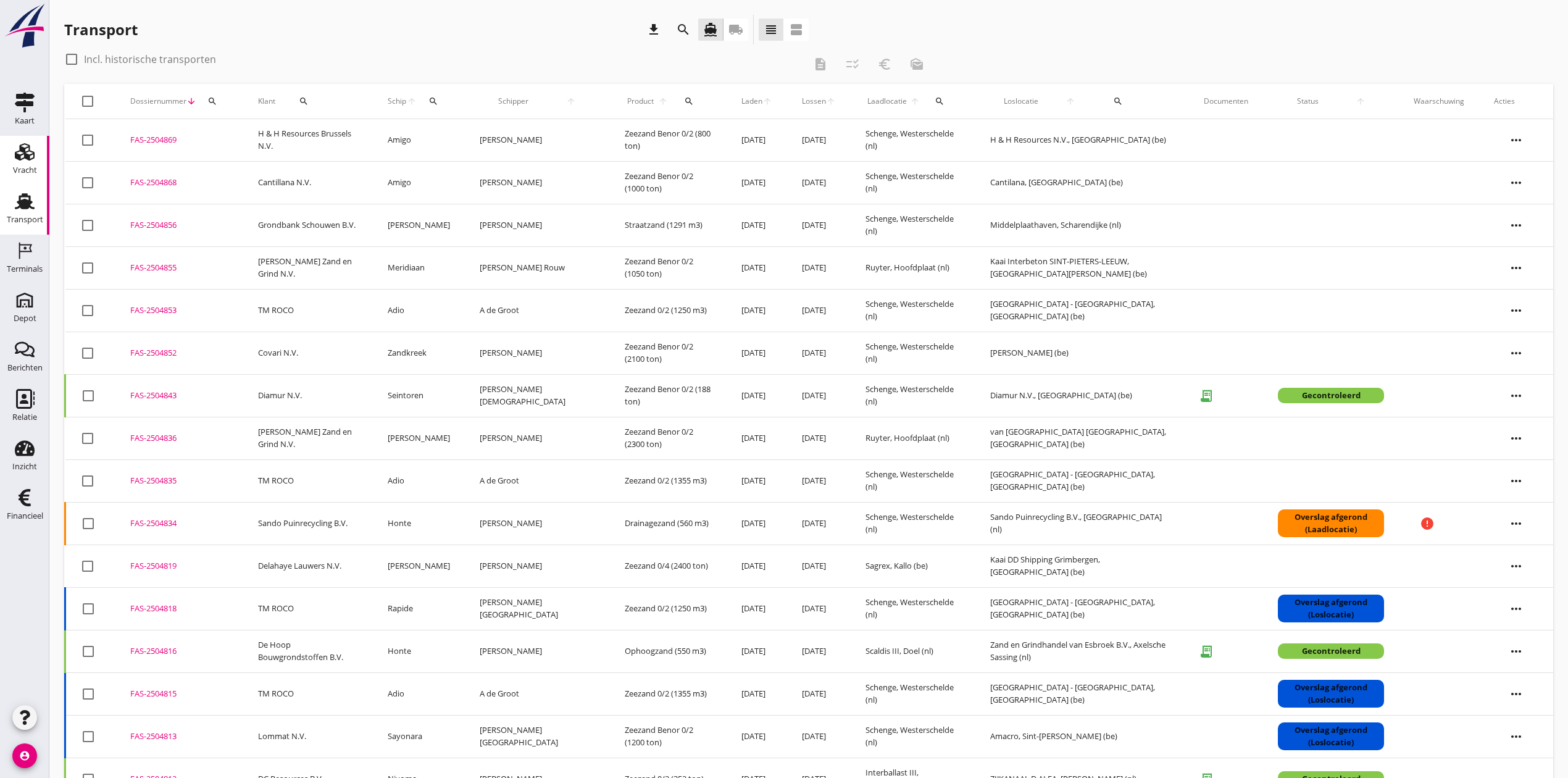
click at [23, 161] on div "Vracht" at bounding box center [25, 170] width 24 height 17
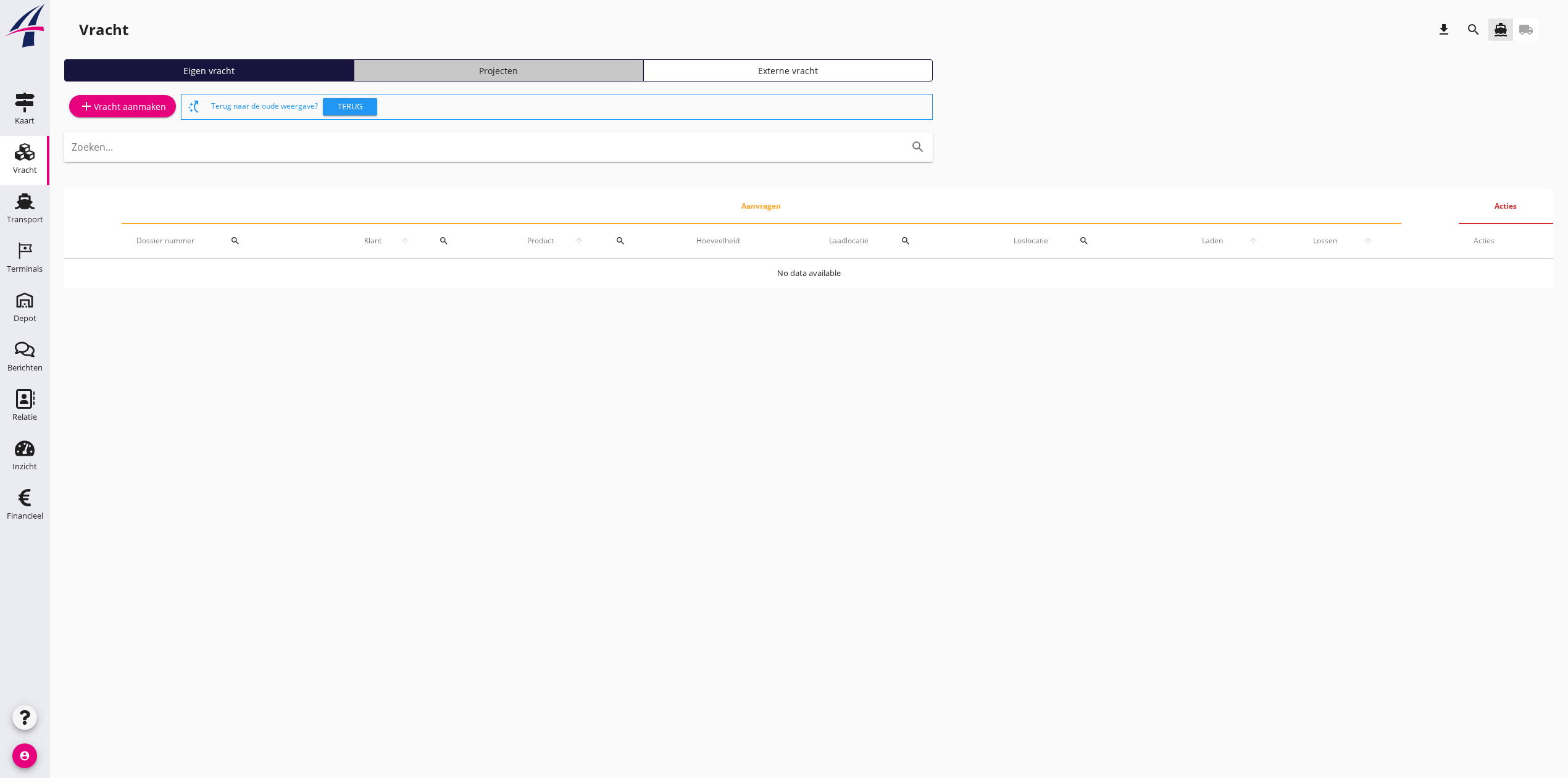
click at [534, 63] on link "Projecten" at bounding box center [499, 70] width 290 height 22
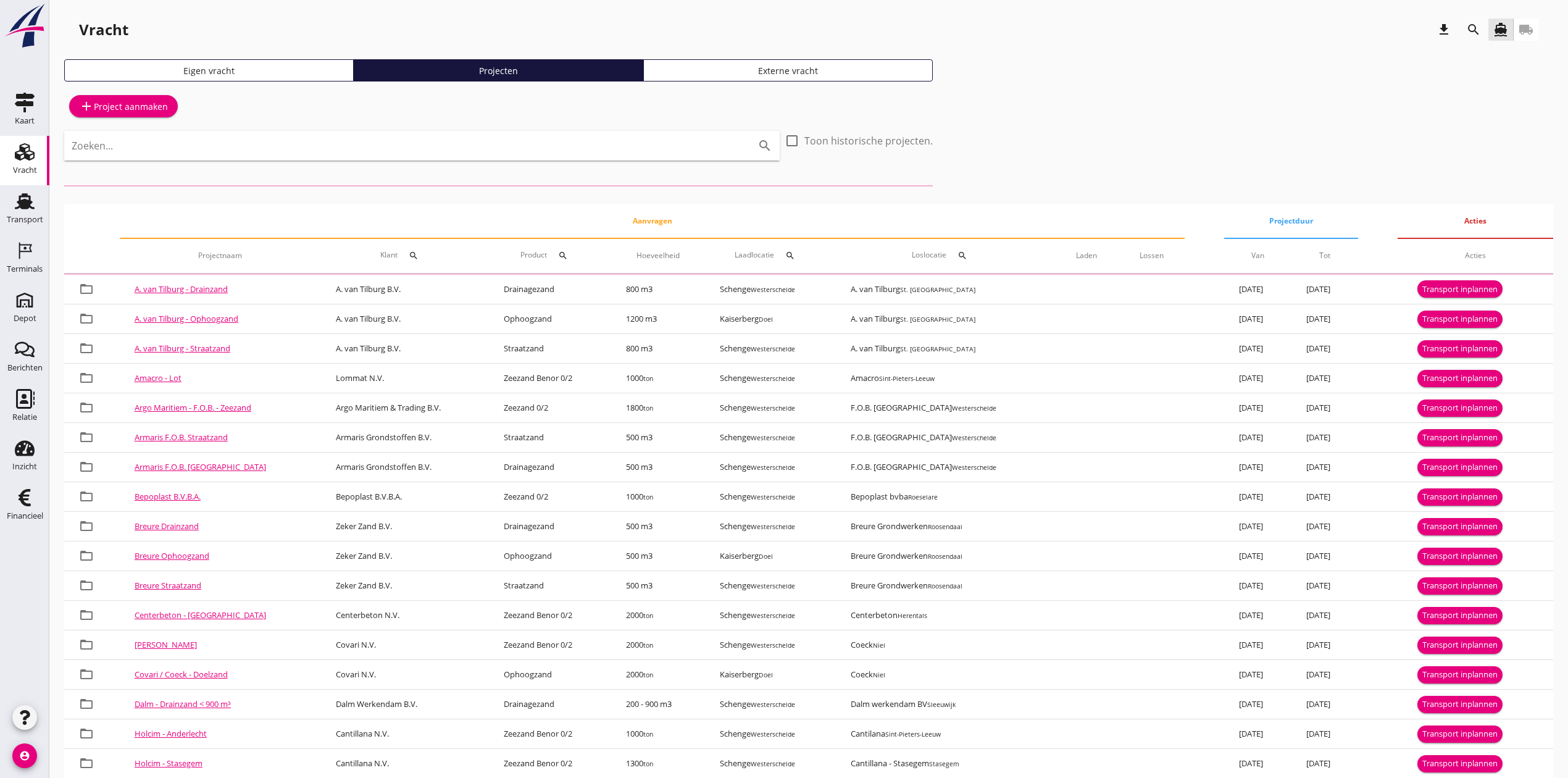
click at [1473, 28] on icon "search" at bounding box center [1473, 29] width 15 height 15
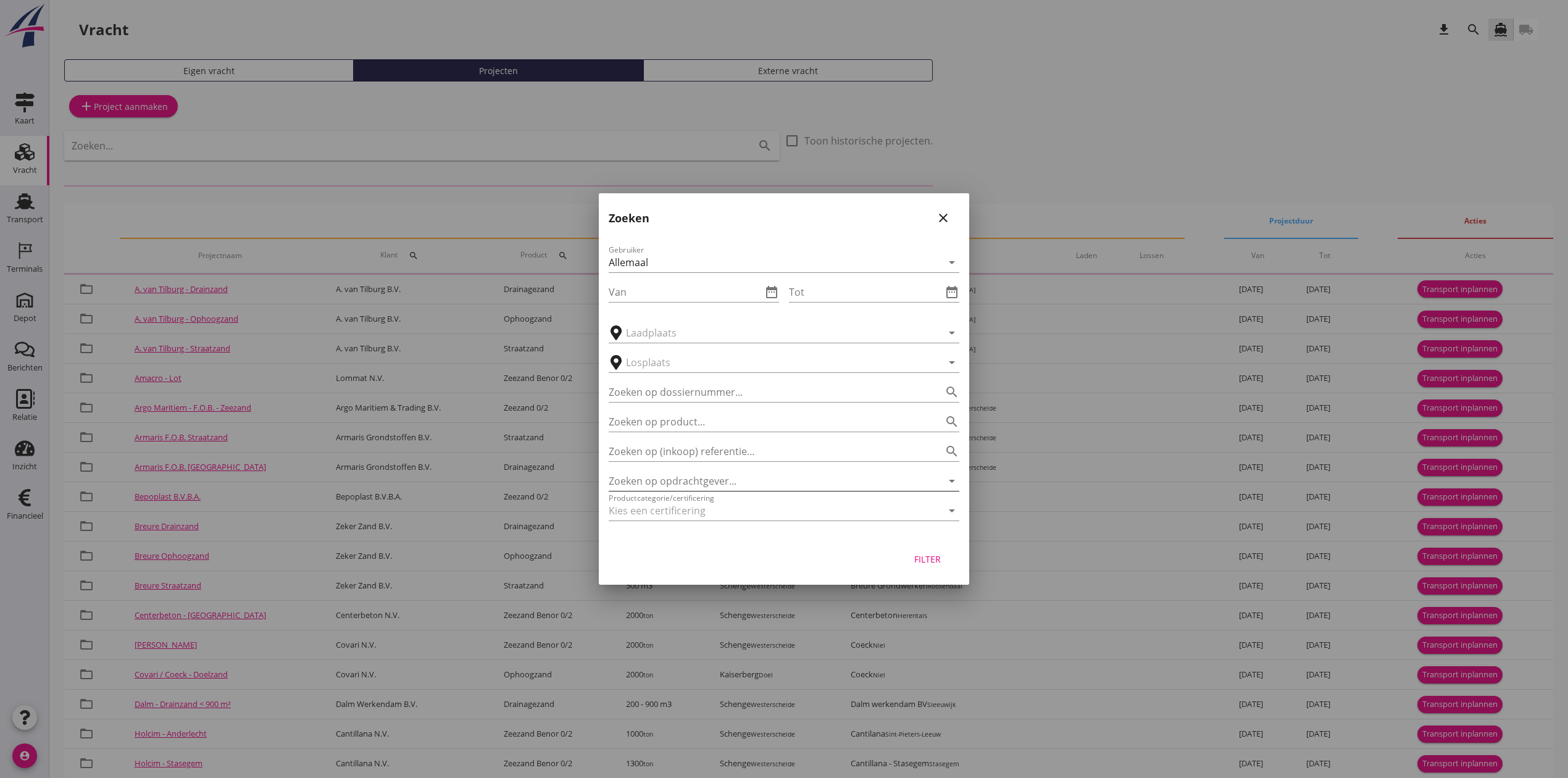
click at [670, 482] on input "Zoeken op opdrachtgever..." at bounding box center [766, 480] width 316 height 20
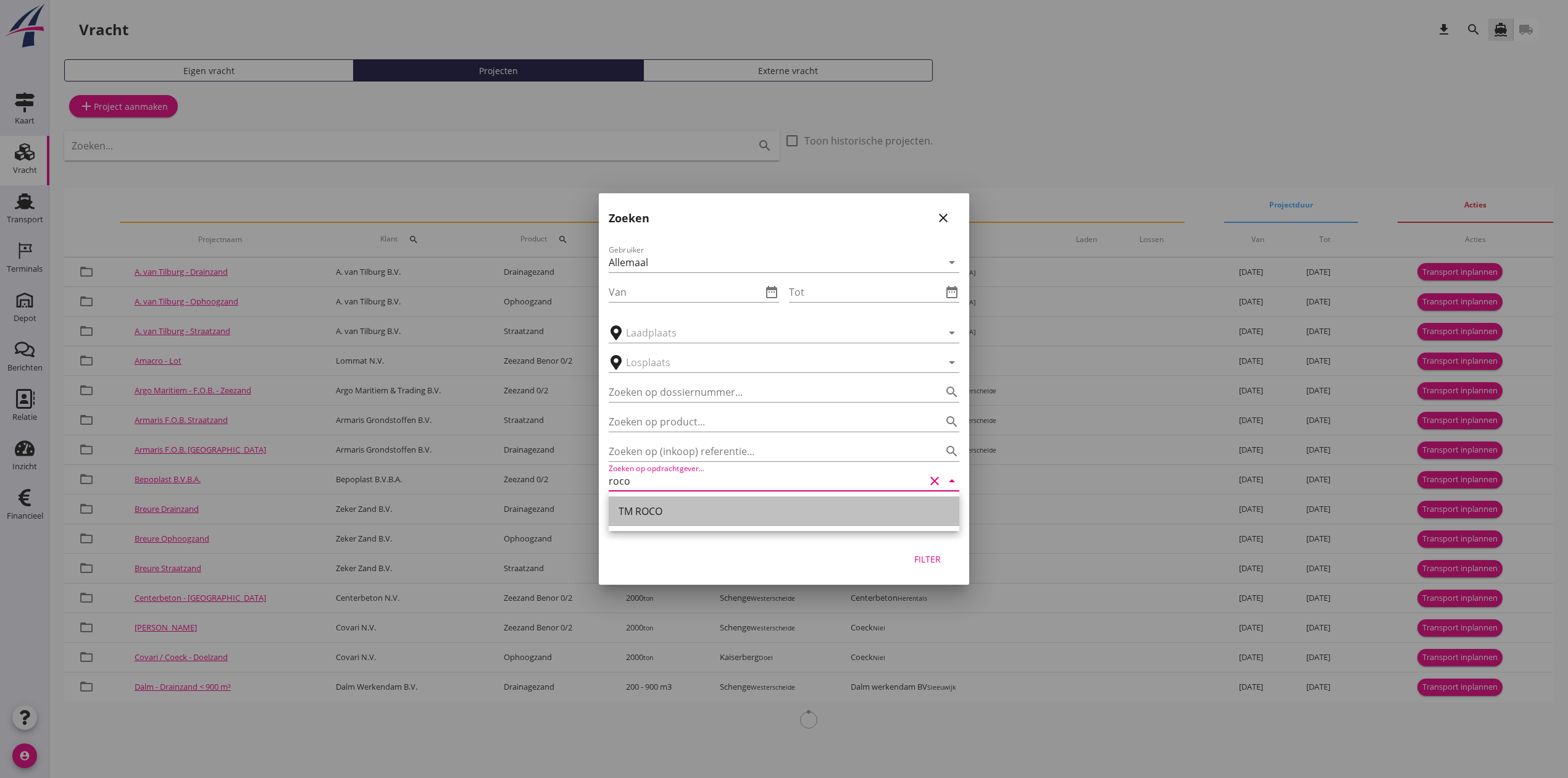
click at [673, 506] on div "TM ROCO" at bounding box center [784, 510] width 331 height 15
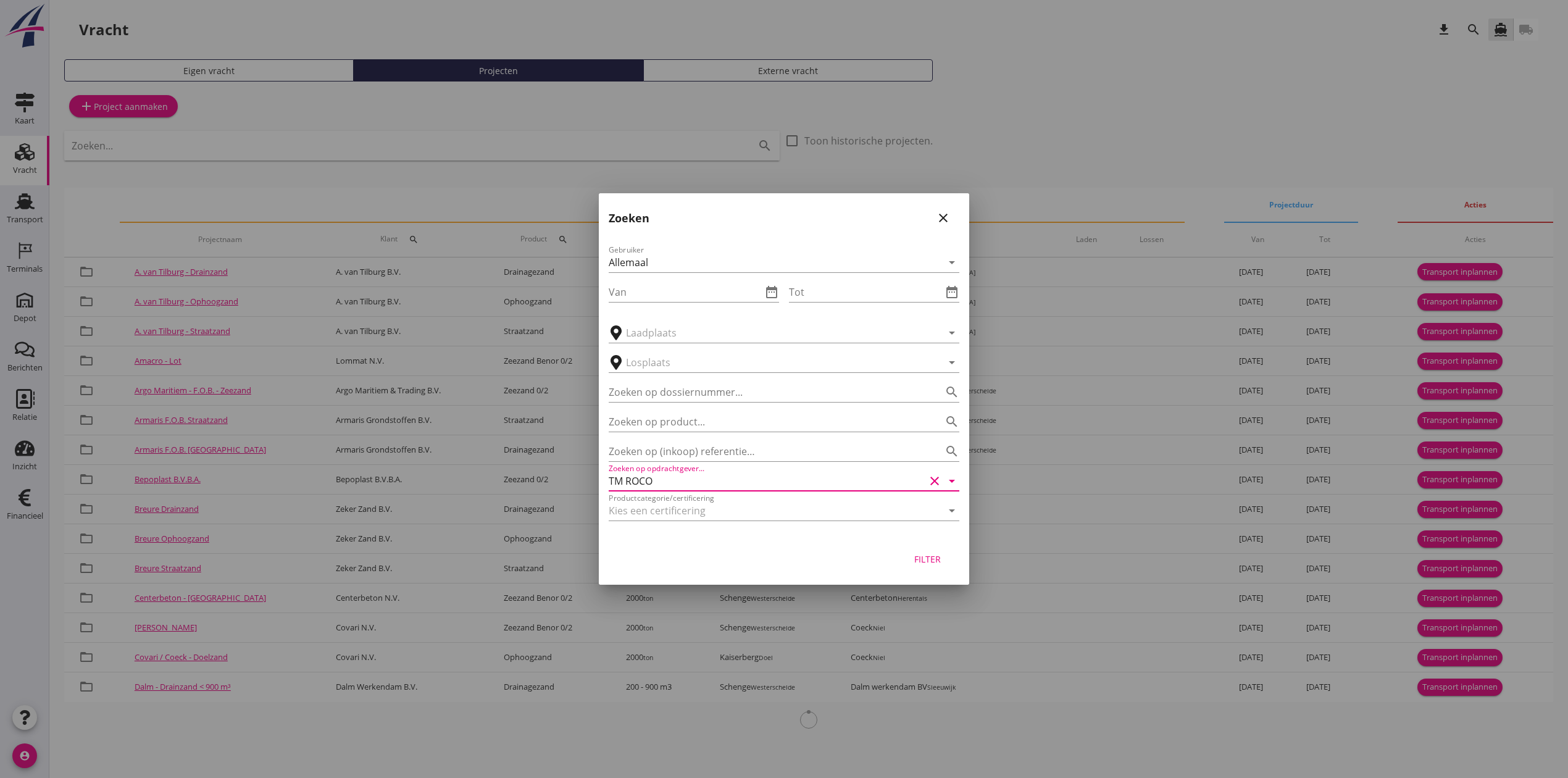
type input "TM ROCO"
click at [926, 558] on div "Filter" at bounding box center [927, 559] width 35 height 13
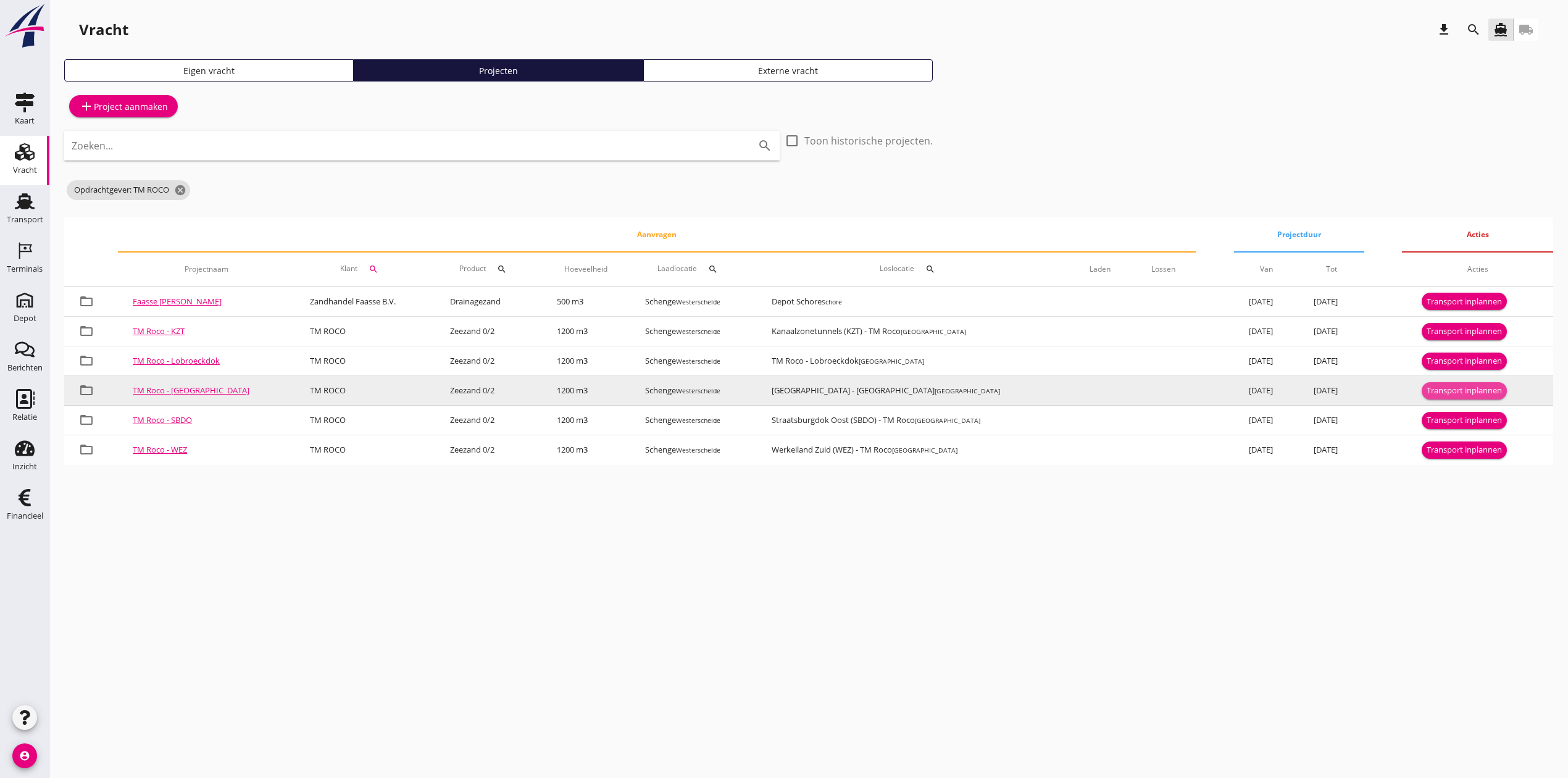
click at [1460, 383] on button "Transport inplannen" at bounding box center [1464, 391] width 85 height 17
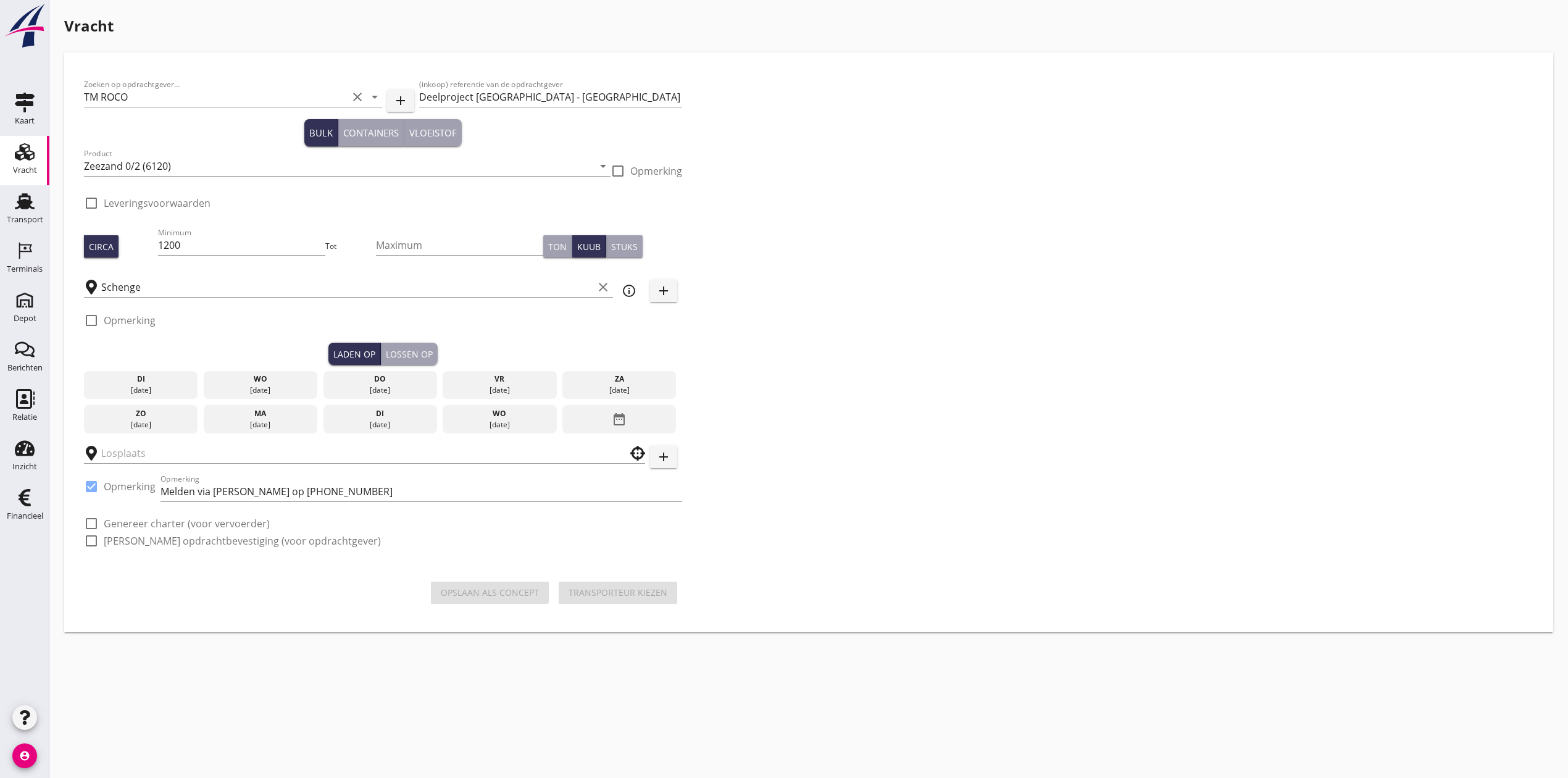
checkbox input "true"
type input "[GEOGRAPHIC_DATA] - [GEOGRAPHIC_DATA]"
checkbox input "true"
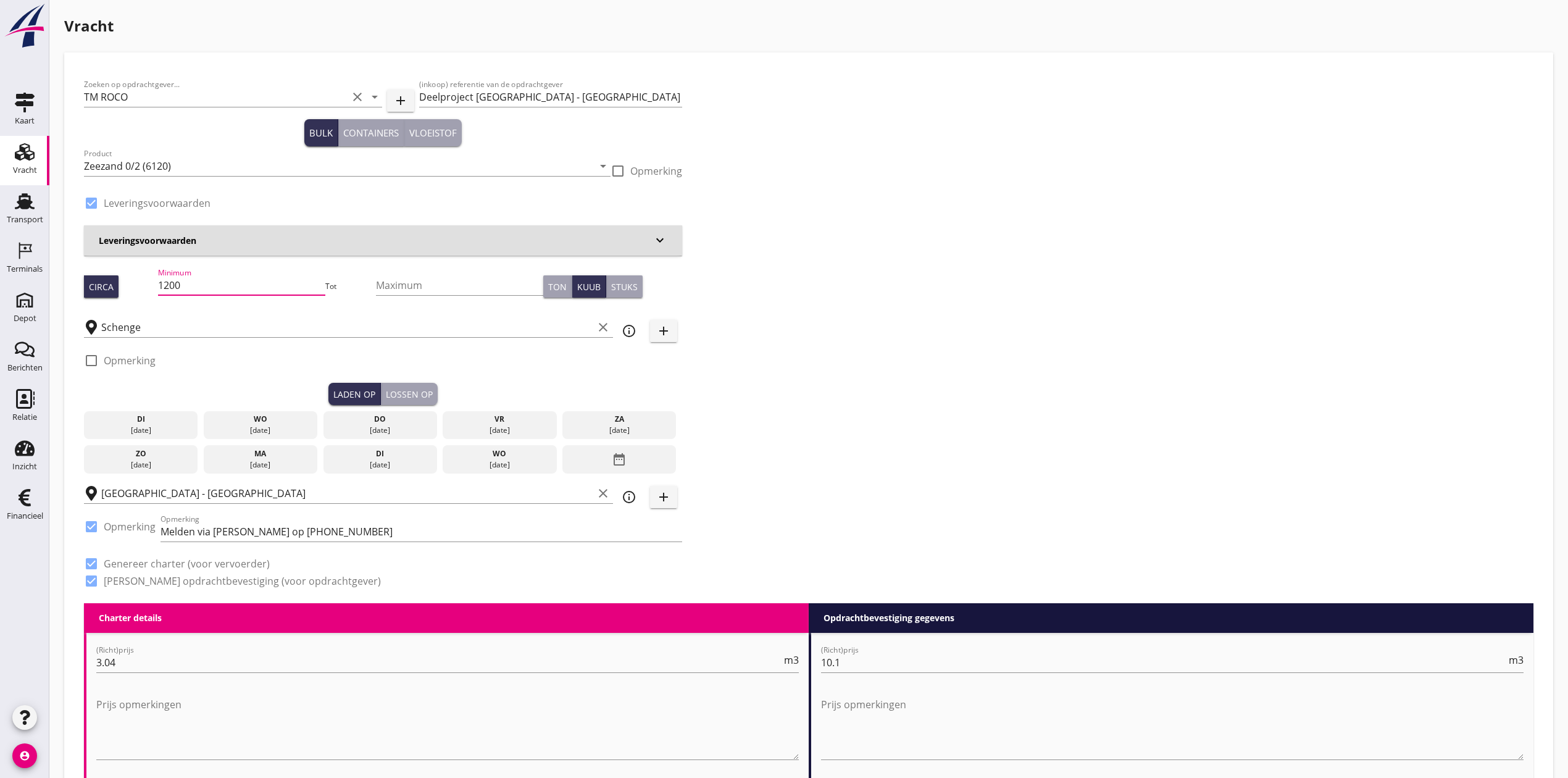
drag, startPoint x: 211, startPoint y: 284, endPoint x: 302, endPoint y: 282, distance: 91.0
click at [302, 282] on input "1200" at bounding box center [242, 285] width 168 height 20
click at [1017, 300] on div "Zoeken op opdrachtgever... TM ROCO clear arrow_drop_down add (inkoop) referenti…" at bounding box center [808, 337] width 1459 height 531
click at [271, 424] on div "[DATE]" at bounding box center [260, 430] width 108 height 11
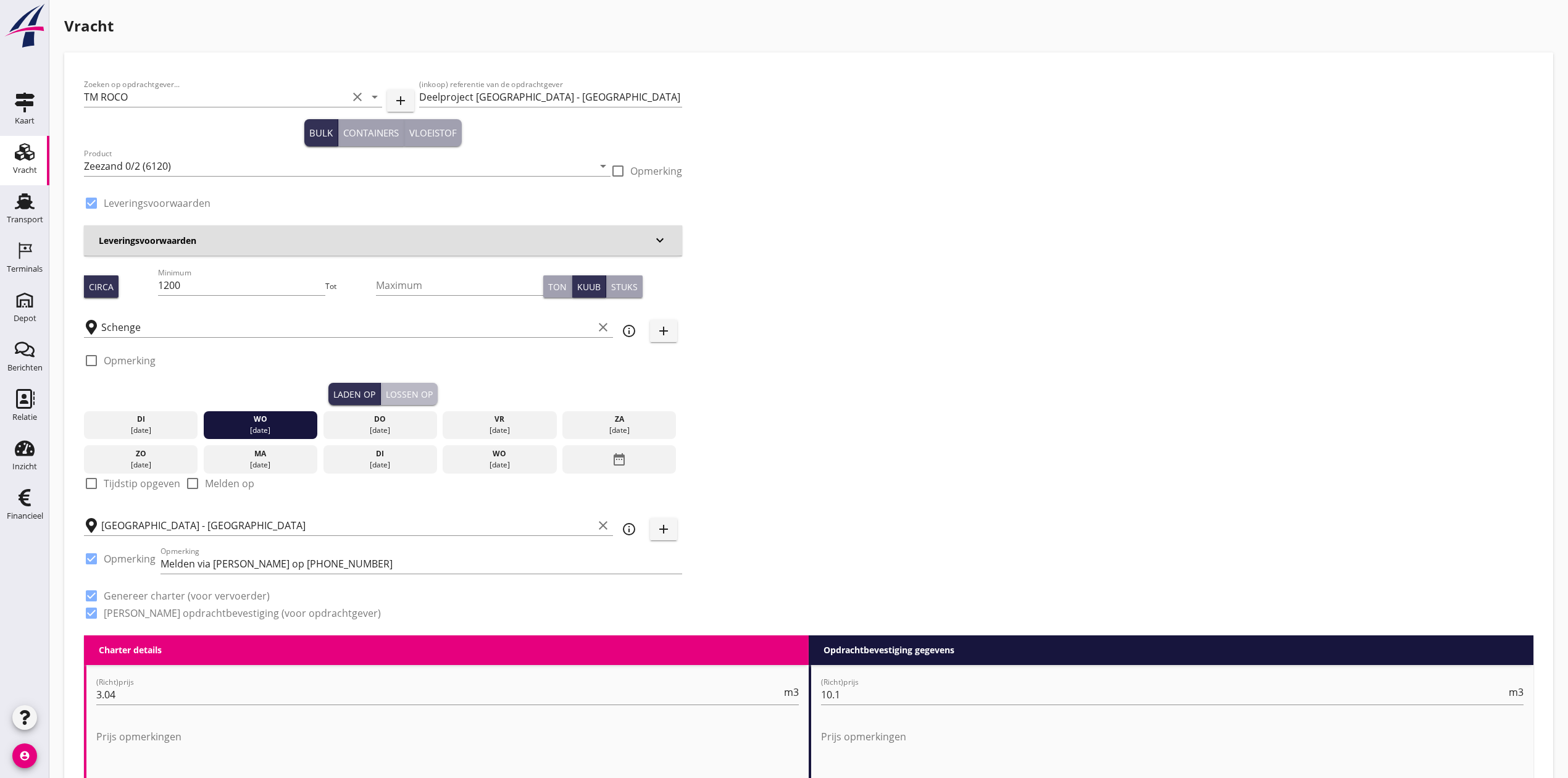
click at [415, 389] on div "Lossen op" at bounding box center [408, 394] width 47 height 13
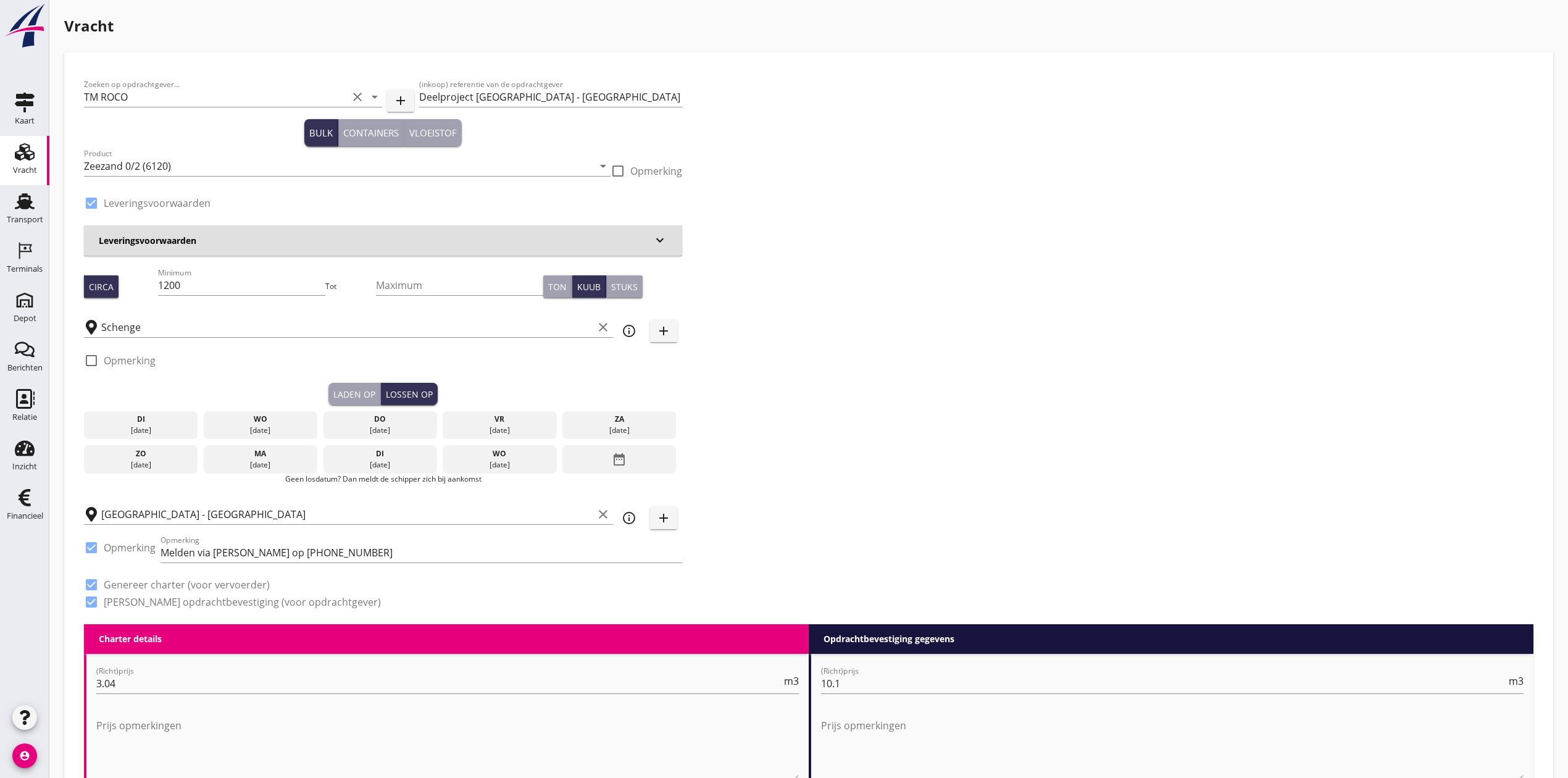
click at [405, 416] on div "do" at bounding box center [380, 419] width 108 height 11
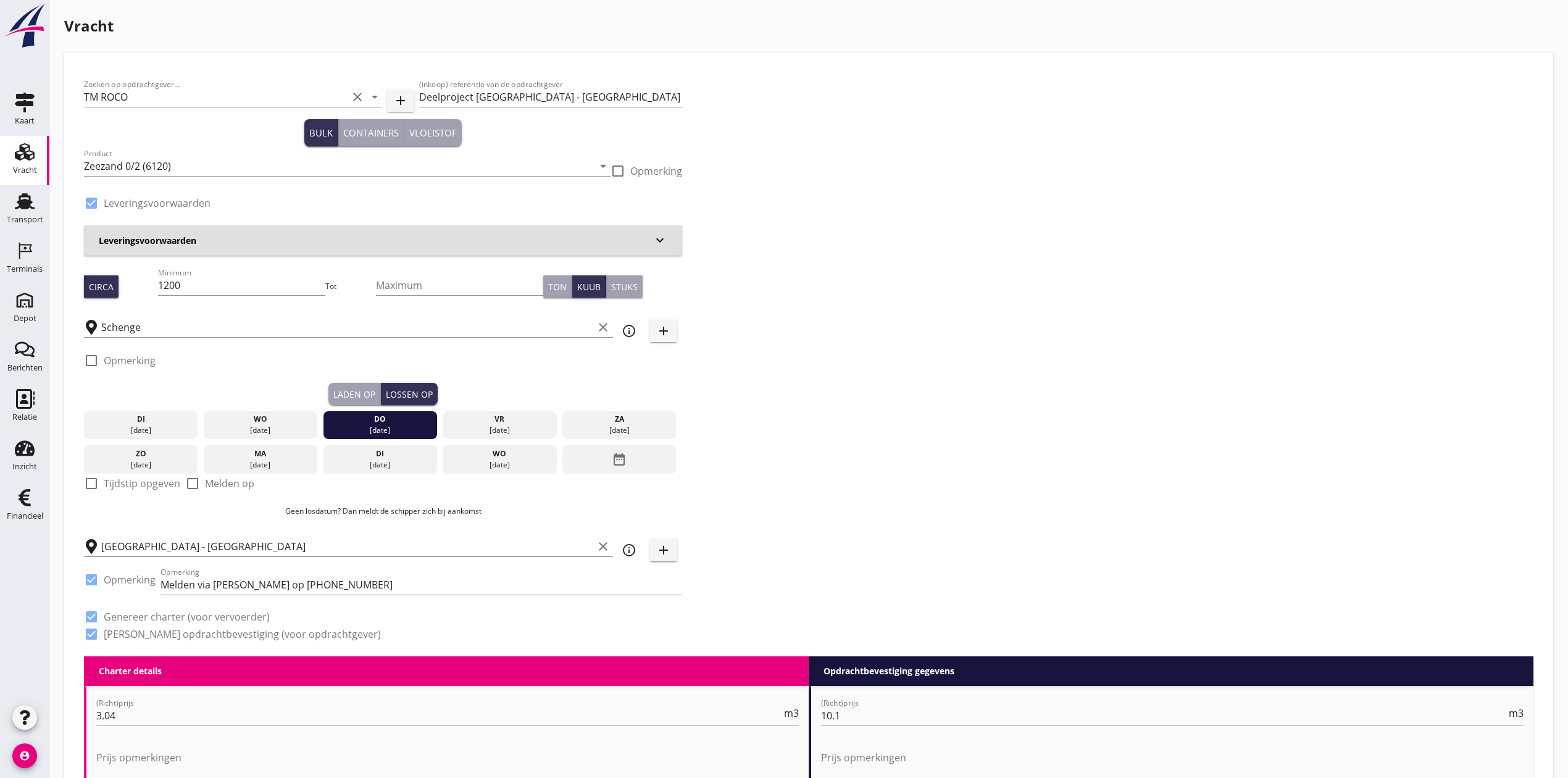
click at [934, 358] on div "Zoeken op opdrachtgever... TM ROCO clear arrow_drop_down add (inkoop) referenti…" at bounding box center [808, 364] width 1459 height 584
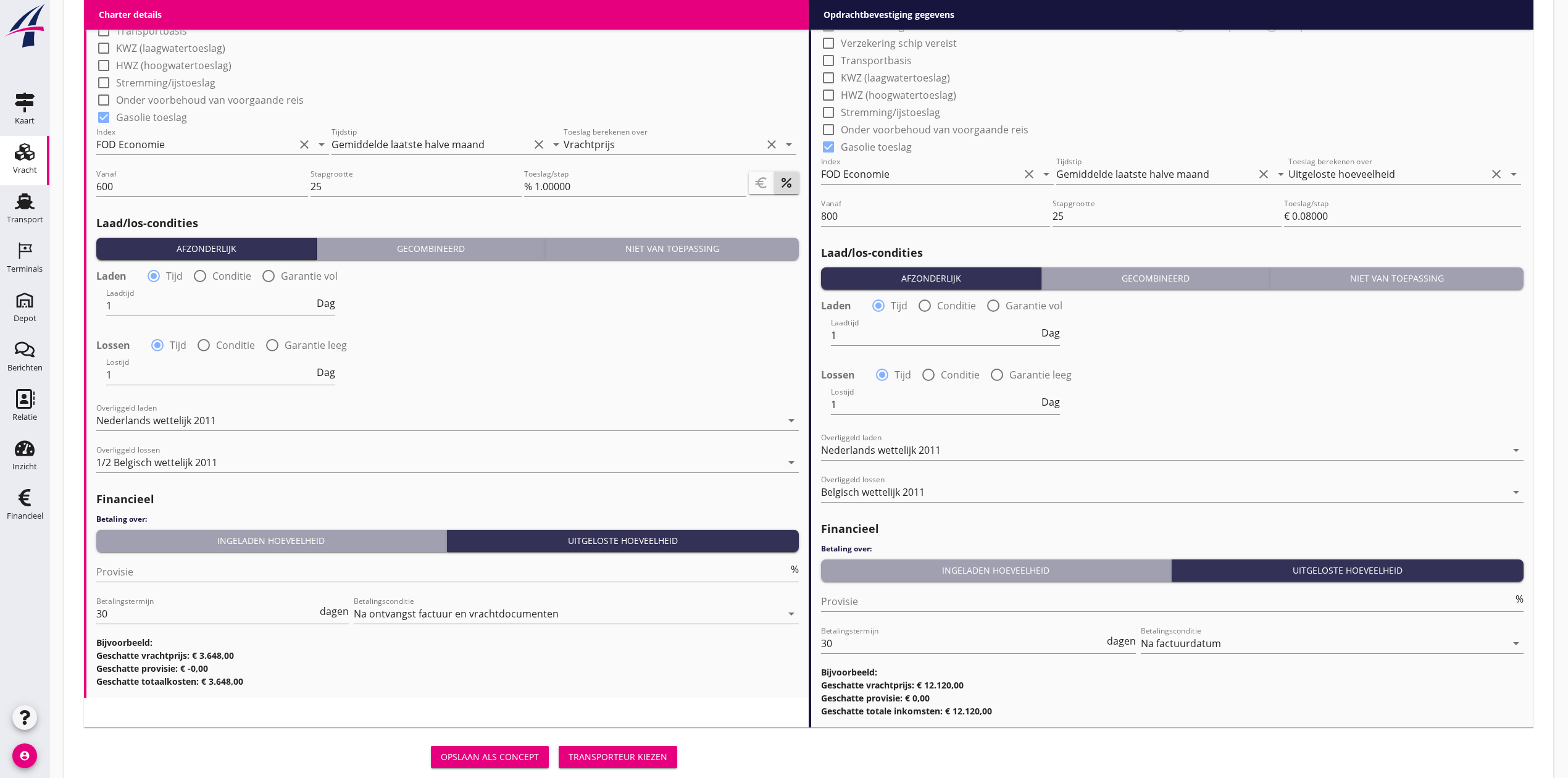
scroll to position [1220, 0]
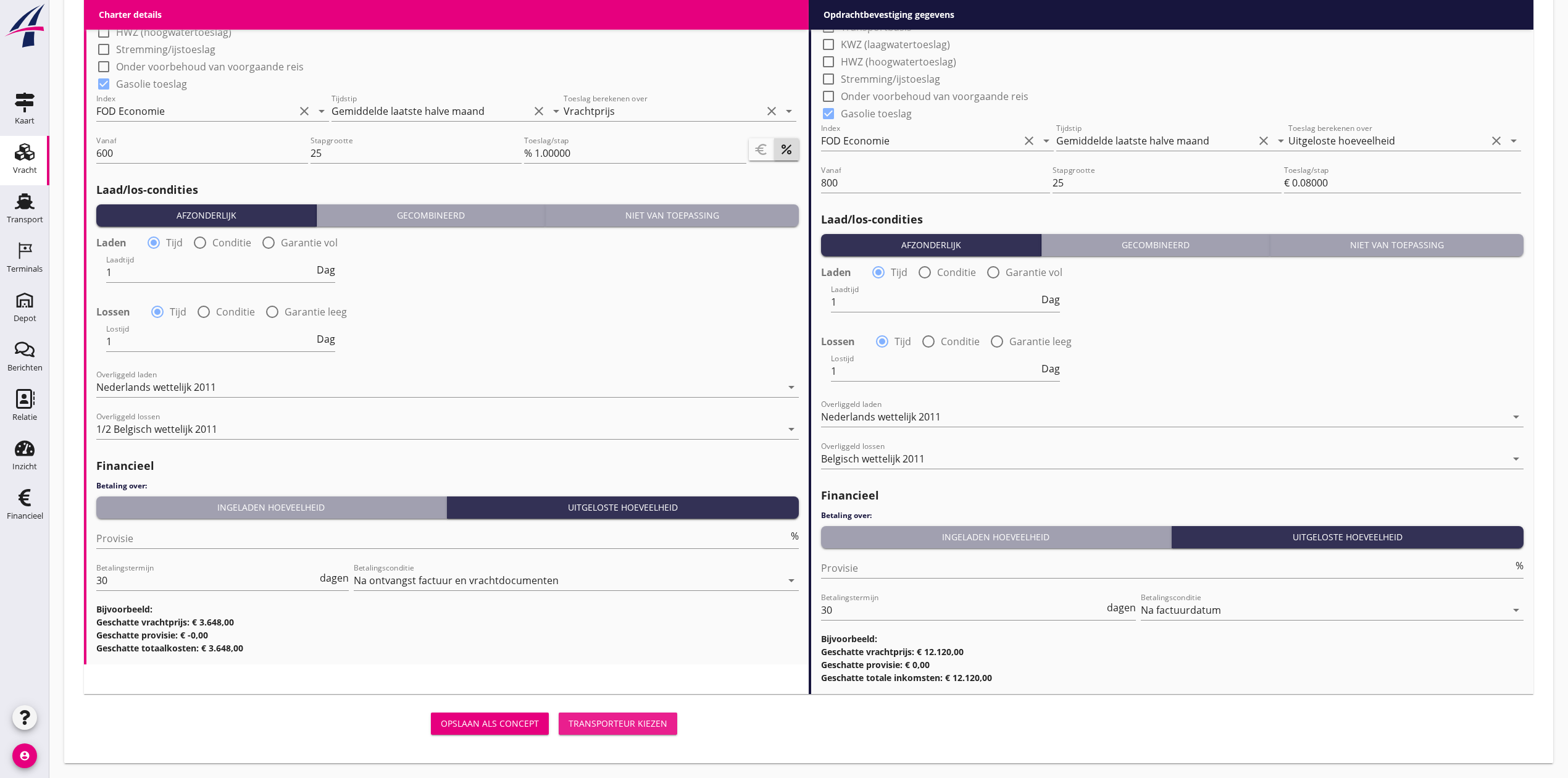
drag, startPoint x: 628, startPoint y: 728, endPoint x: 629, endPoint y: 722, distance: 6.1
click at [628, 728] on div "Transporteur kiezen" at bounding box center [617, 723] width 99 height 13
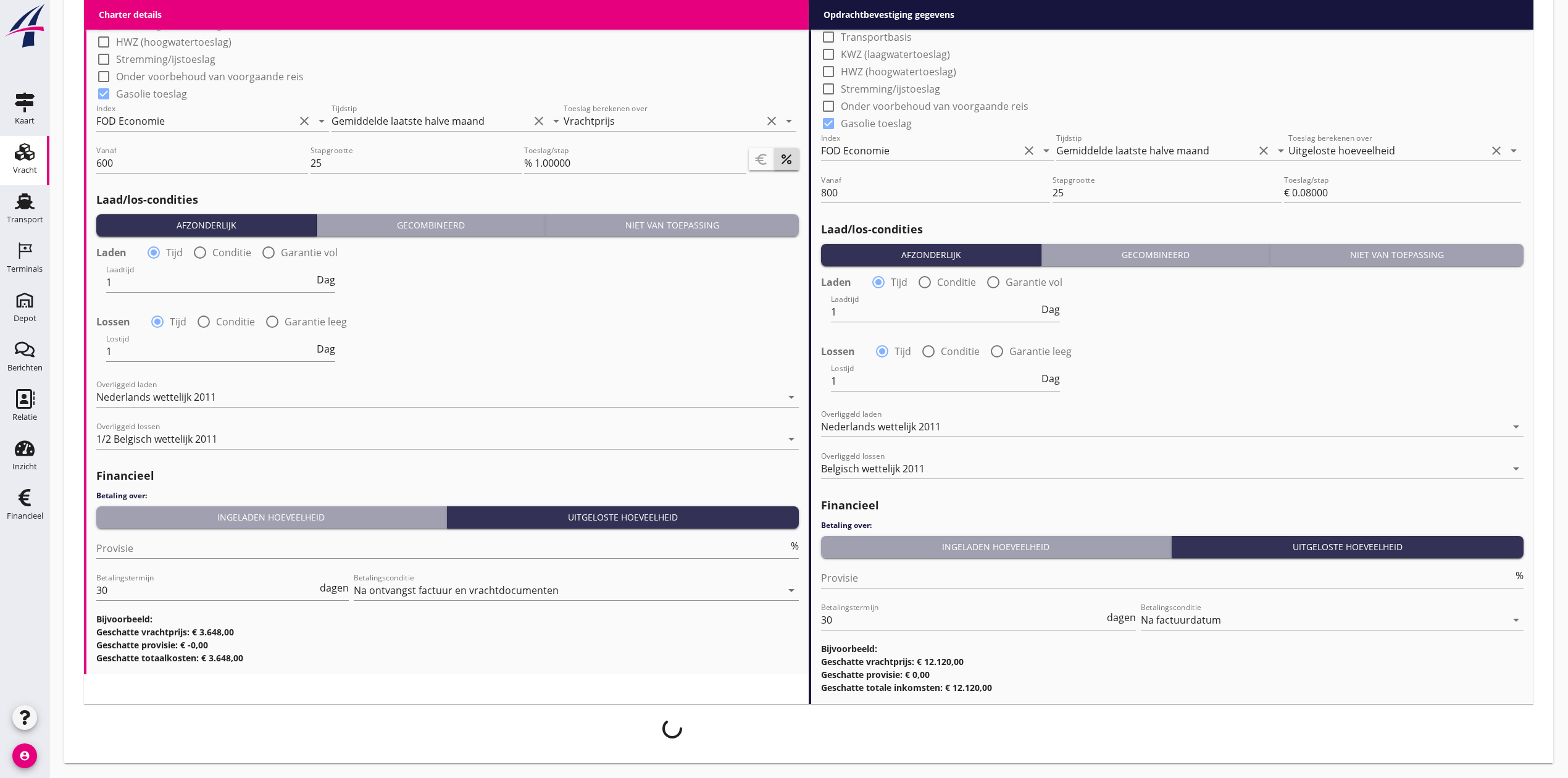
scroll to position [1211, 0]
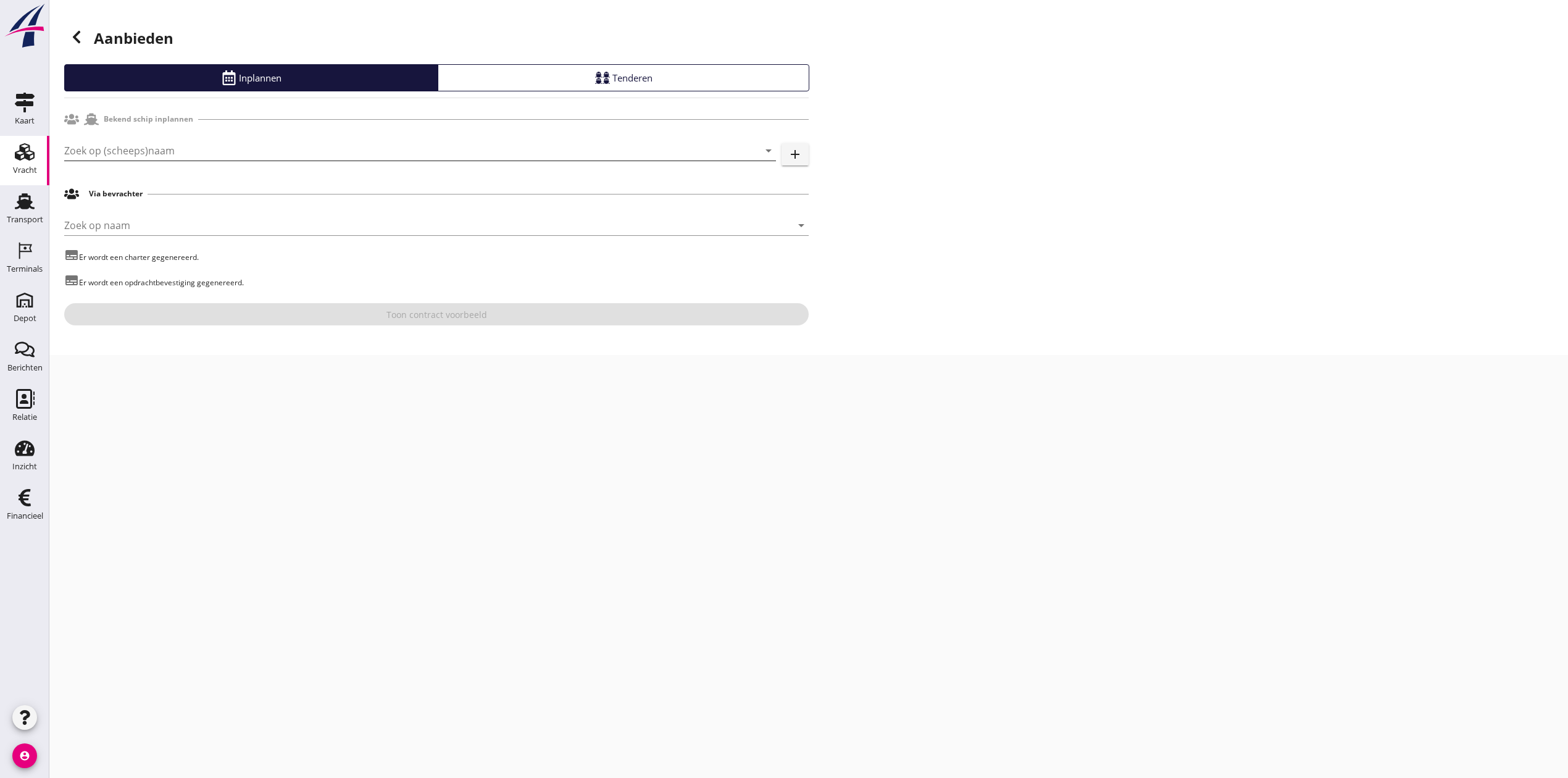
click at [169, 154] on input "Zoek op (scheeps)naam" at bounding box center [402, 150] width 677 height 20
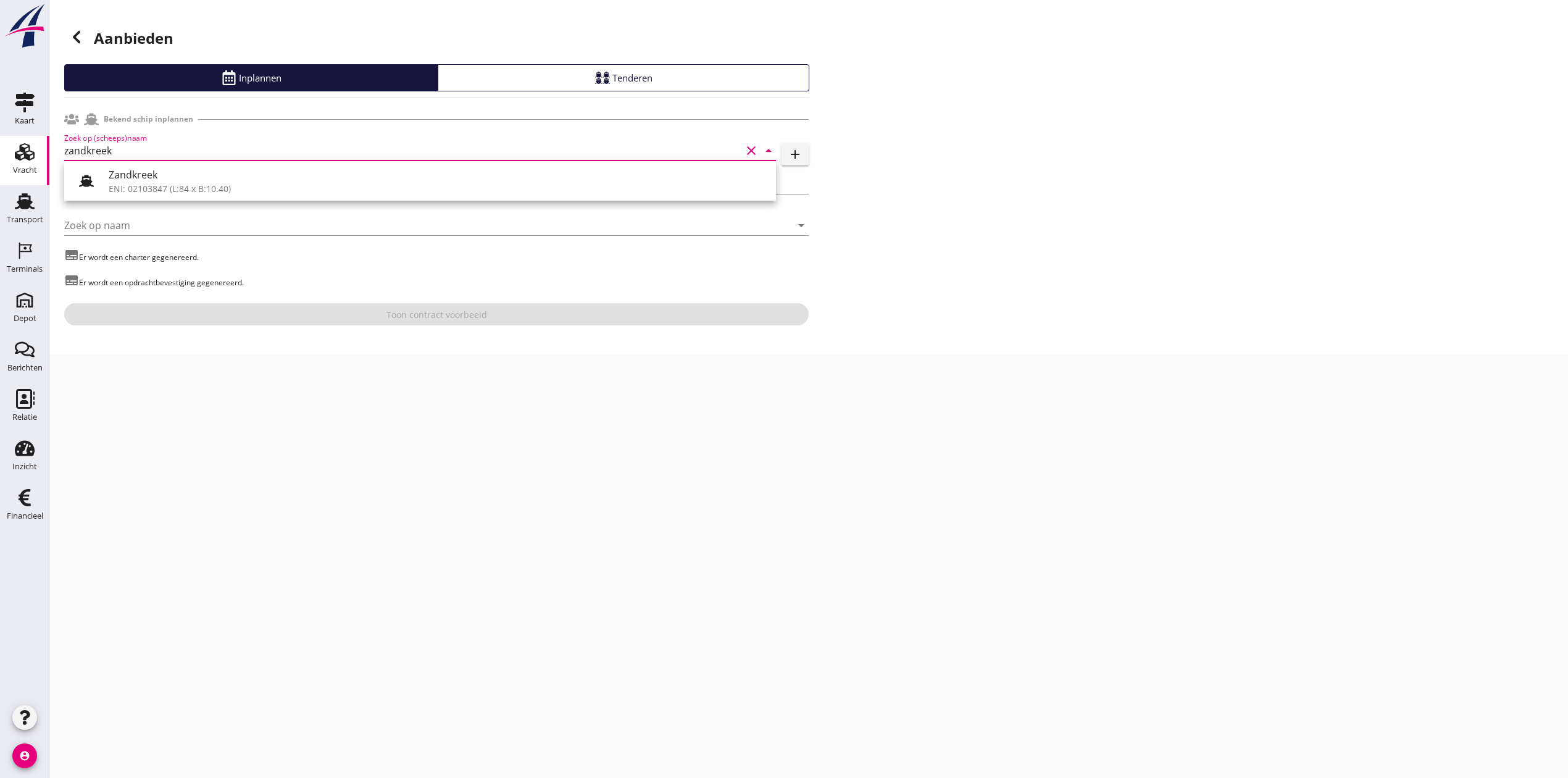
click at [233, 188] on div "ENI: 02103847 (L:84 x B:10.40)" at bounding box center [437, 188] width 657 height 13
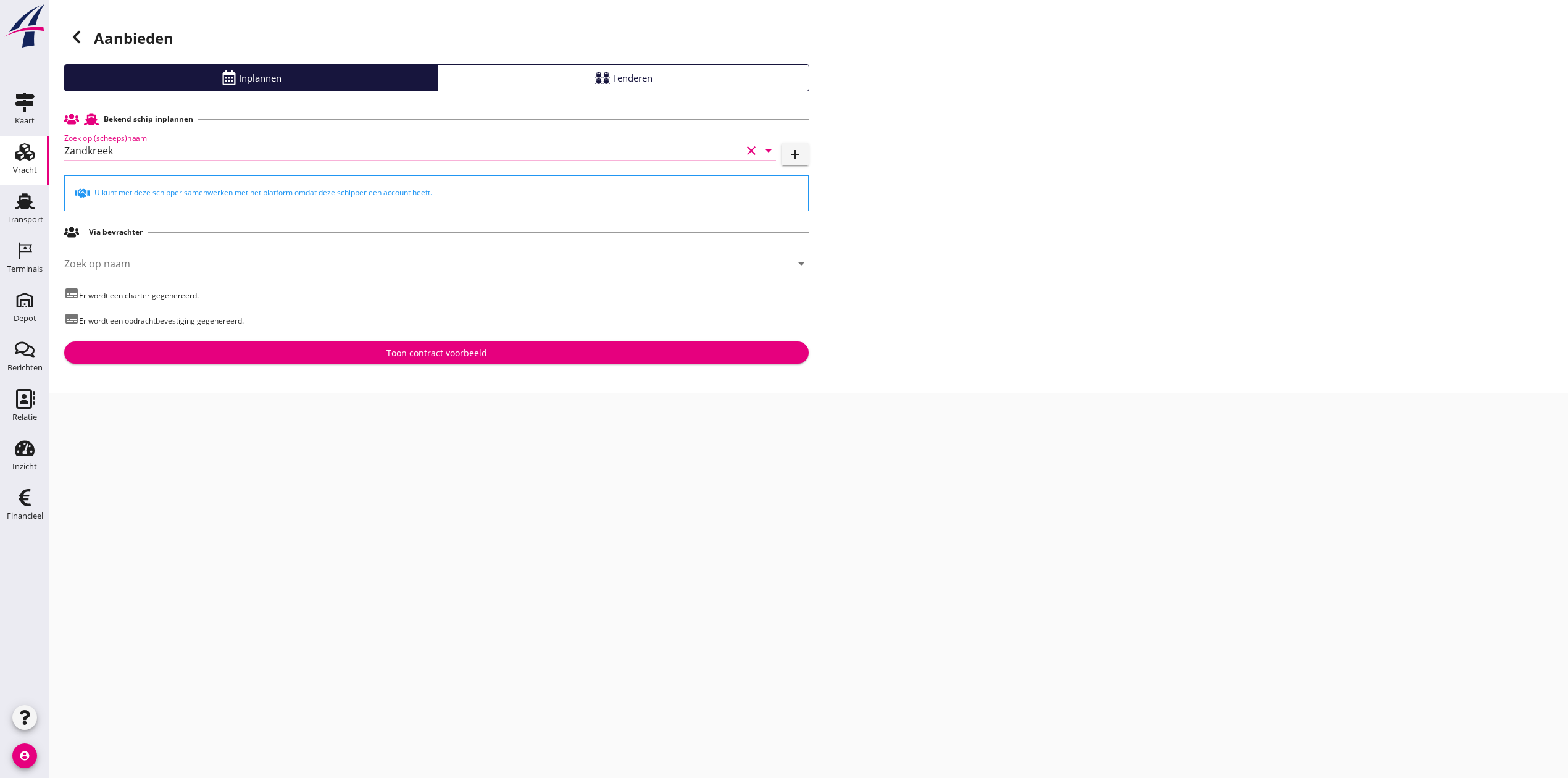
type input "Zandkreek"
click at [402, 351] on div "Toon contract voorbeeld" at bounding box center [436, 352] width 101 height 13
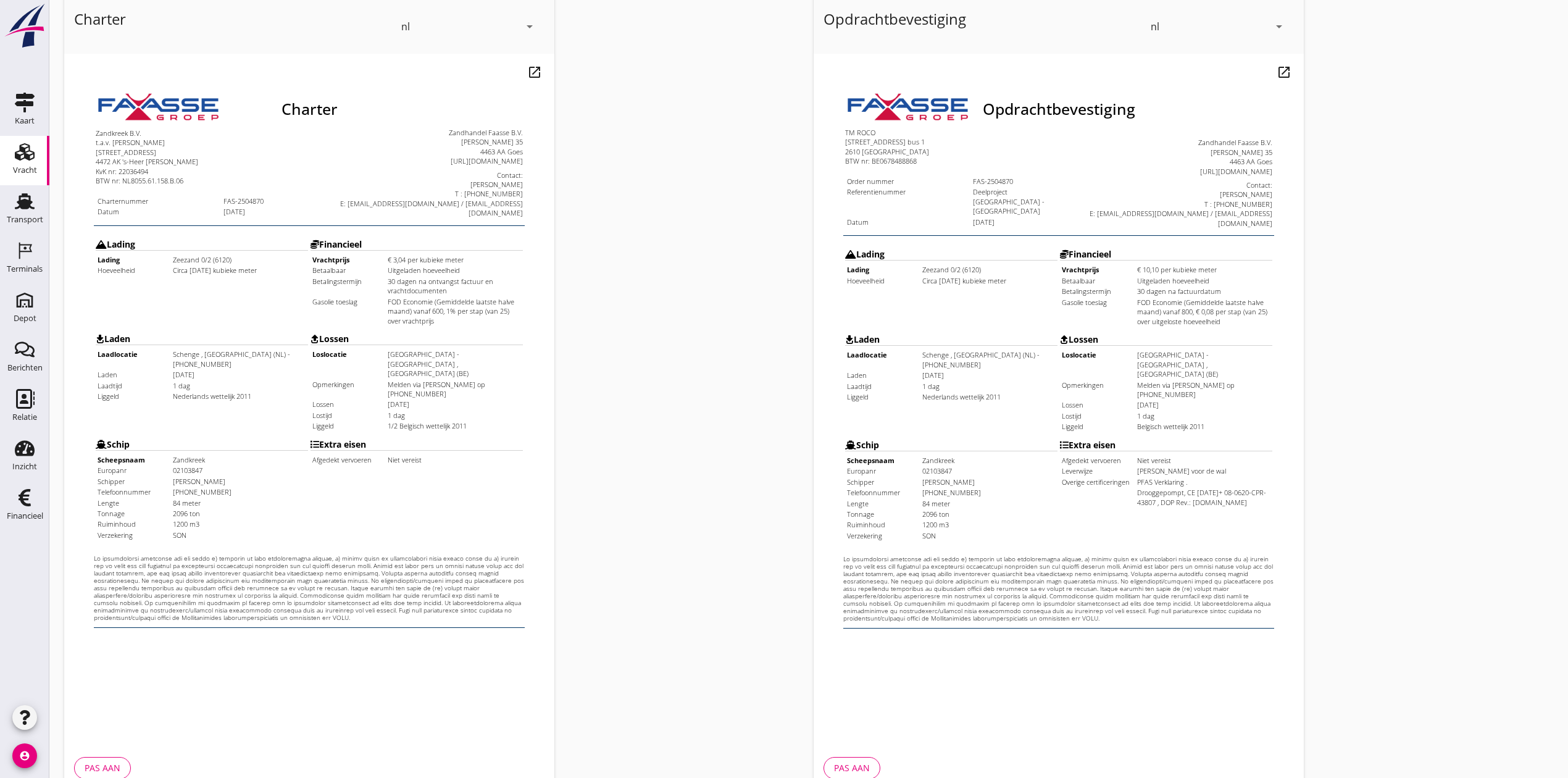
scroll to position [136, 0]
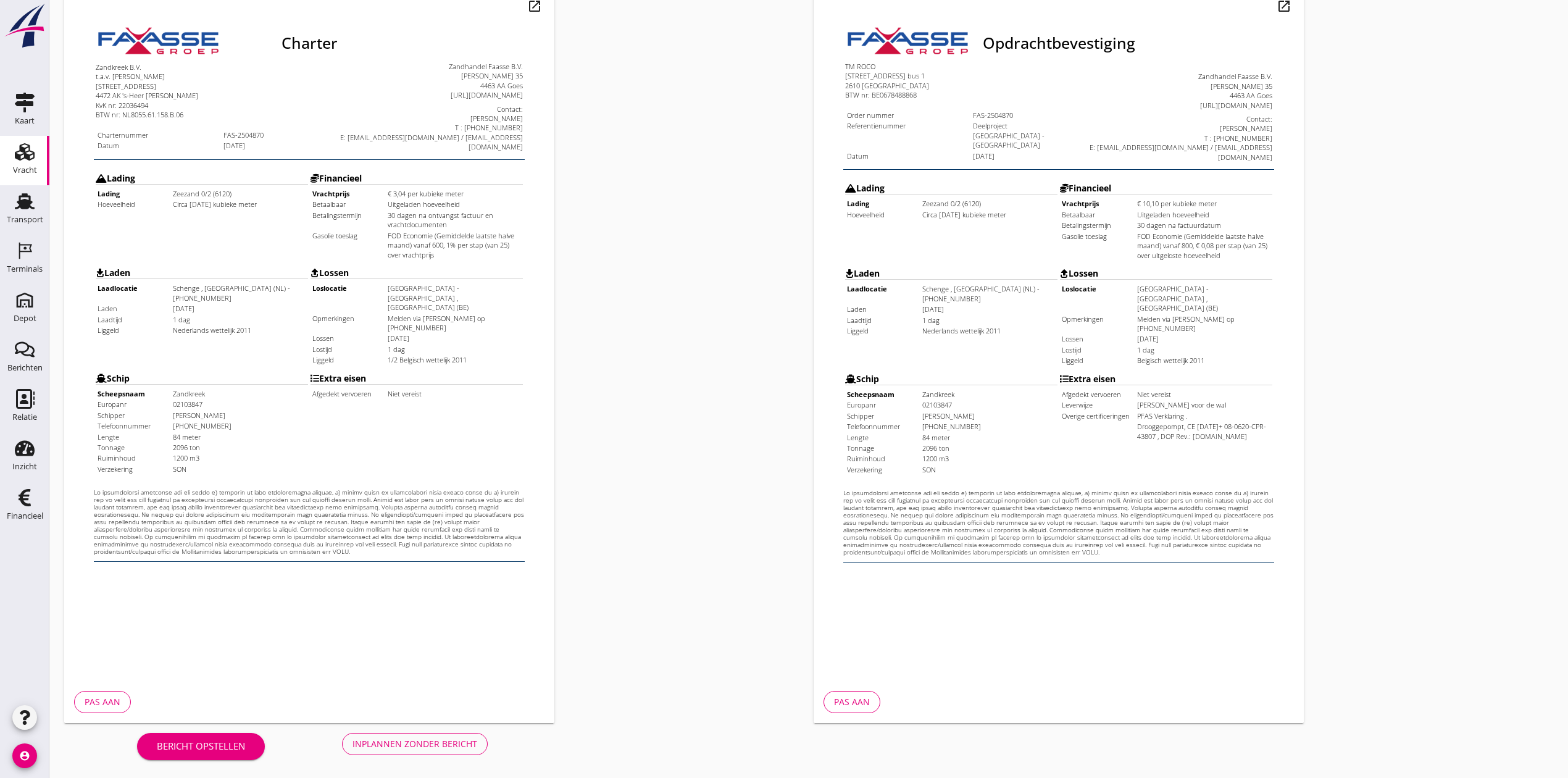
click at [442, 754] on div "Bericht opstellen Inplannen zonder bericht" at bounding box center [312, 742] width 496 height 40
click at [447, 746] on div "Inplannen zonder bericht" at bounding box center [415, 743] width 125 height 13
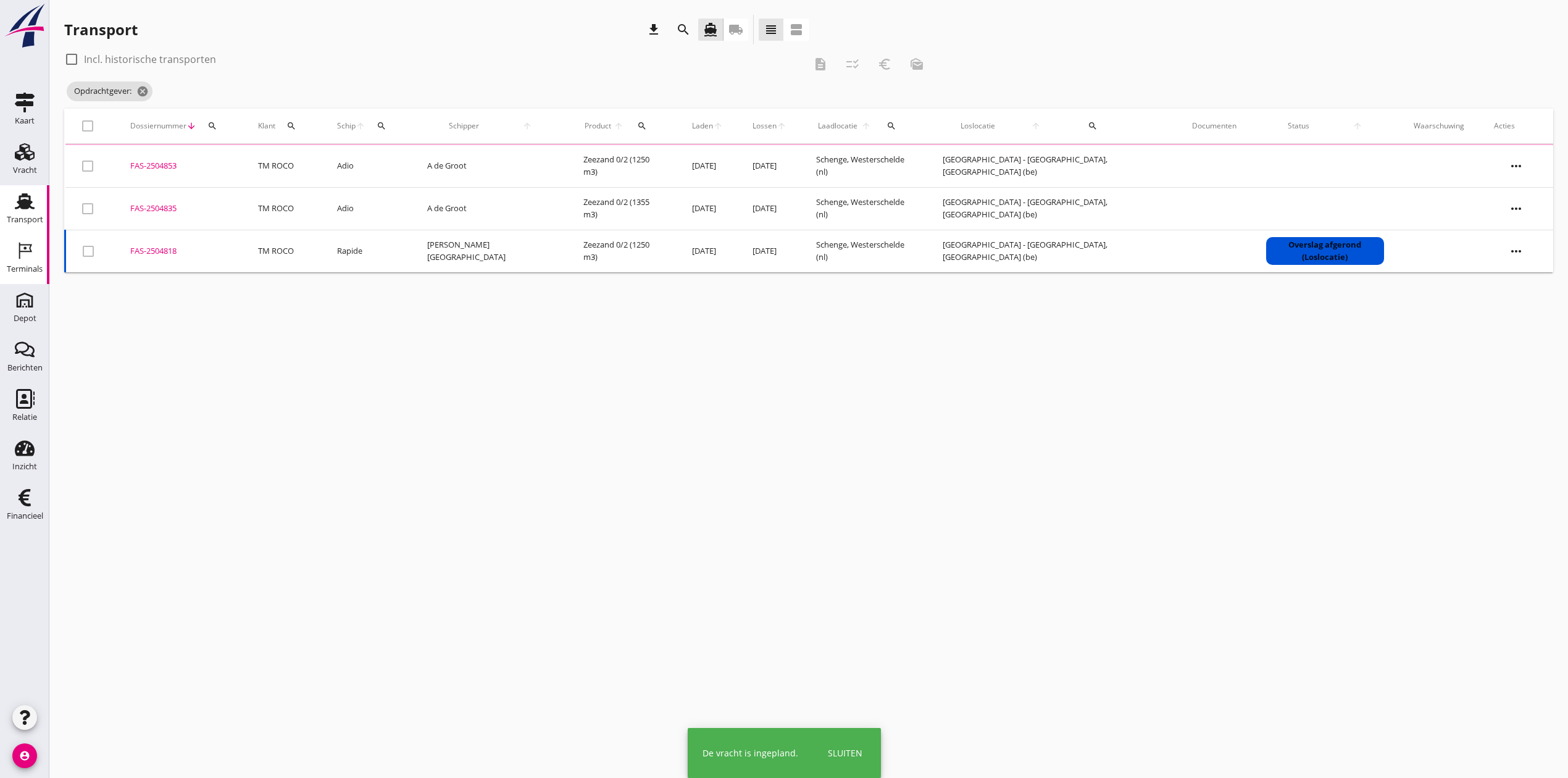
click at [18, 256] on icon "Terminals" at bounding box center [25, 250] width 20 height 20
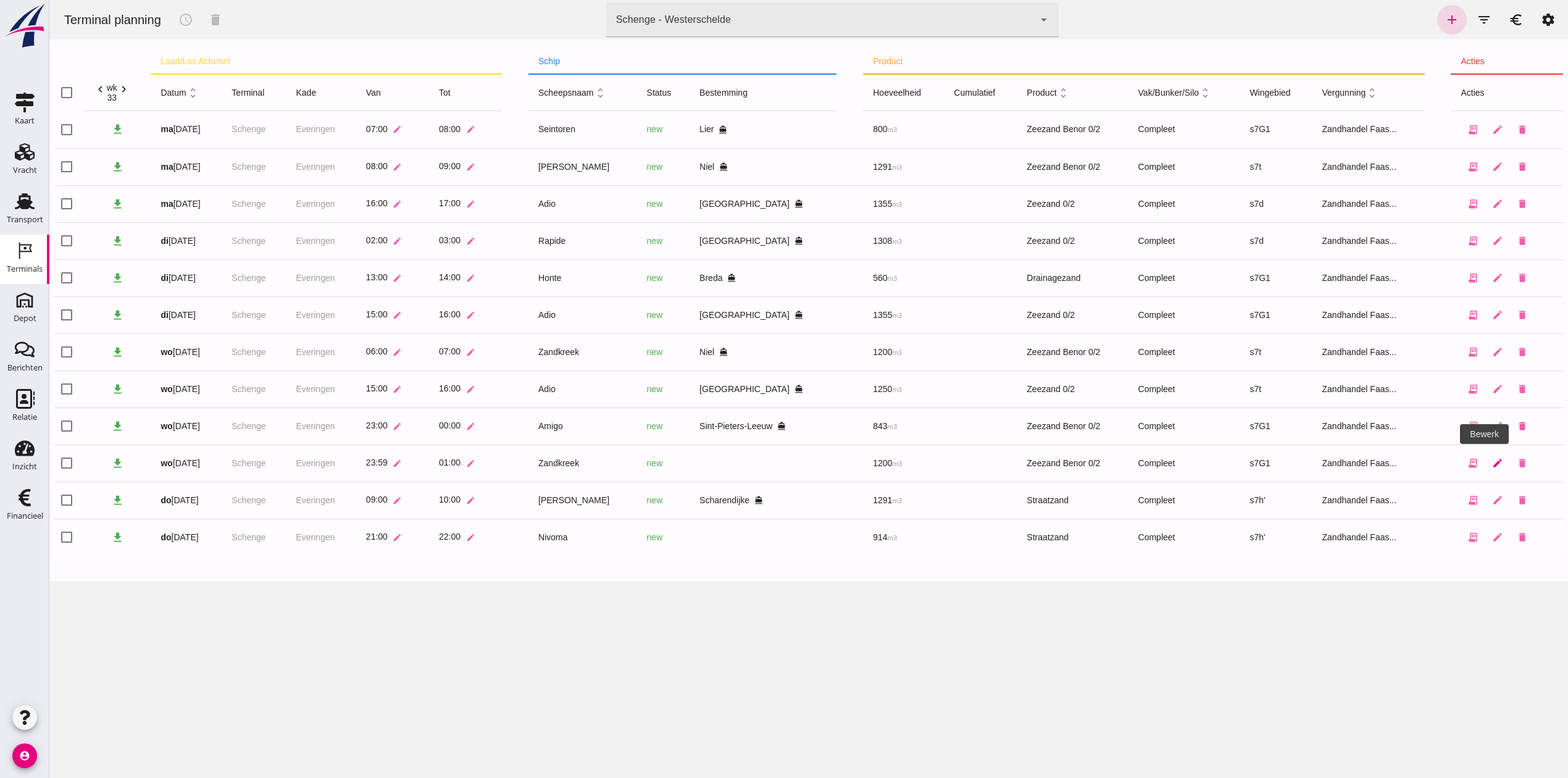
click at [1492, 459] on icon "edit" at bounding box center [1498, 463] width 11 height 11
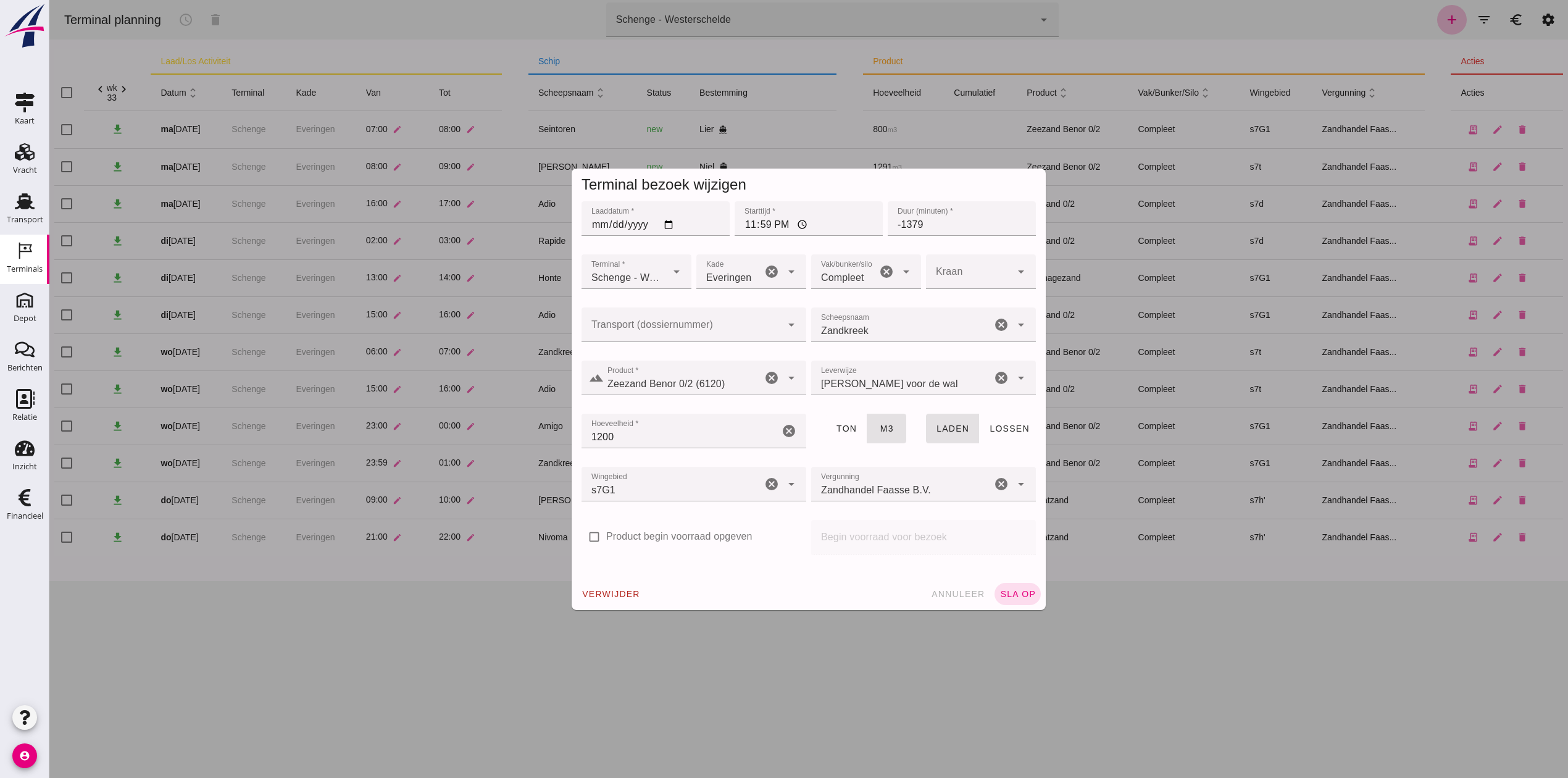
click input "Transport (dossiernummer)"
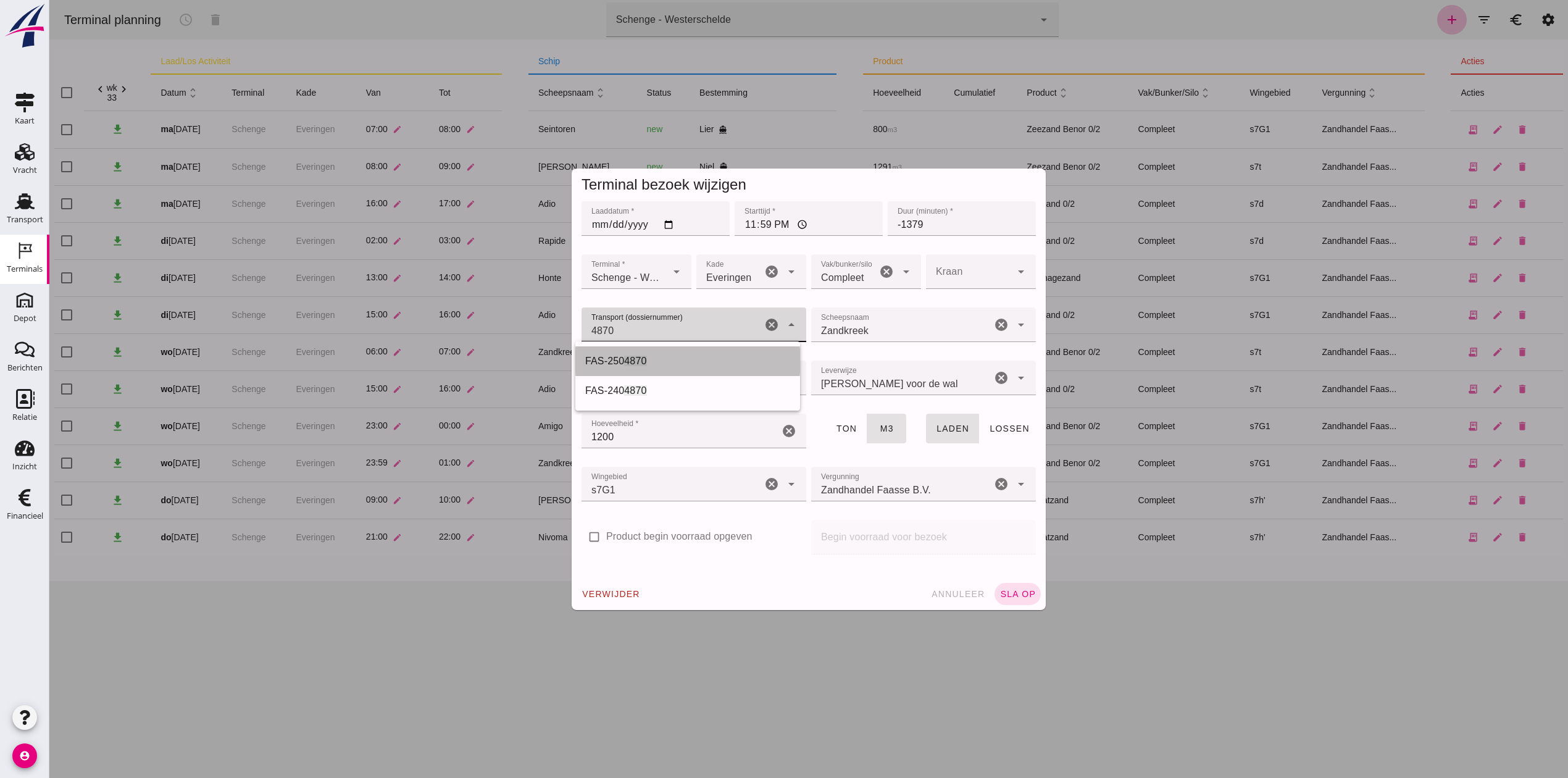
click div "FAS-250 4870"
type input "FAS-2504870"
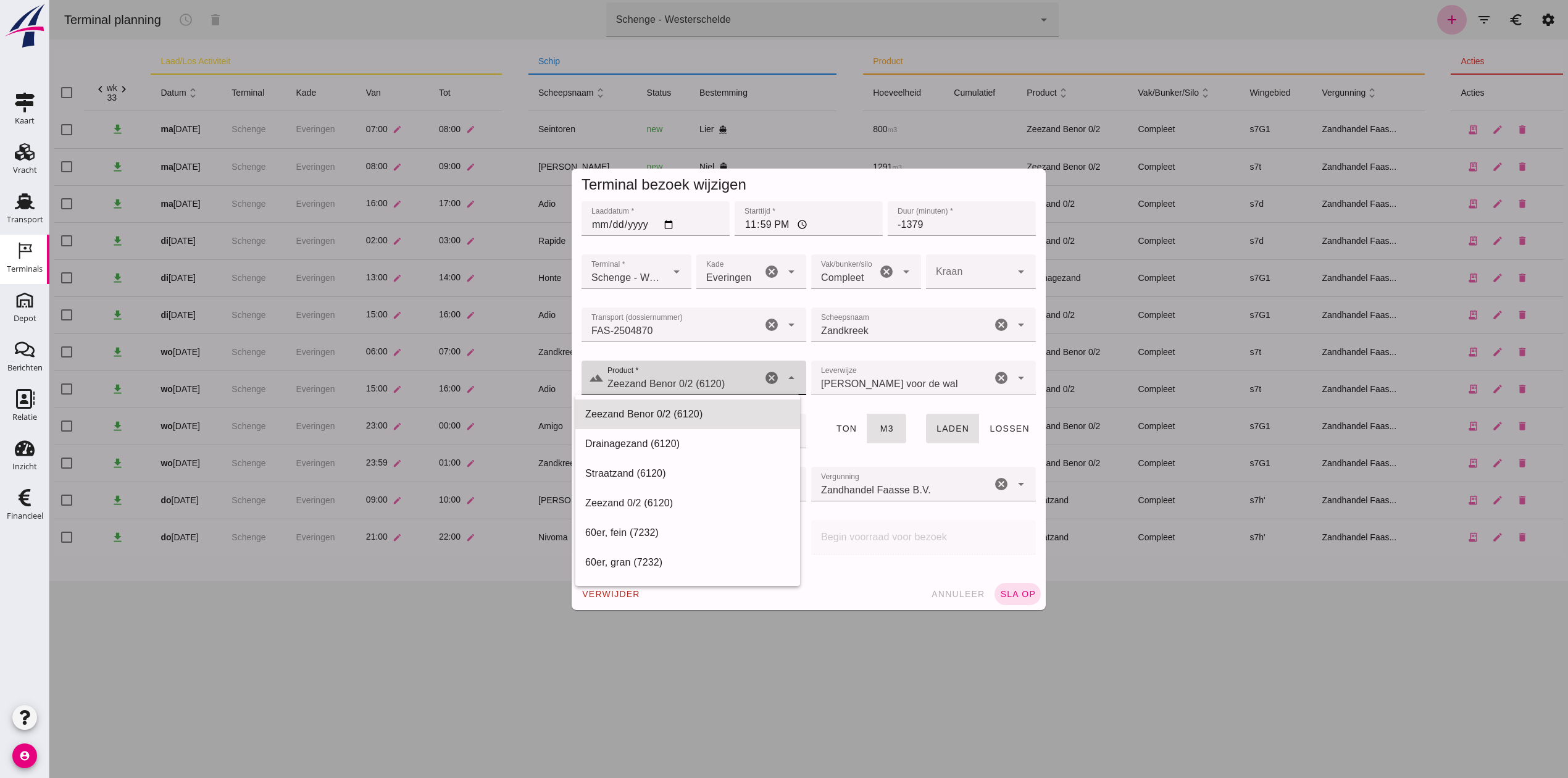
click icon "arrow_drop_down"
click at [637, 502] on div "Zeezand 0/2 (6120)" at bounding box center [687, 503] width 205 height 15
type input "Zeezand 0/2 (6120)"
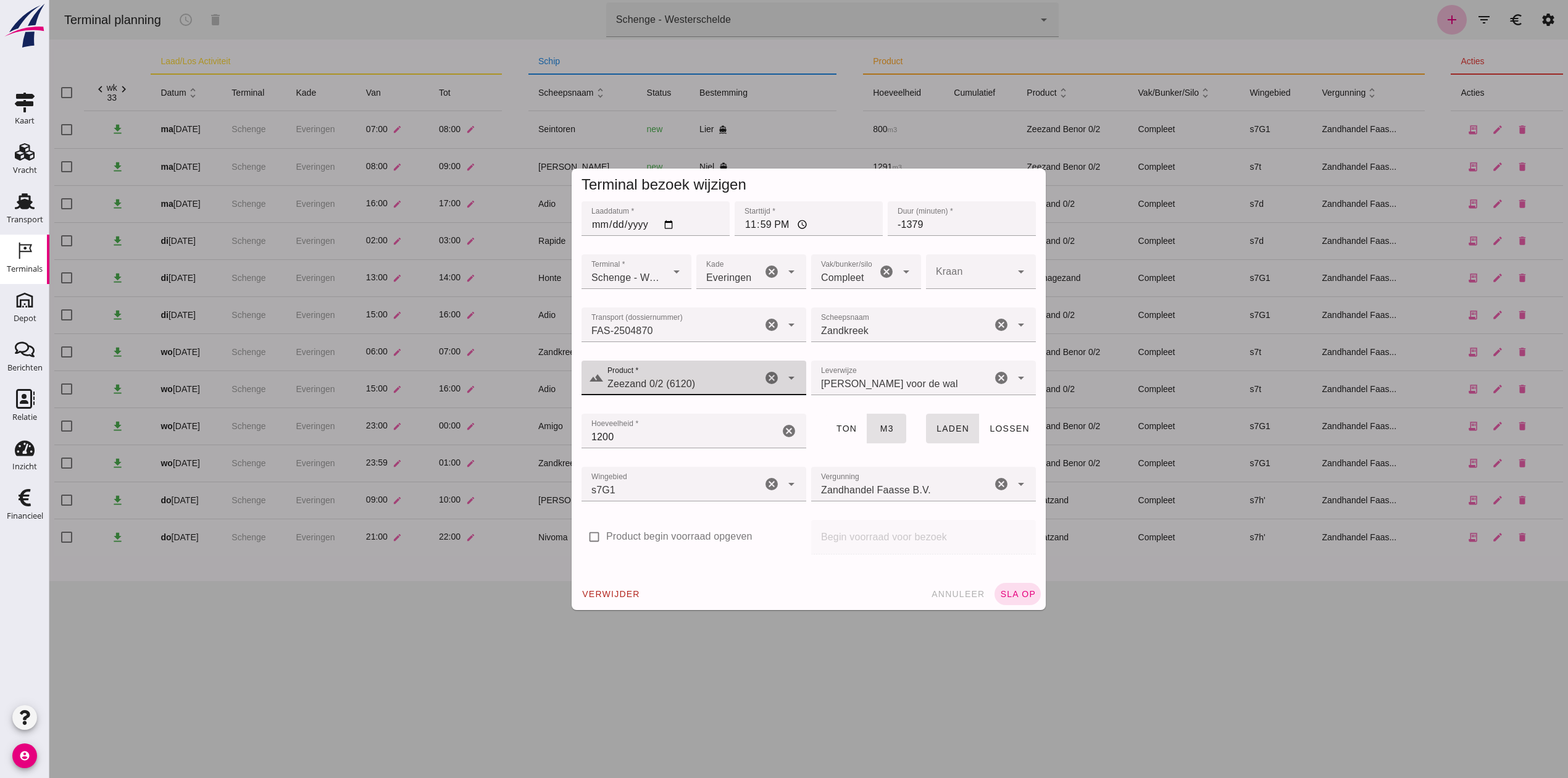
click div "verwijder annuleer sla op"
click span "sla op"
